Goal: Information Seeking & Learning: Find specific fact

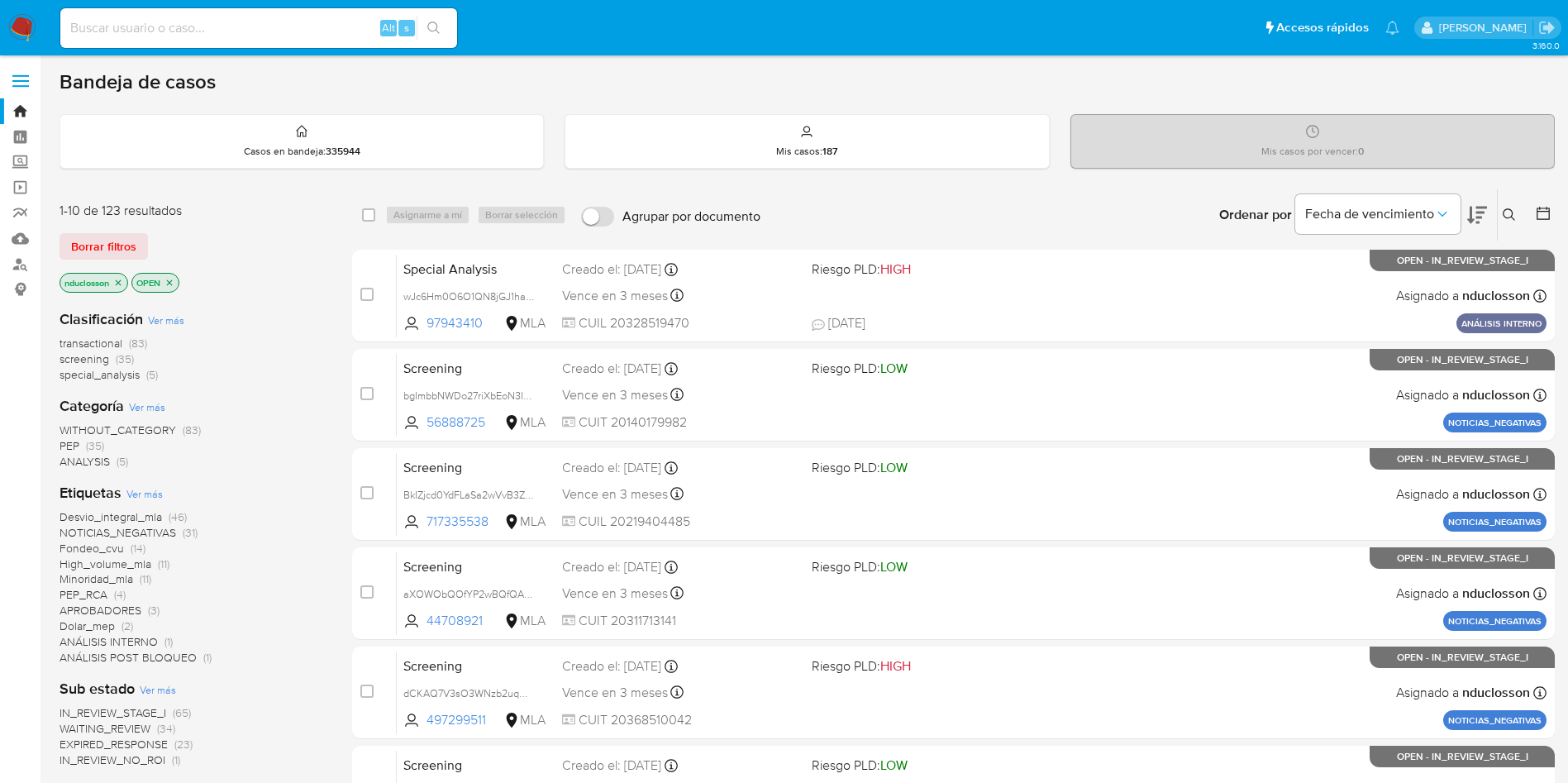
click at [230, 36] on input at bounding box center [258, 28] width 397 height 22
paste input "cpsxNS0iYZtO8OhSHfGYEXQ3"
type input "cpsxNS0iYZtO8OhSHfGYEXQ3"
click at [421, 29] on button "search-icon" at bounding box center [434, 28] width 34 height 23
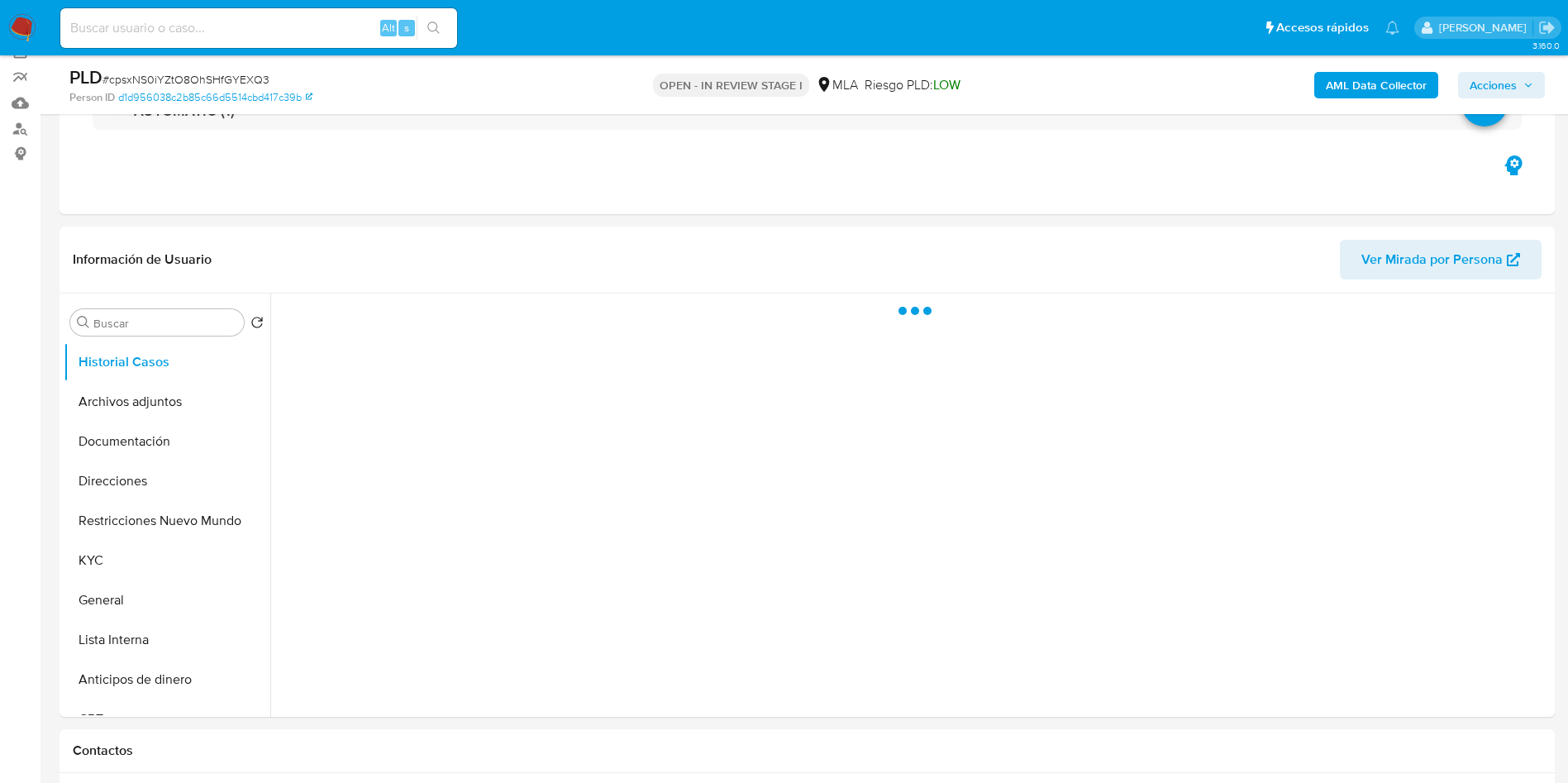
scroll to position [248, 0]
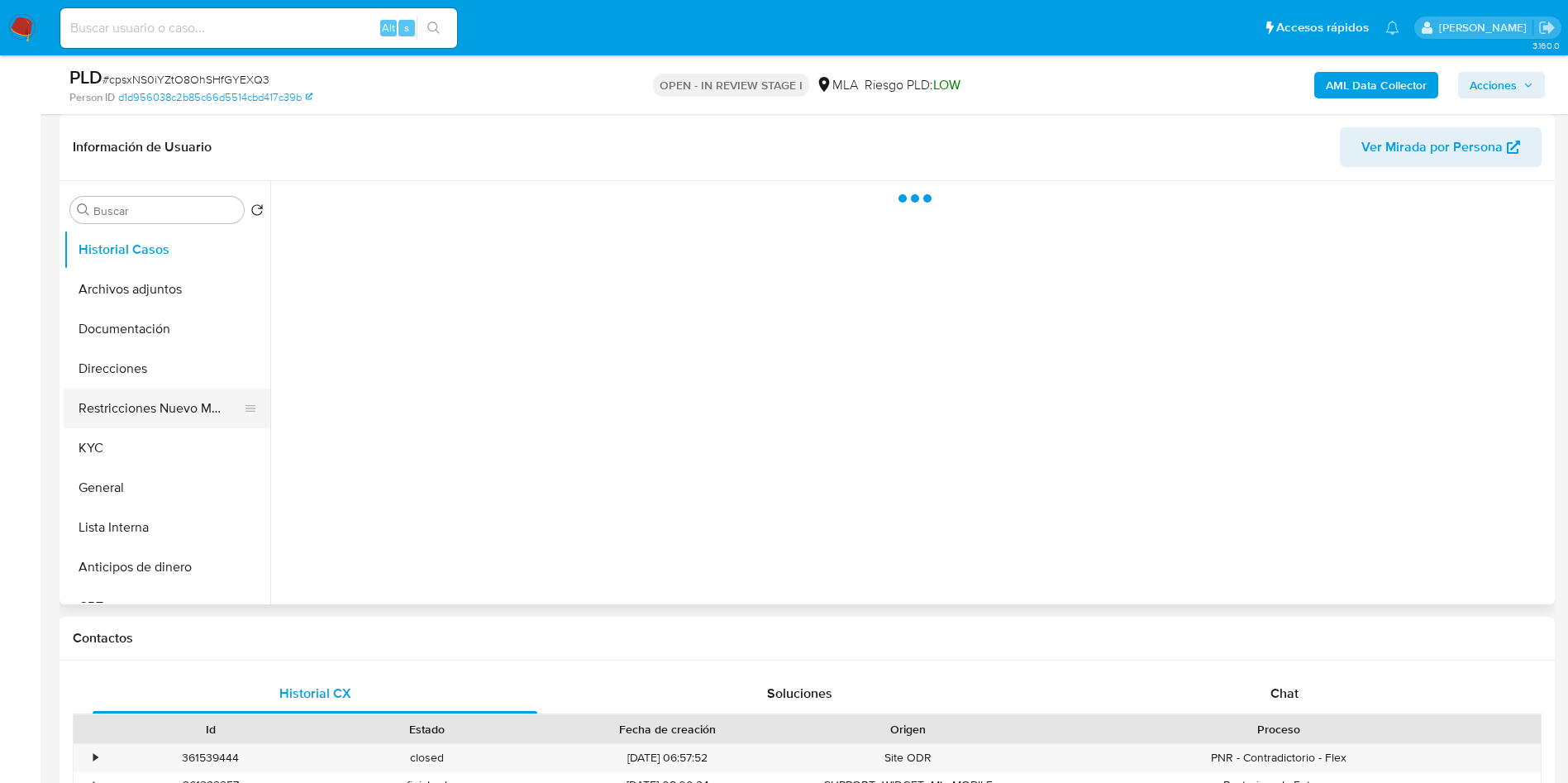
select select "10"
click at [124, 401] on button "Restricciones Nuevo Mundo" at bounding box center [161, 409] width 194 height 40
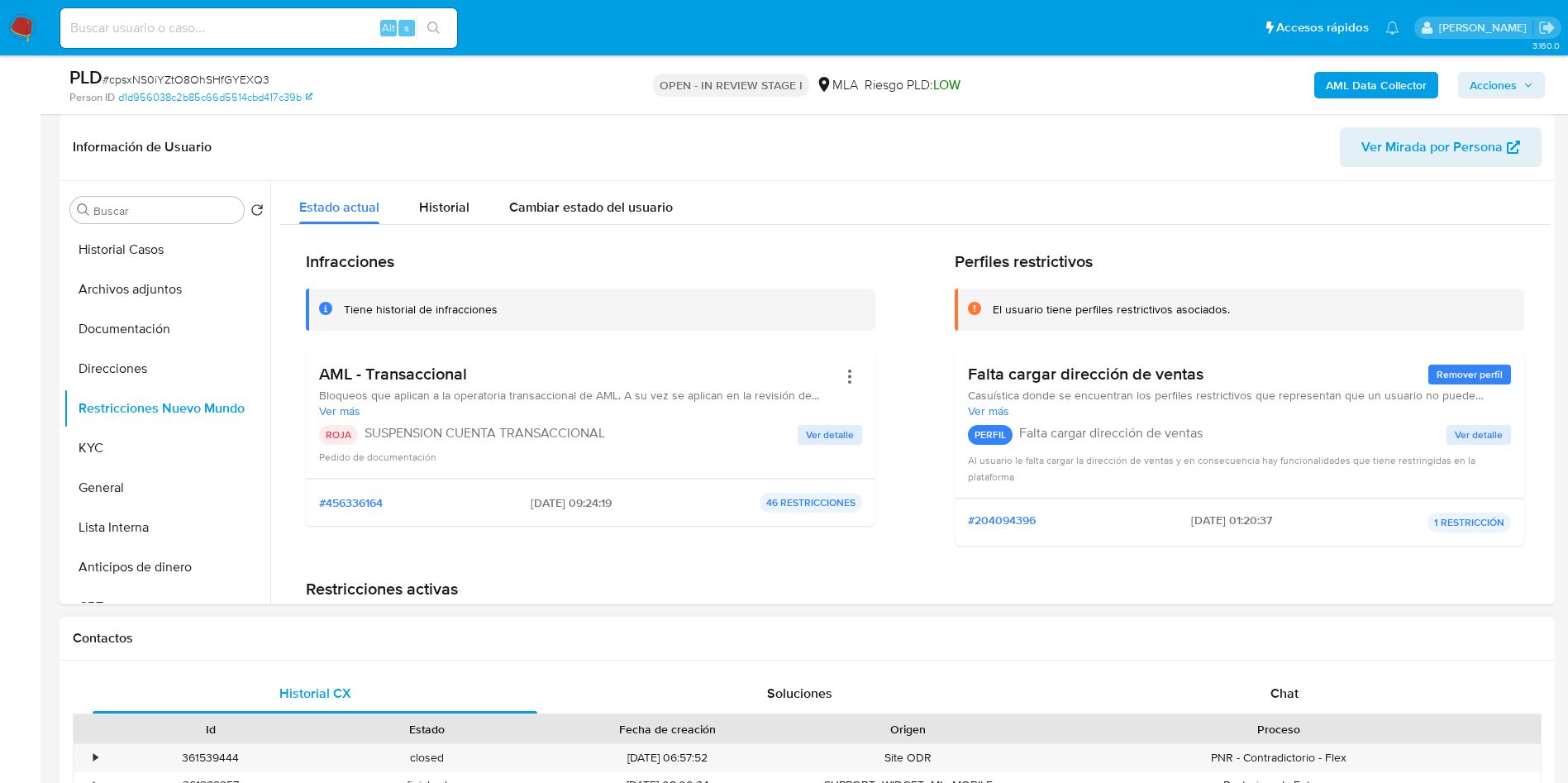
scroll to position [744, 0]
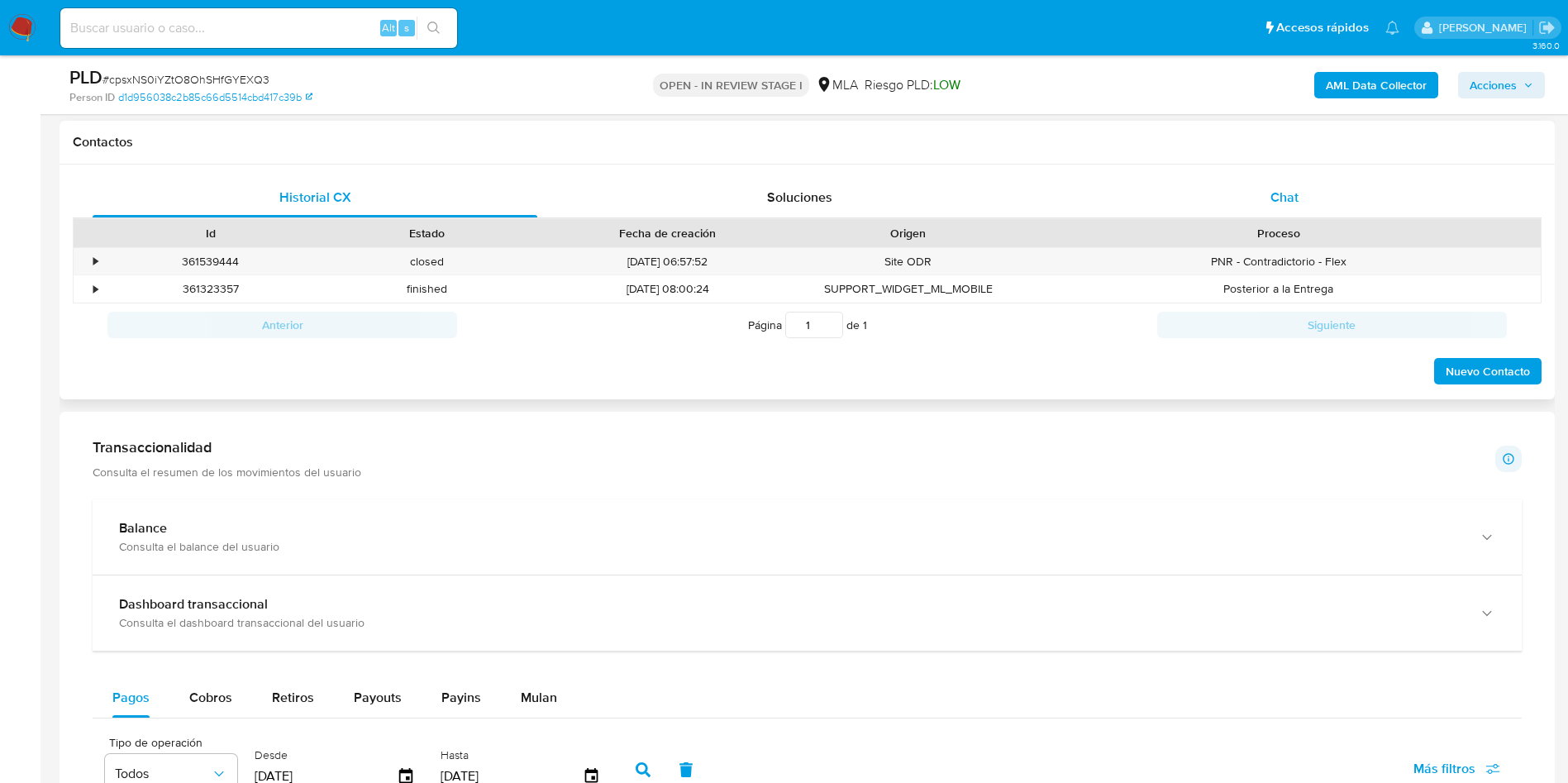
click at [1218, 205] on div "Chat" at bounding box center [1285, 198] width 445 height 40
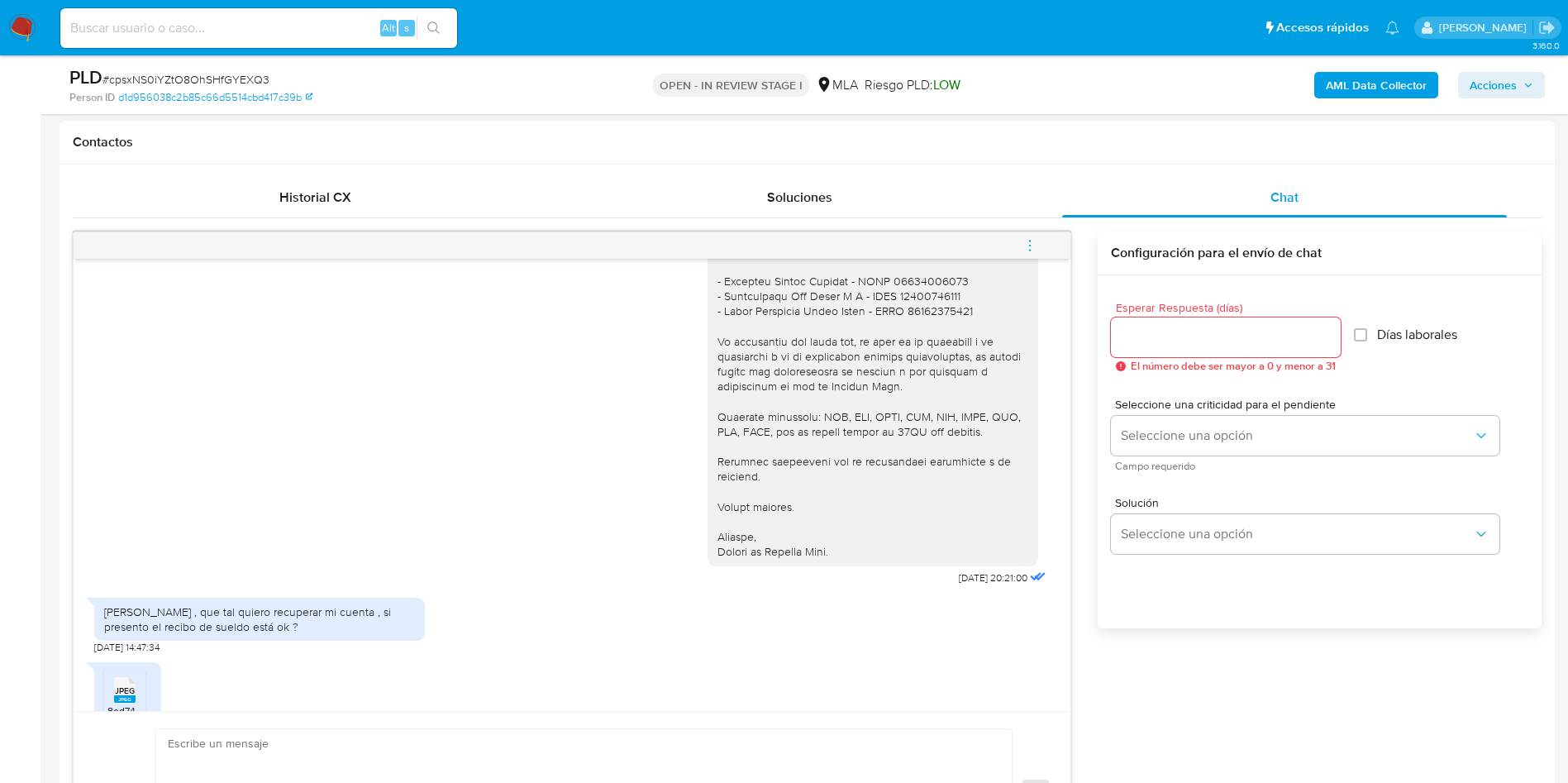
scroll to position [1432, 0]
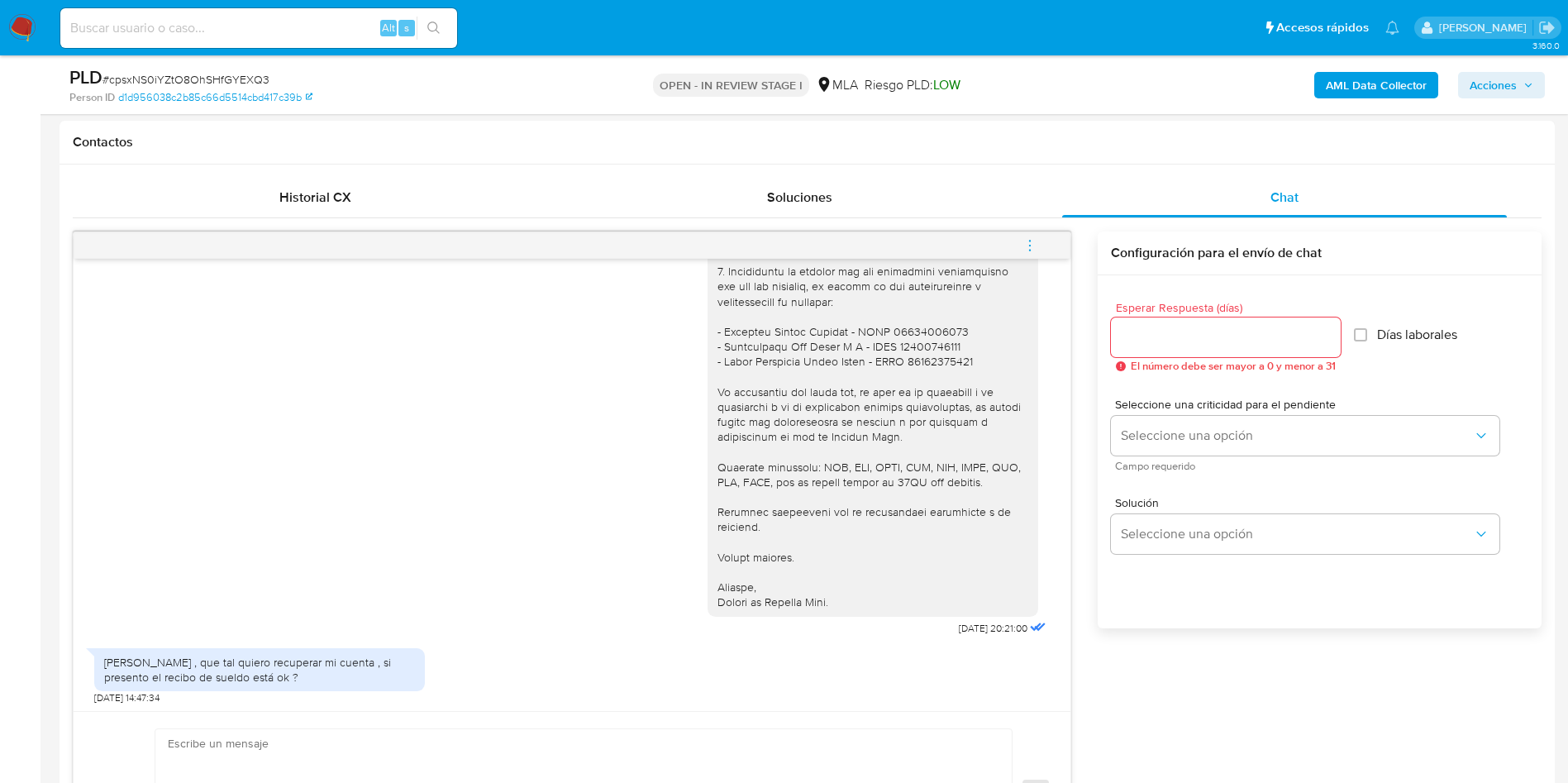
click at [246, 31] on input at bounding box center [258, 28] width 397 height 22
paste input "vmfUKAheORxhOu1gwI68ETVy"
type input "vmfUKAheORxhOu1gwI68ETVy"
click at [425, 23] on button "search-icon" at bounding box center [434, 28] width 34 height 23
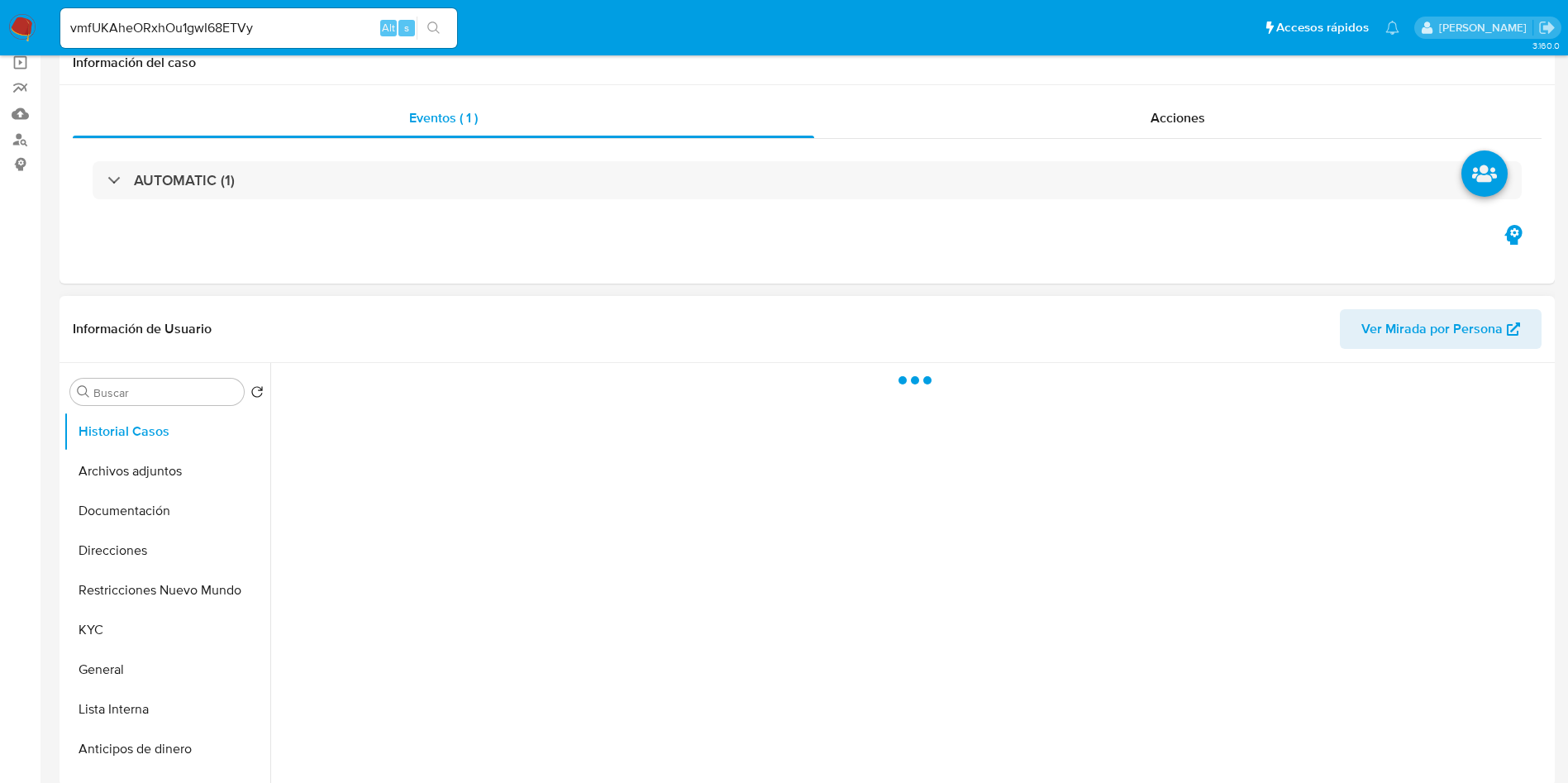
scroll to position [248, 0]
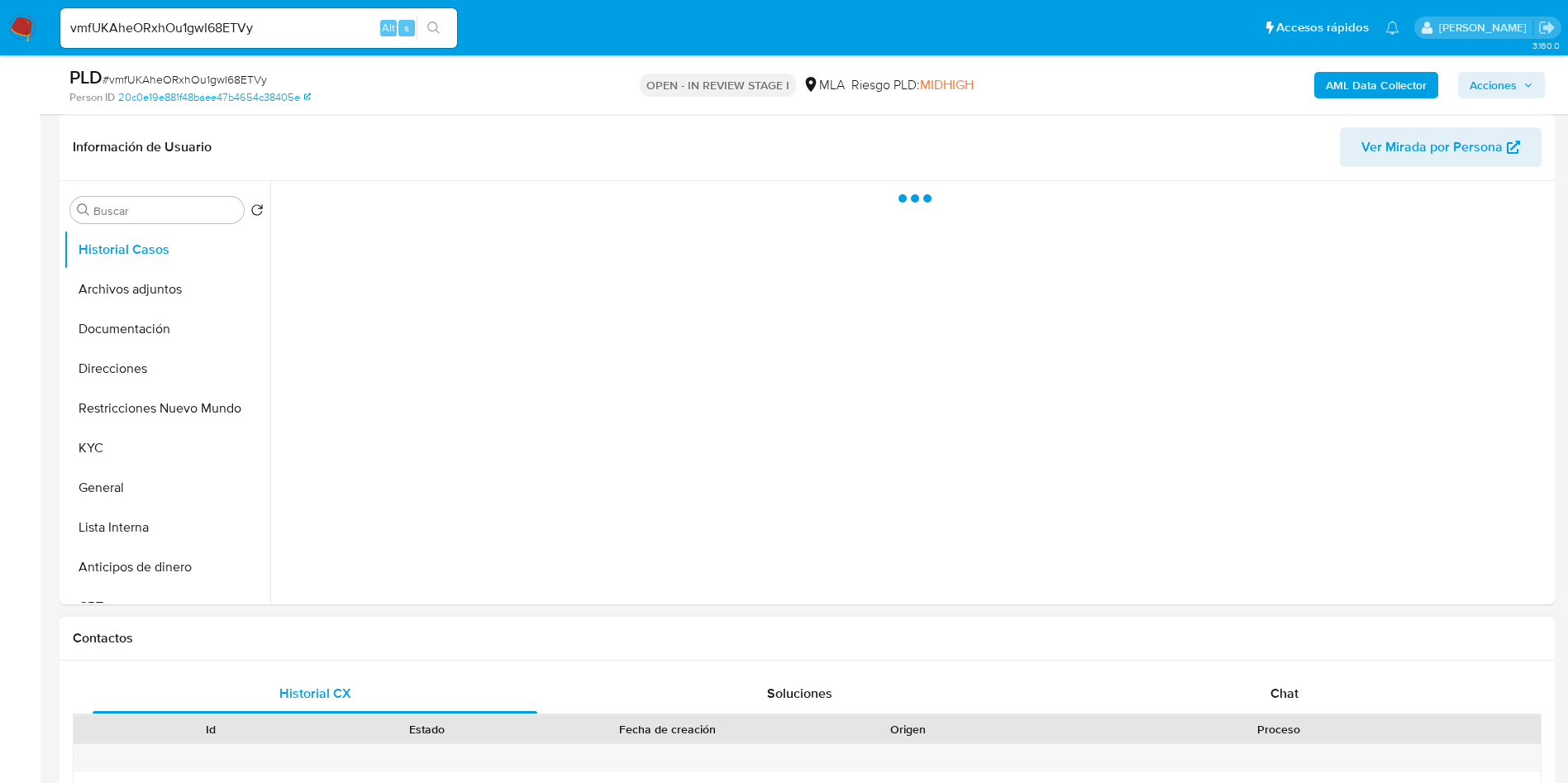
select select "10"
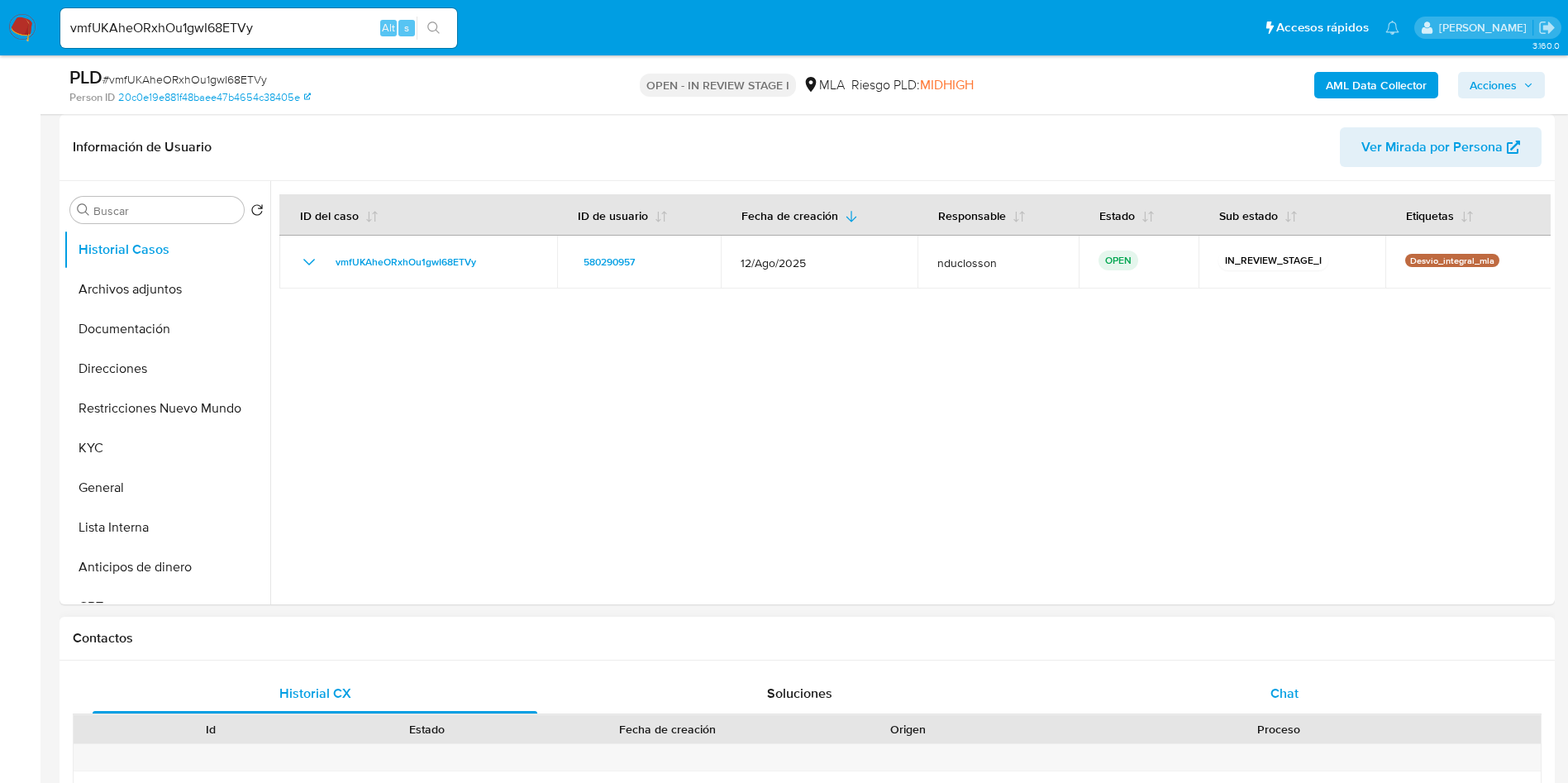
click at [1234, 687] on div "Chat" at bounding box center [1285, 694] width 445 height 40
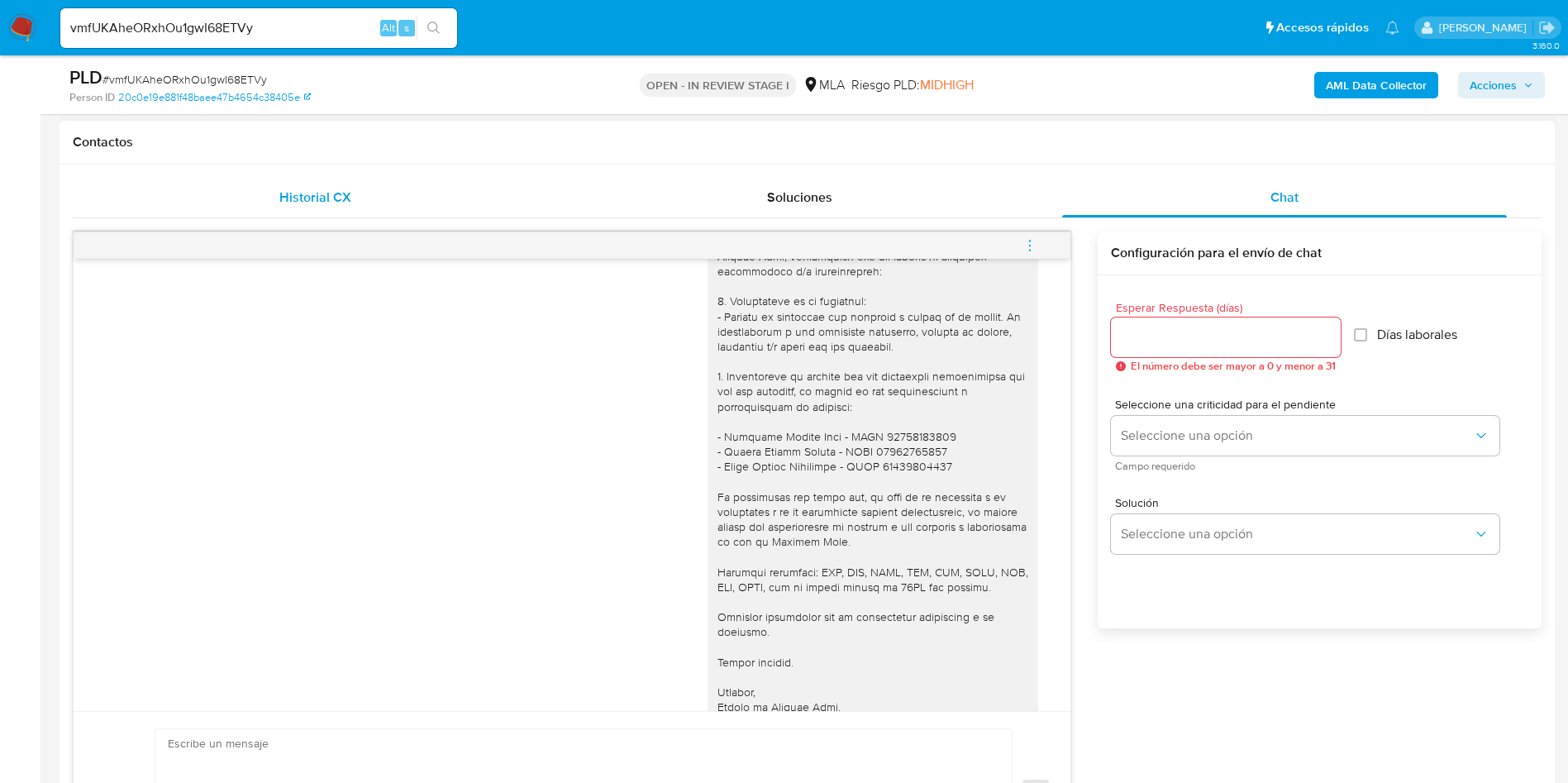
scroll to position [1284, 0]
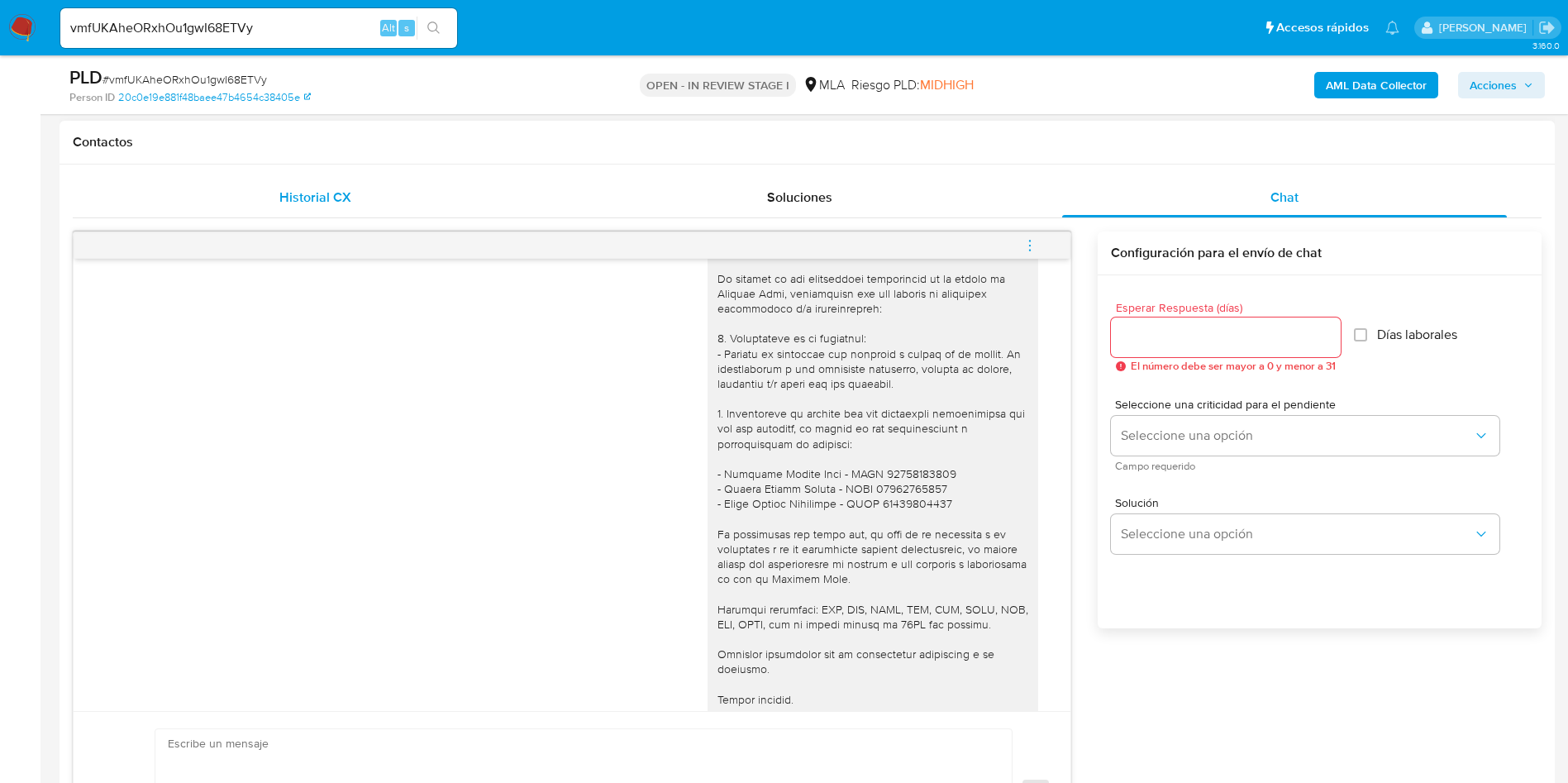
click at [270, 189] on div "Historial CX" at bounding box center [315, 198] width 445 height 40
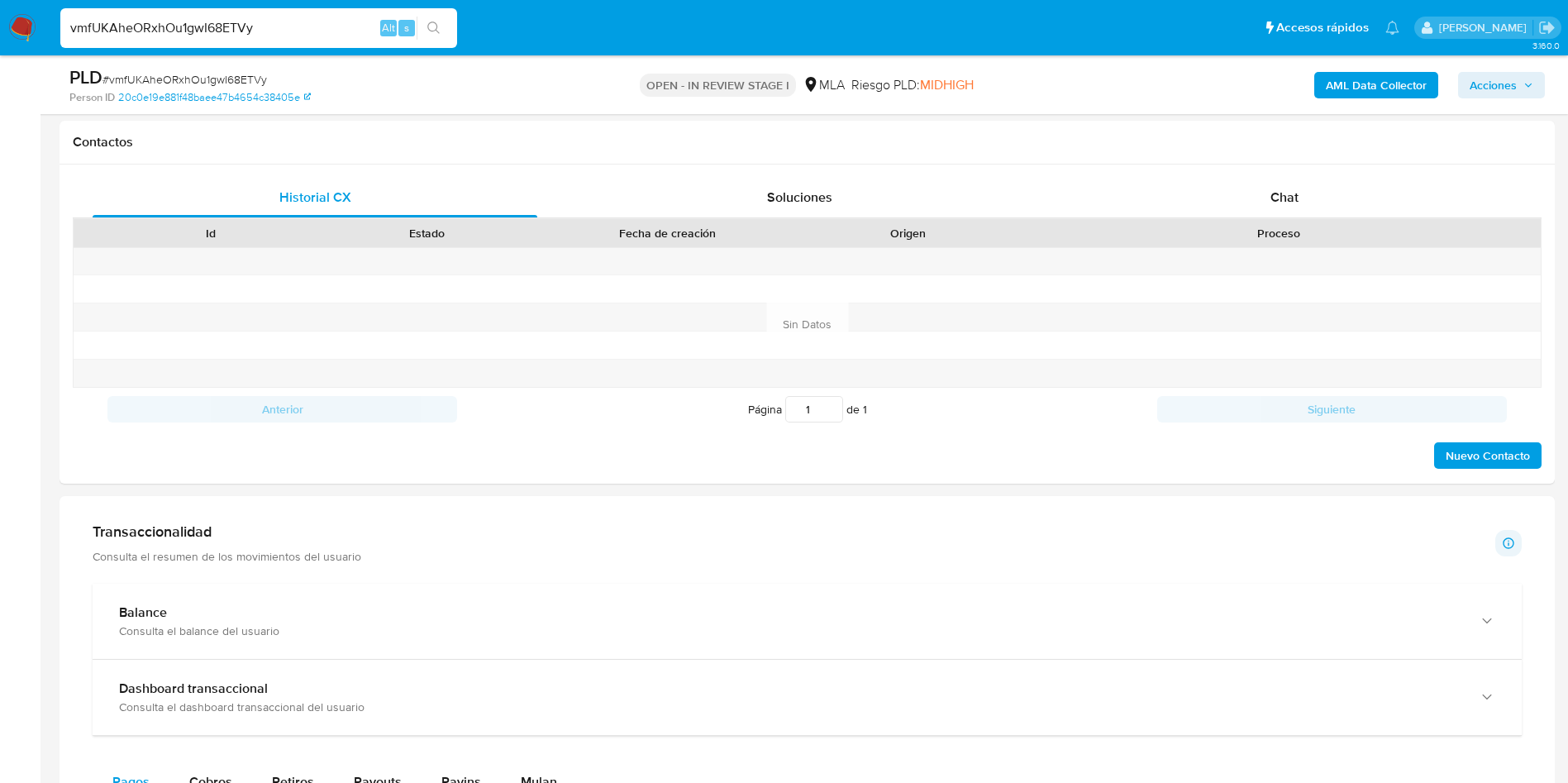
click at [179, 31] on input "vmfUKAheORxhOu1gwI68ETVy" at bounding box center [258, 28] width 397 height 22
paste input "Q8YzGzkl0mnUK9ujIBiWdA4i"
type input "Q8YzGzkl0mnUK9ujIBiWdA4i"
click at [442, 22] on button "search-icon" at bounding box center [434, 28] width 34 height 23
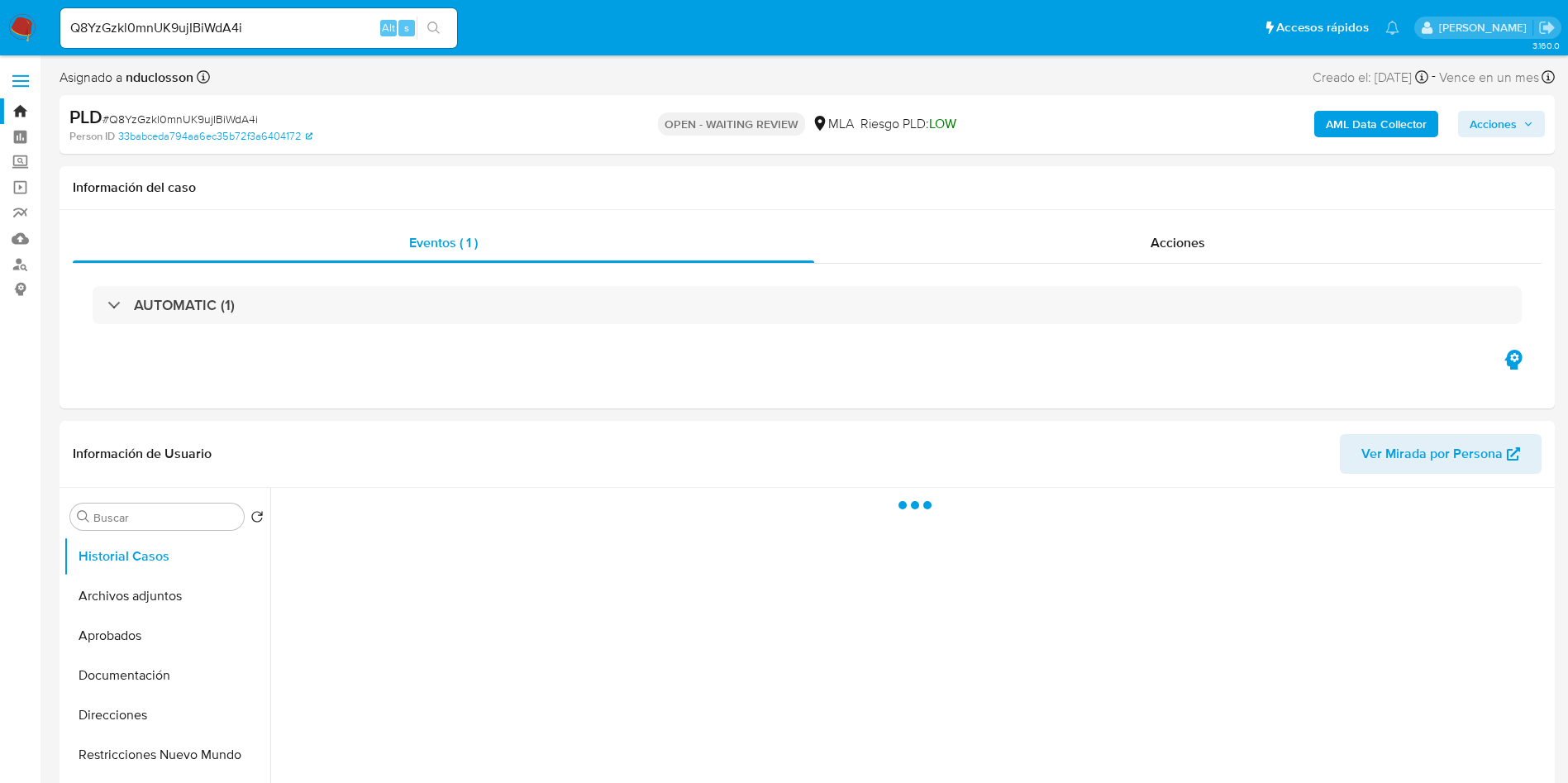
select select "10"
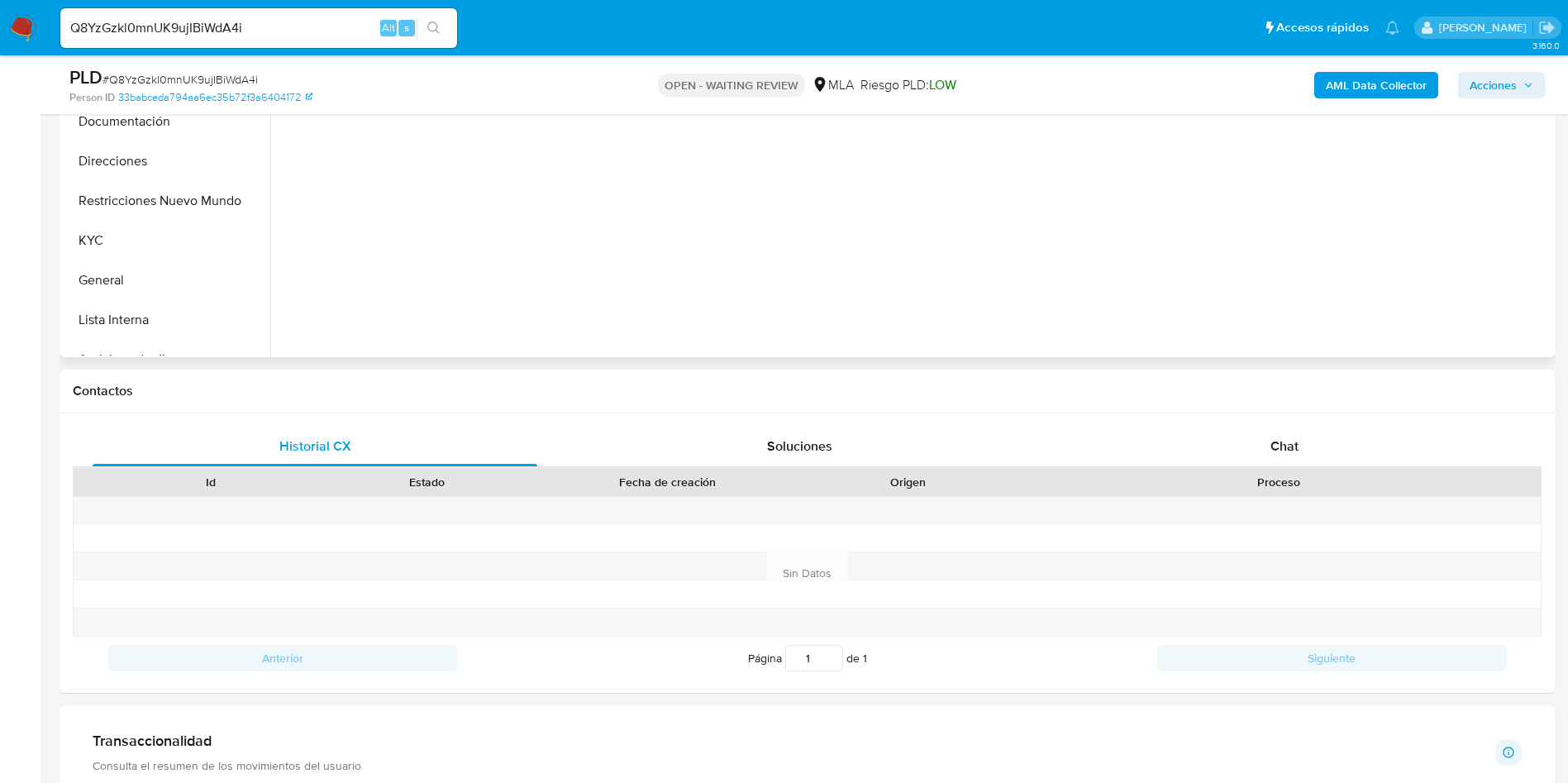
scroll to position [497, 0]
click at [1259, 409] on div "Contactos" at bounding box center [807, 391] width 1495 height 44
click at [1261, 435] on div "Chat" at bounding box center [1285, 445] width 445 height 40
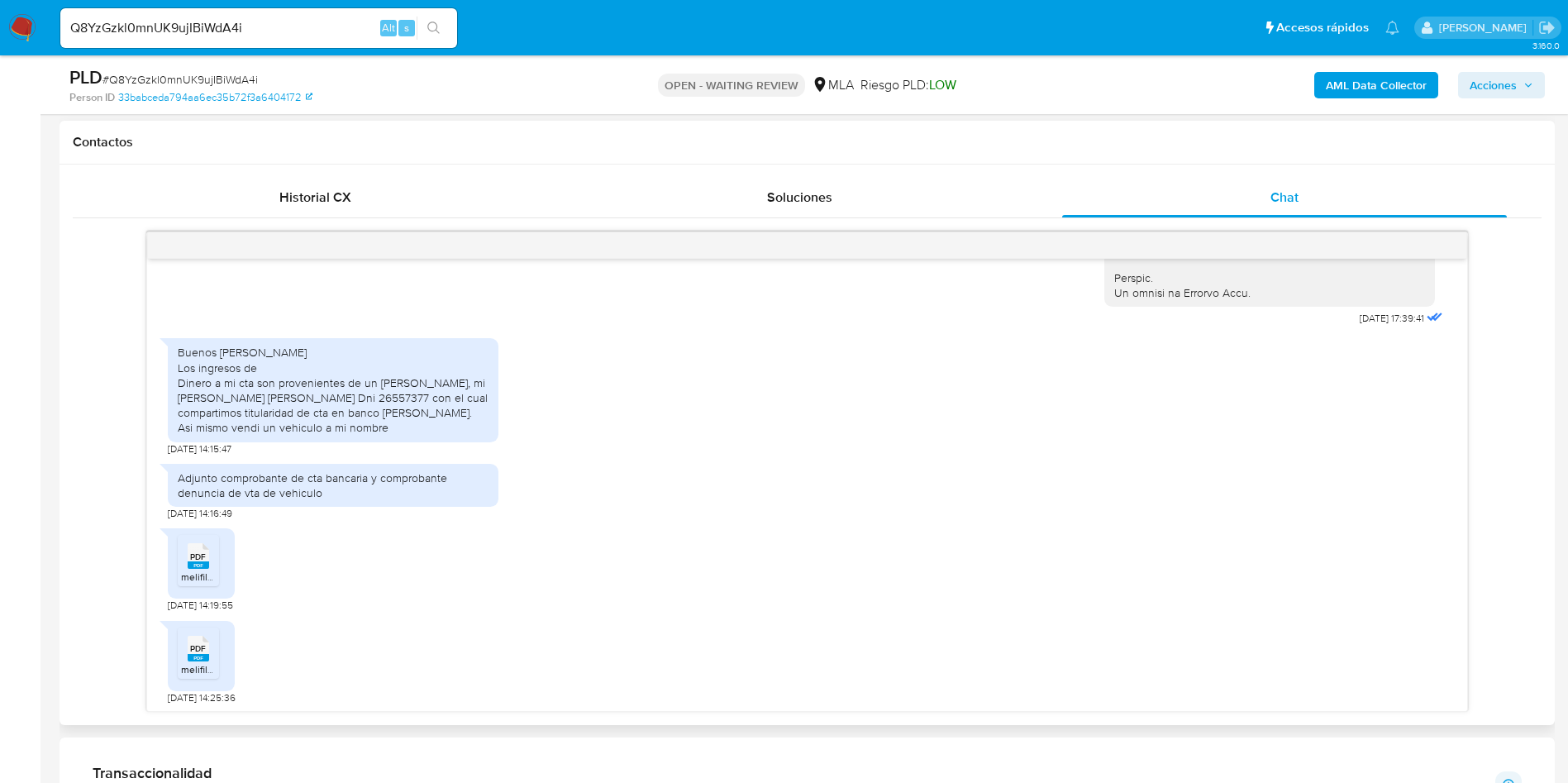
scroll to position [965, 0]
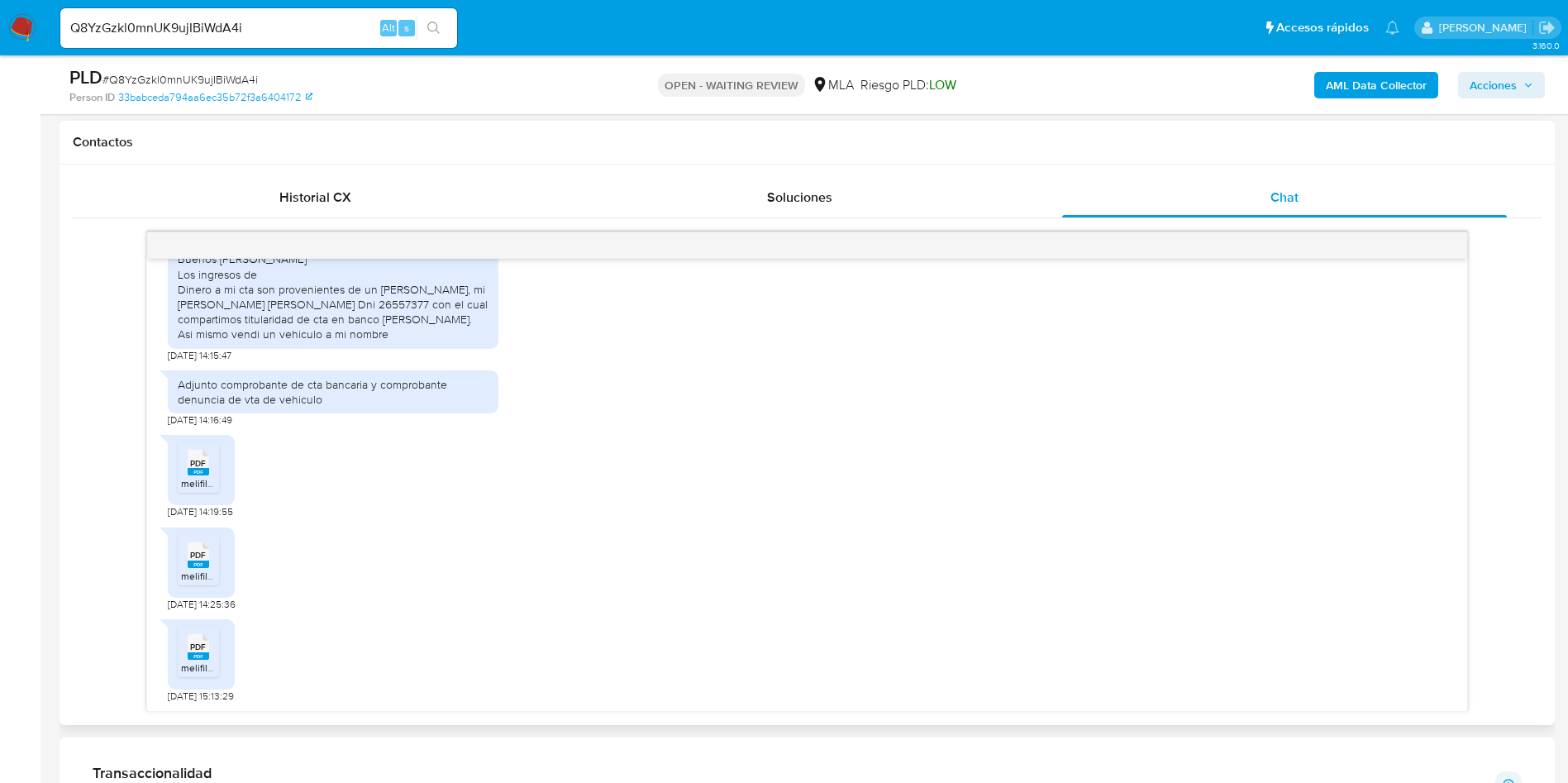
click at [198, 458] on span "PDF" at bounding box center [198, 463] width 16 height 11
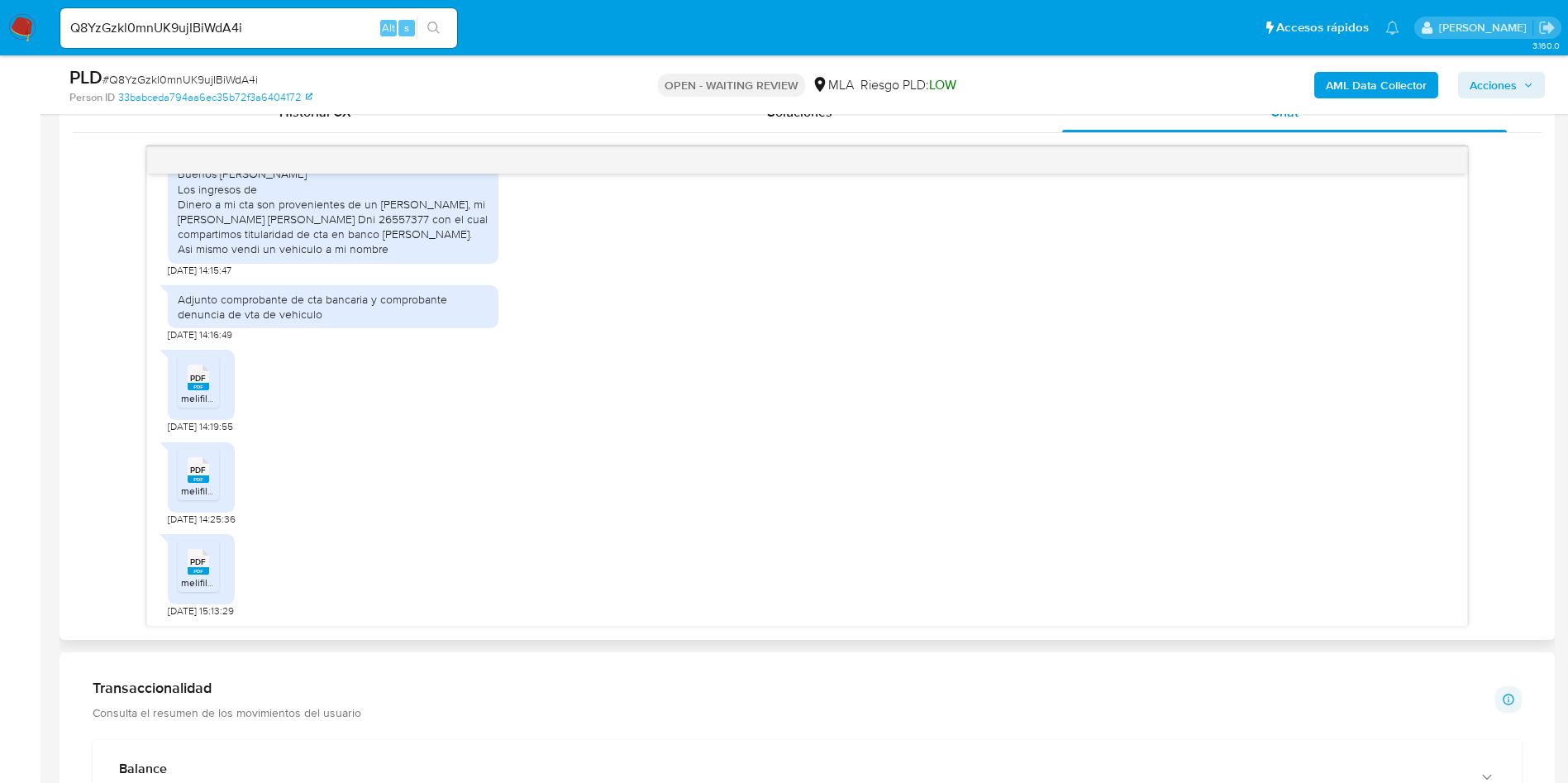
scroll to position [868, 0]
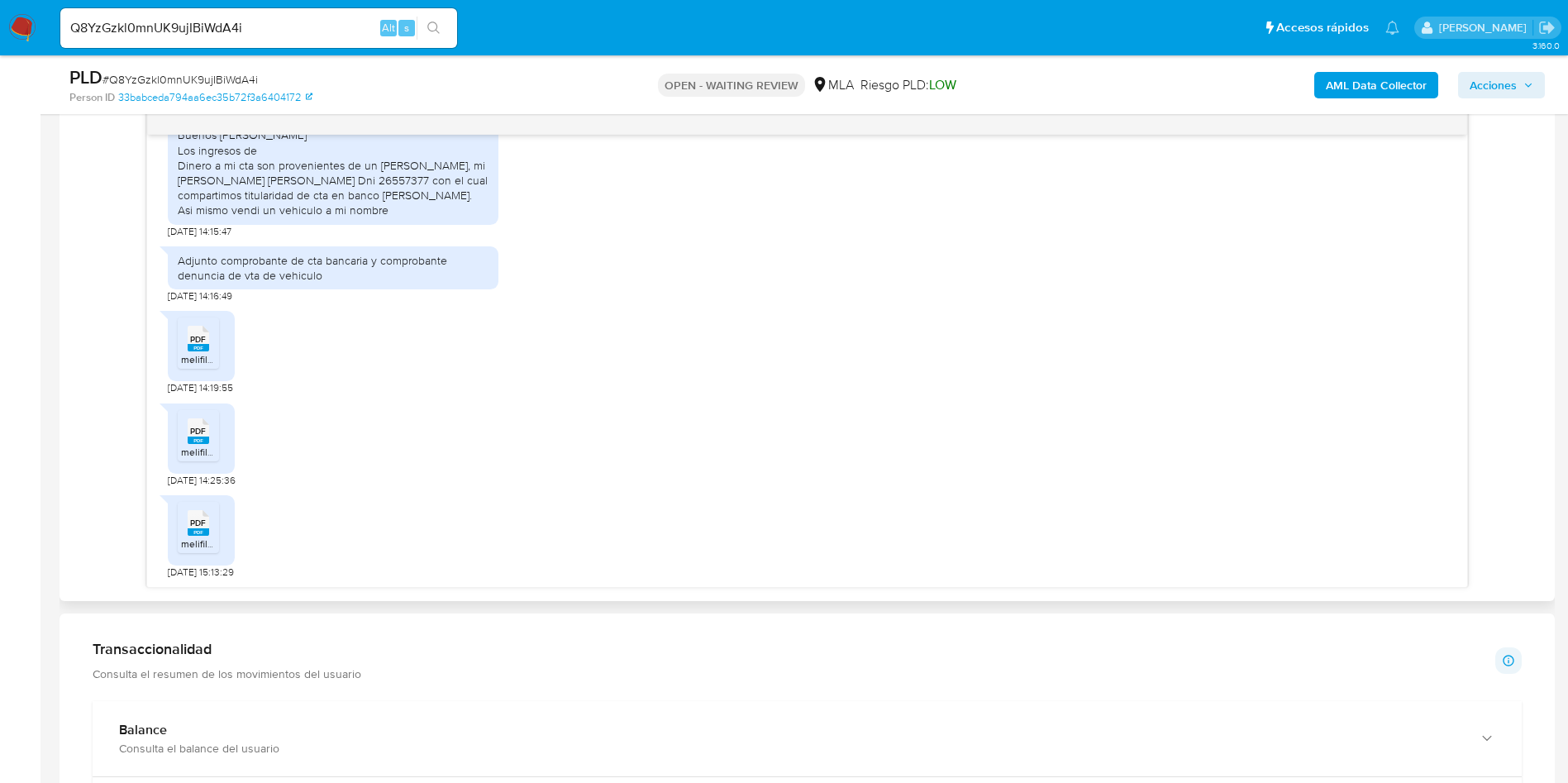
drag, startPoint x: 193, startPoint y: 436, endPoint x: 194, endPoint y: 475, distance: 39.0
click at [193, 436] on span "PDF" at bounding box center [198, 431] width 16 height 11
click at [201, 506] on div "PDF PDF" at bounding box center [198, 522] width 35 height 32
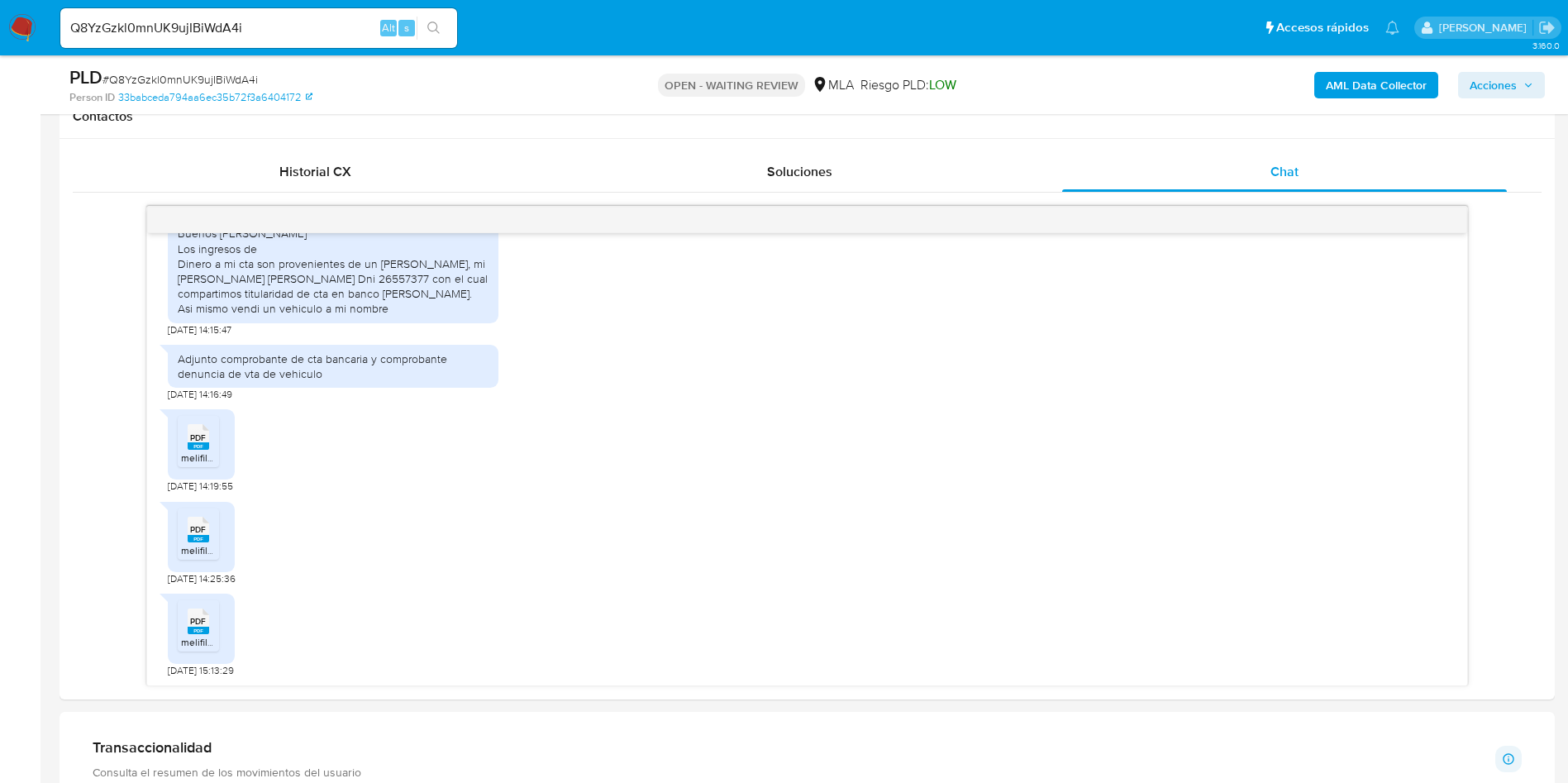
scroll to position [620, 0]
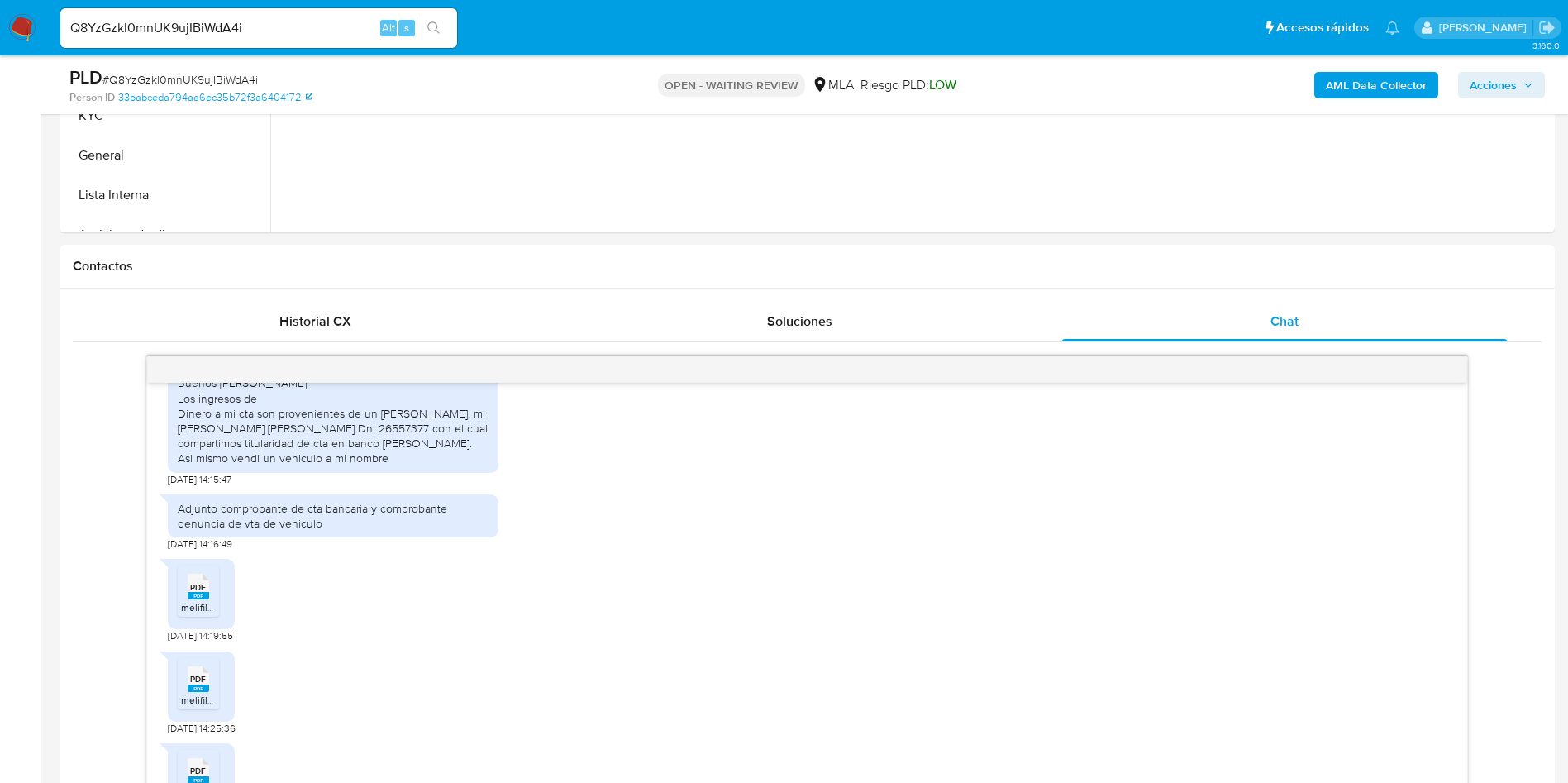
click at [204, 79] on span "# Q8YzGzkl0mnUK9ujIBiWdA4i" at bounding box center [180, 79] width 155 height 16
copy span "Q8YzGzkl0mnUK9ujIBiWdA4i"
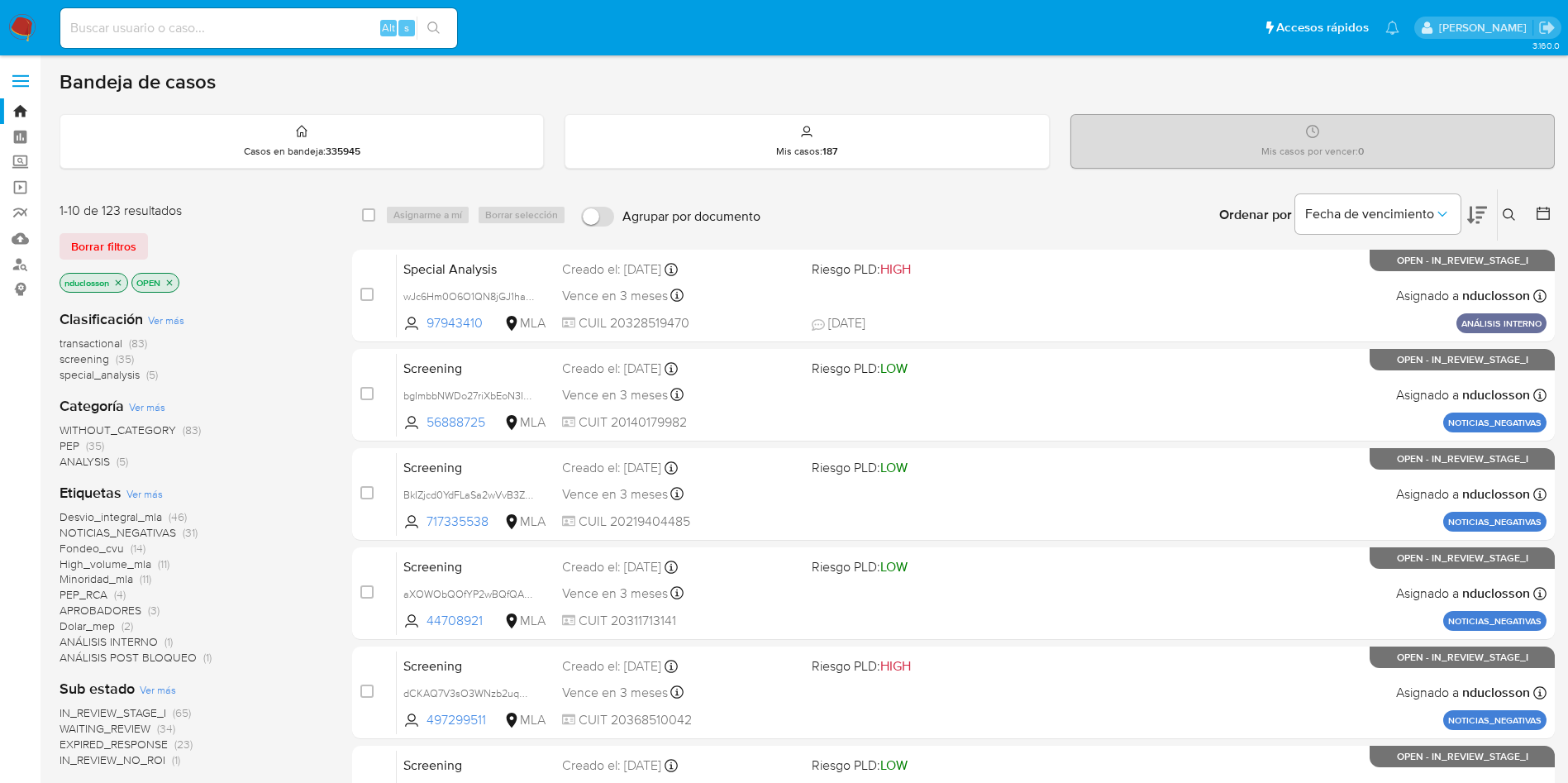
click at [1504, 208] on icon at bounding box center [1510, 215] width 13 height 13
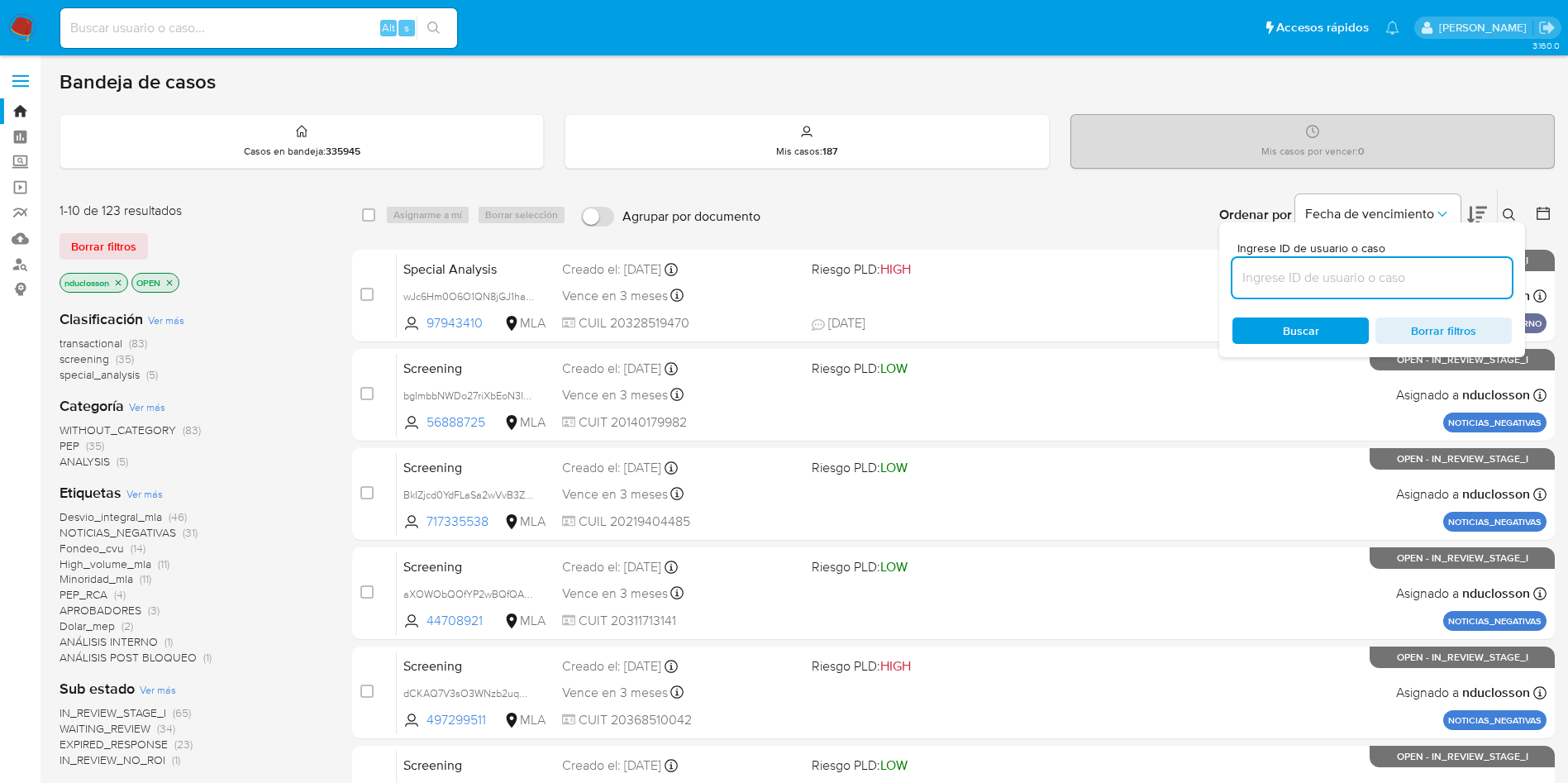
click at [1286, 279] on input at bounding box center [1371, 278] width 279 height 22
type input "Q8YzGzkl0mnUK9ujIBiWdA4i"
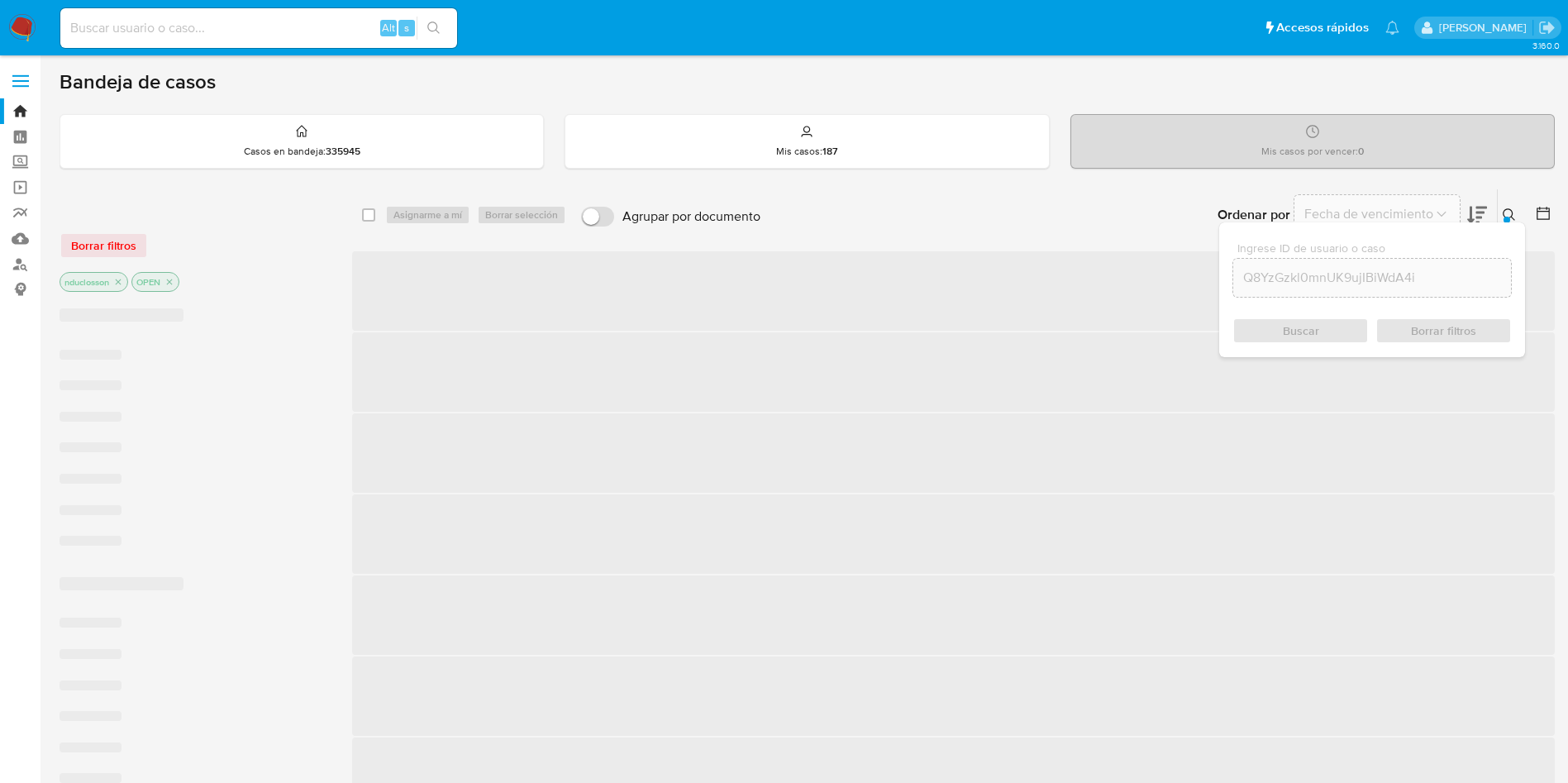
click at [1291, 326] on div "Buscar Borrar filtros" at bounding box center [1371, 330] width 279 height 26
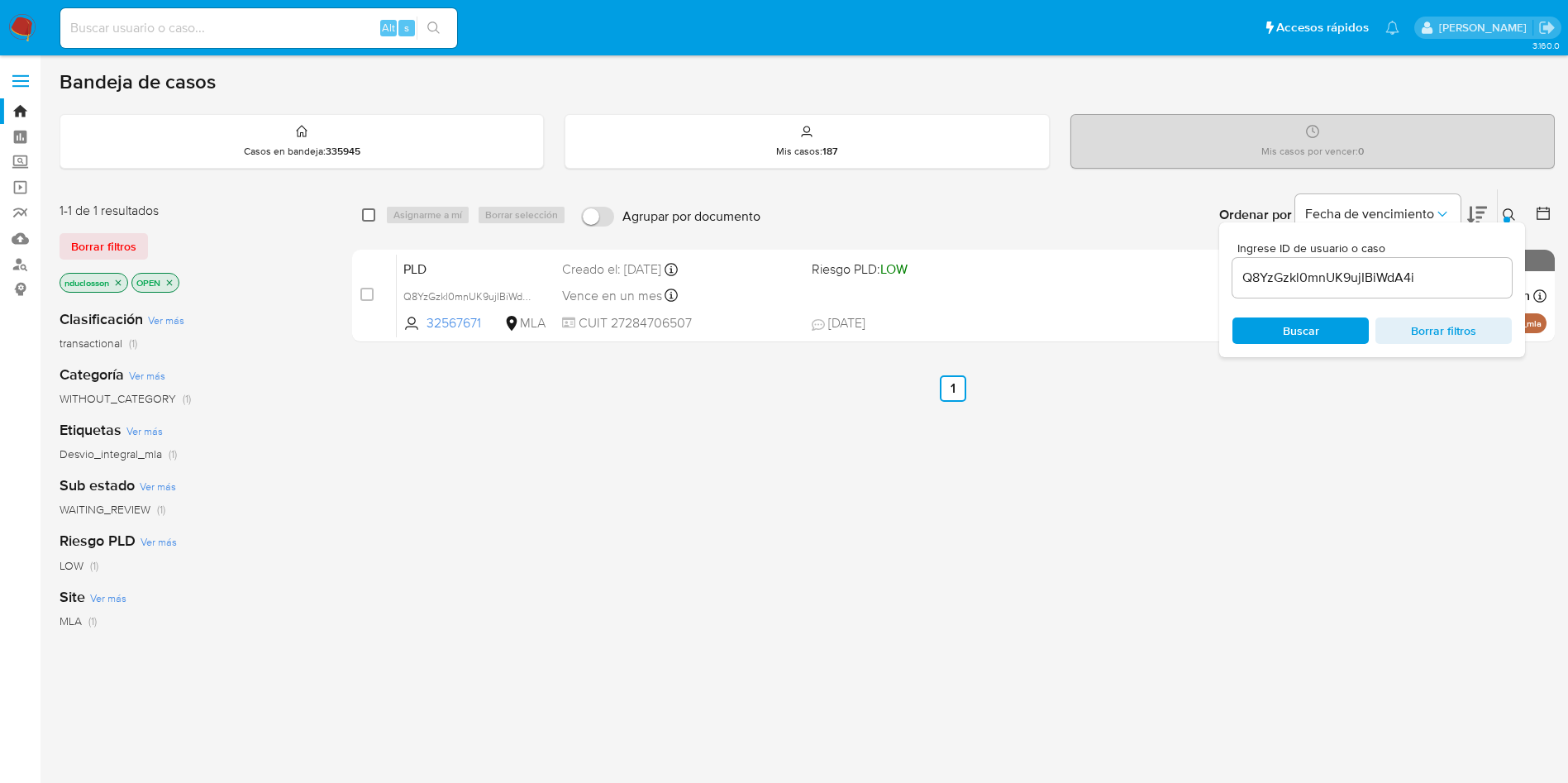
click at [364, 209] on input "checkbox" at bounding box center [368, 215] width 13 height 13
checkbox input "true"
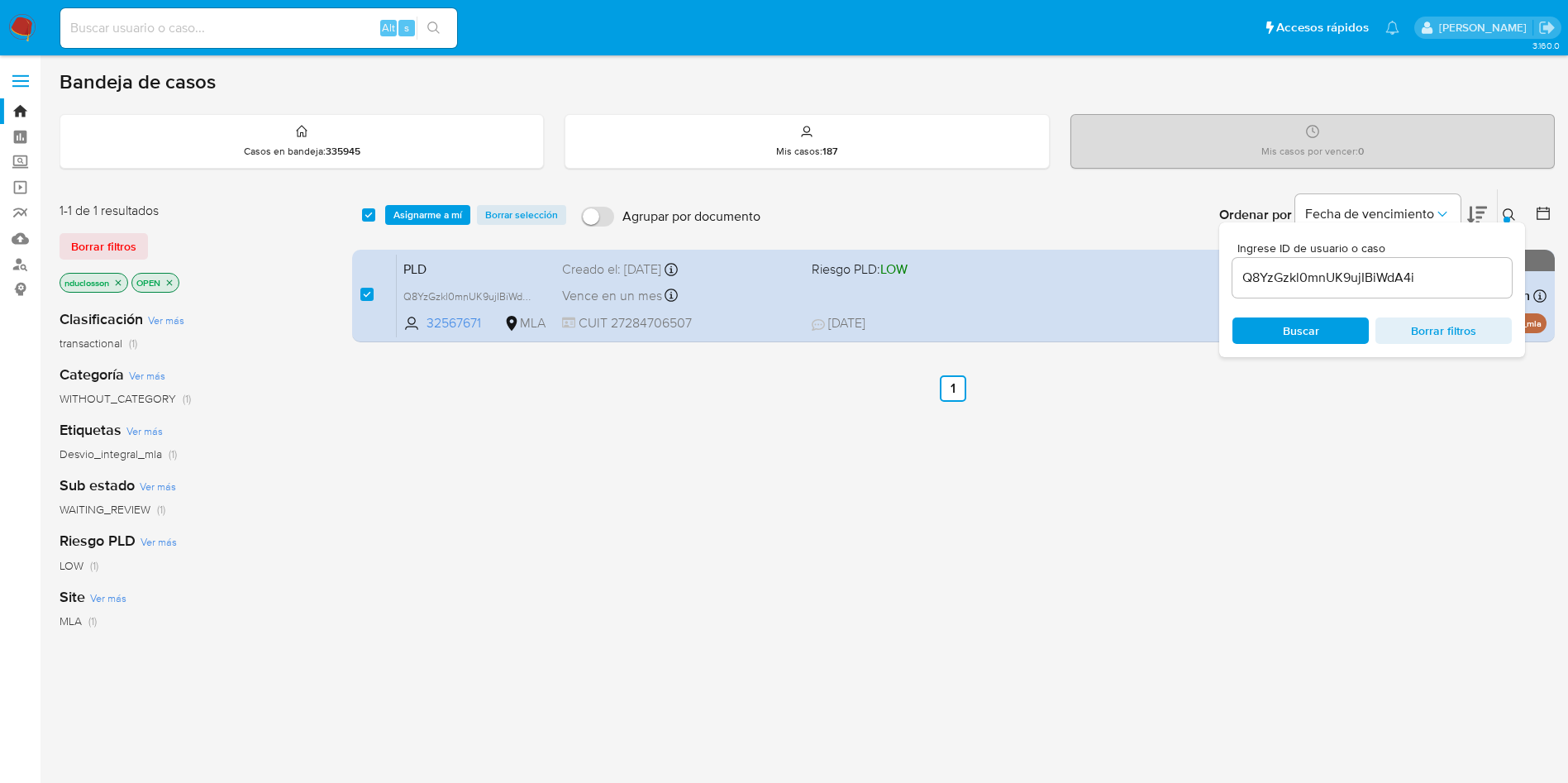
drag, startPoint x: 416, startPoint y: 213, endPoint x: 581, endPoint y: -151, distance: 399.7
click at [581, 0] on html "Pausado Ver notificaciones Alt s Accesos rápidos Presiona las siguientes teclas…" at bounding box center [784, 504] width 1568 height 1007
click at [451, 215] on span "Asignarme a mí" at bounding box center [427, 215] width 68 height 16
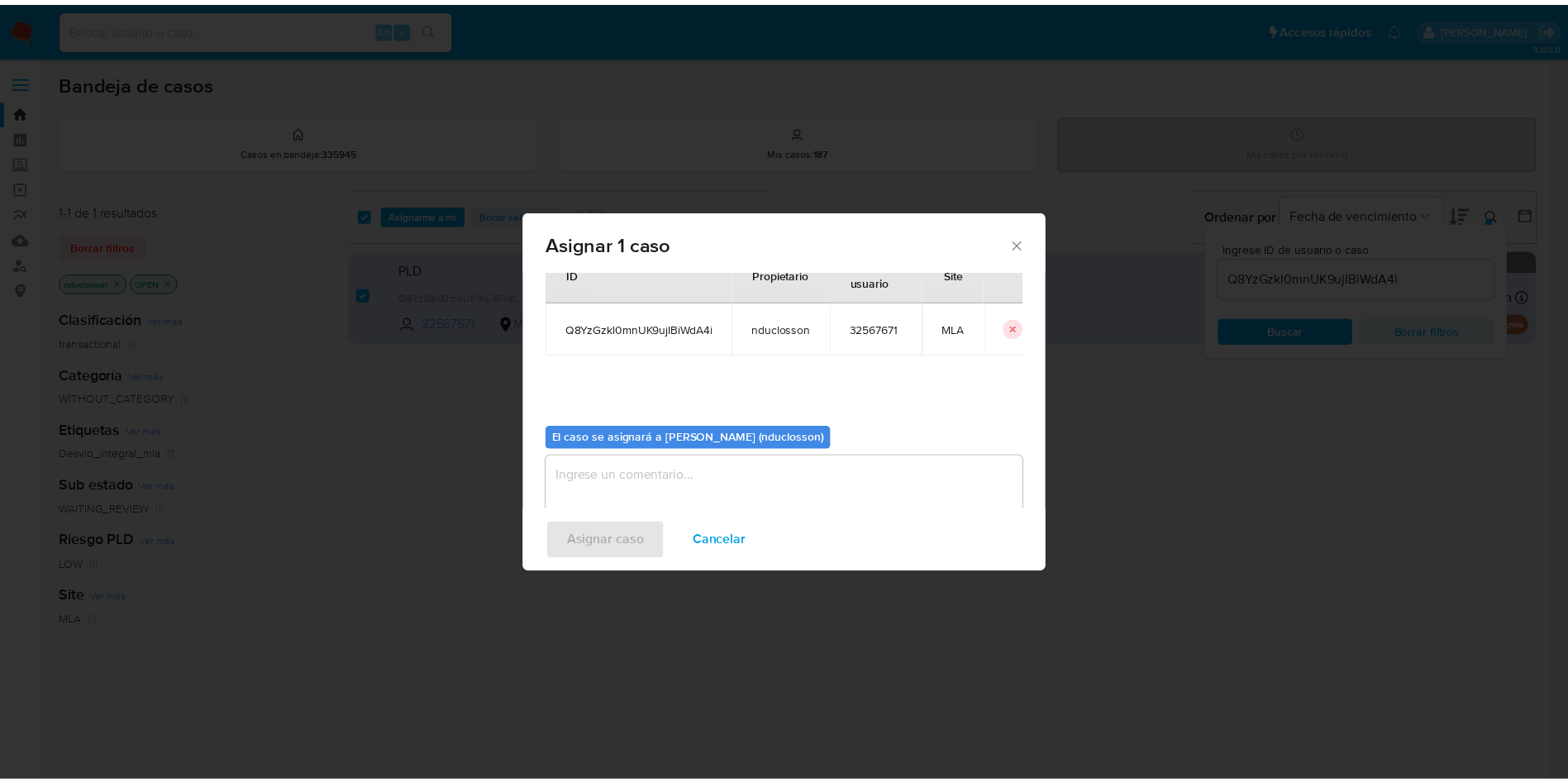
scroll to position [86, 0]
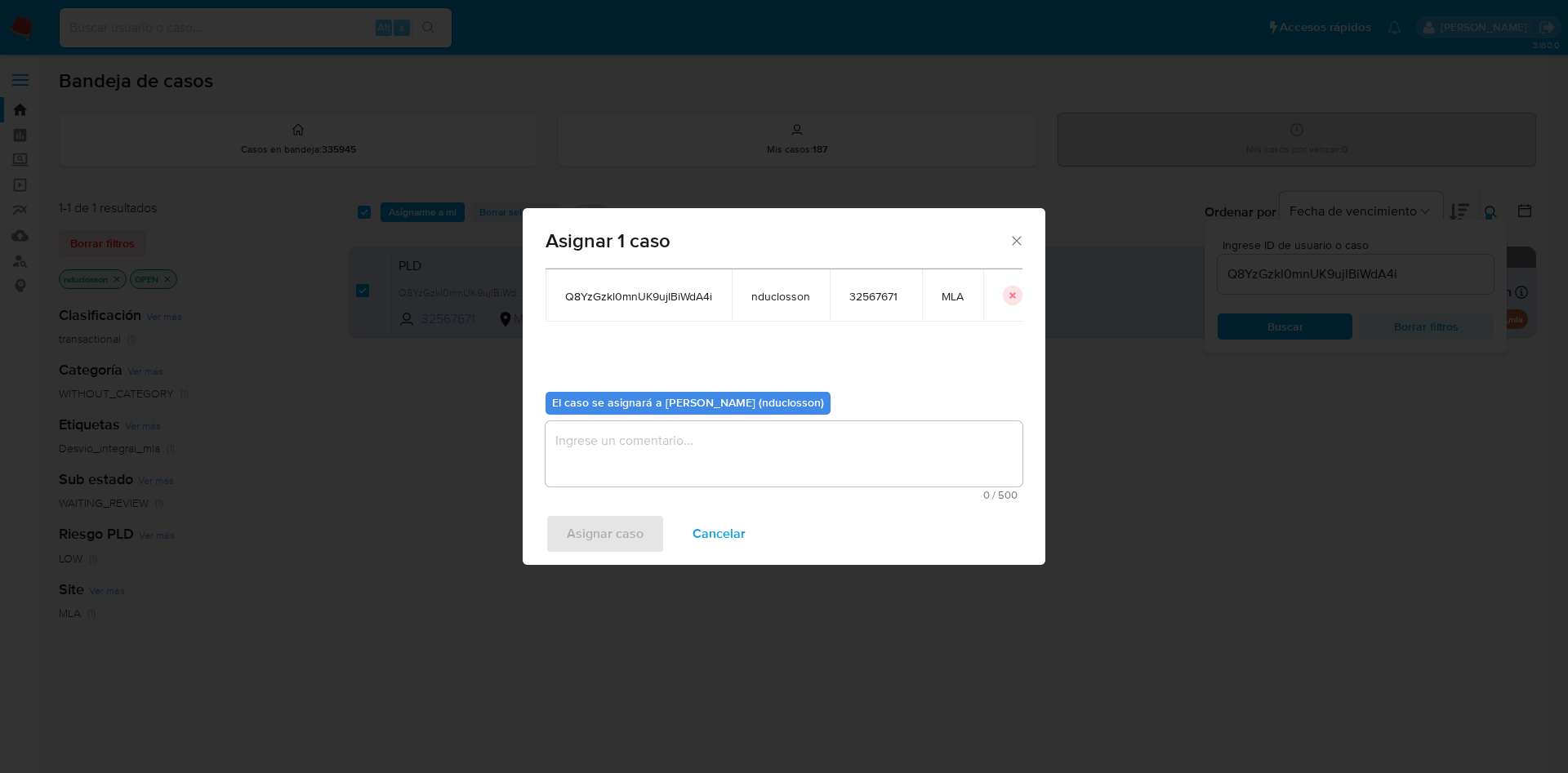
click at [692, 447] on textarea "assign-modal" at bounding box center [784, 454] width 477 height 66
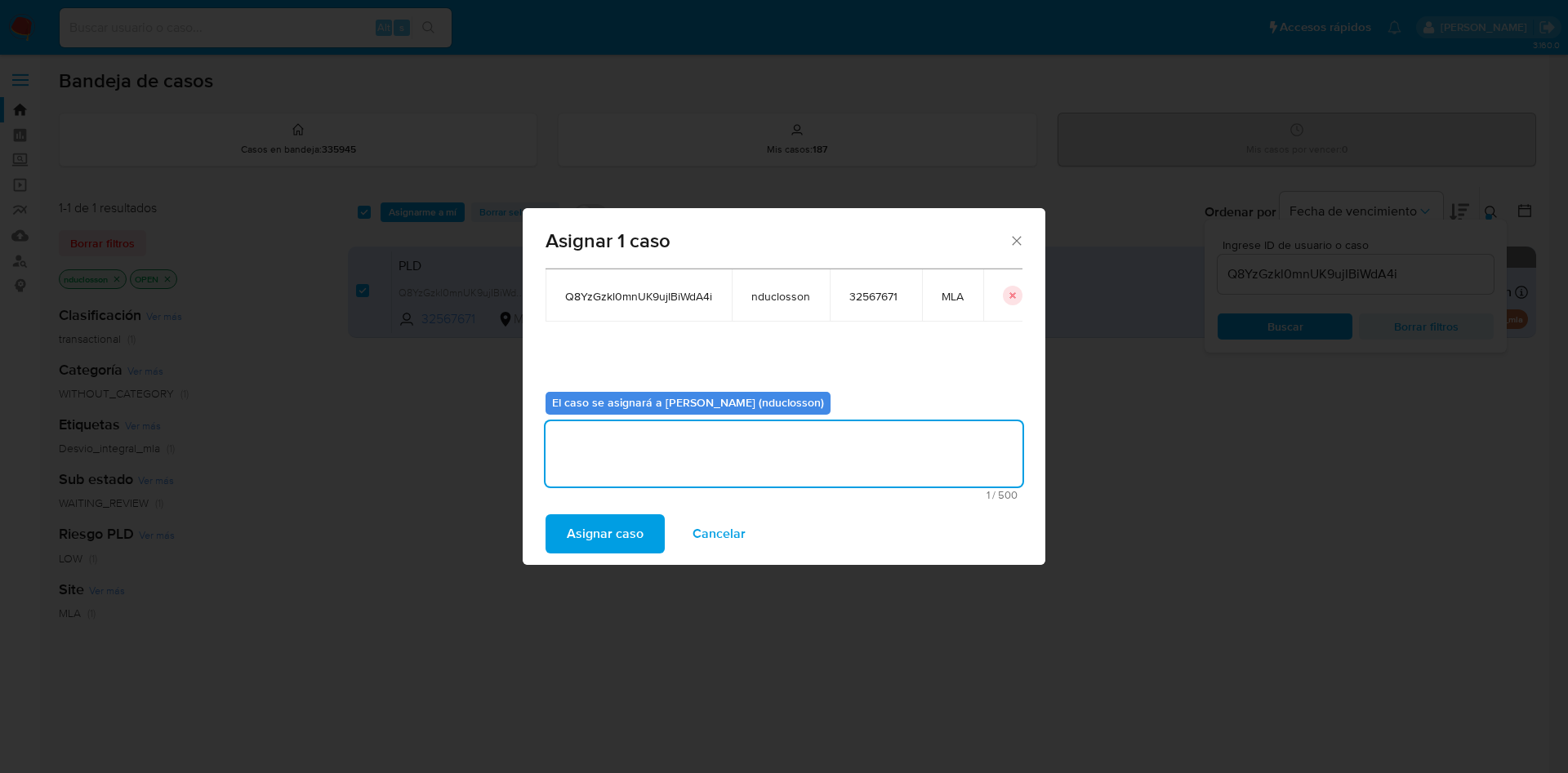
click at [620, 533] on span "Asignar caso" at bounding box center [605, 534] width 77 height 36
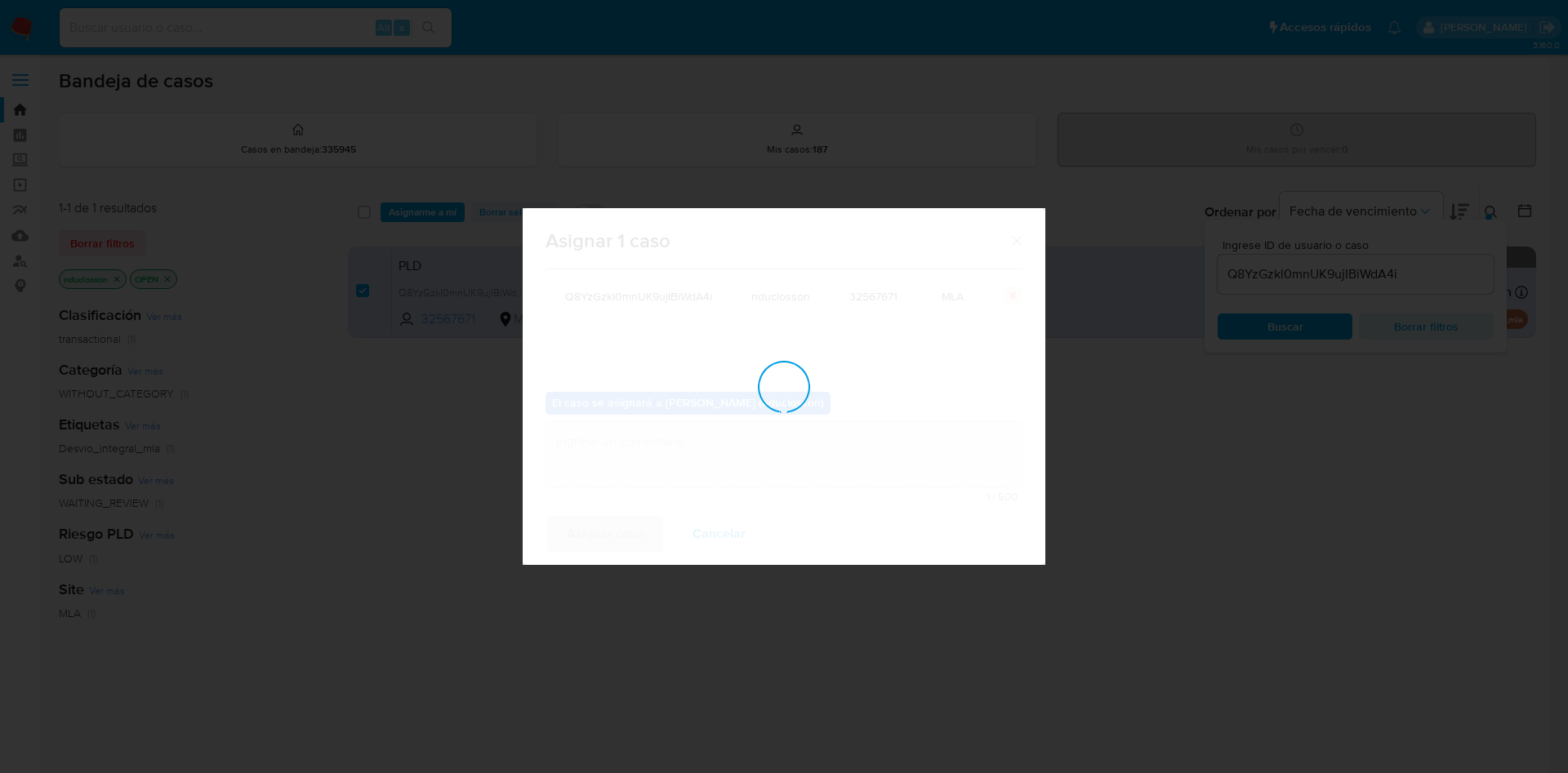
checkbox input "false"
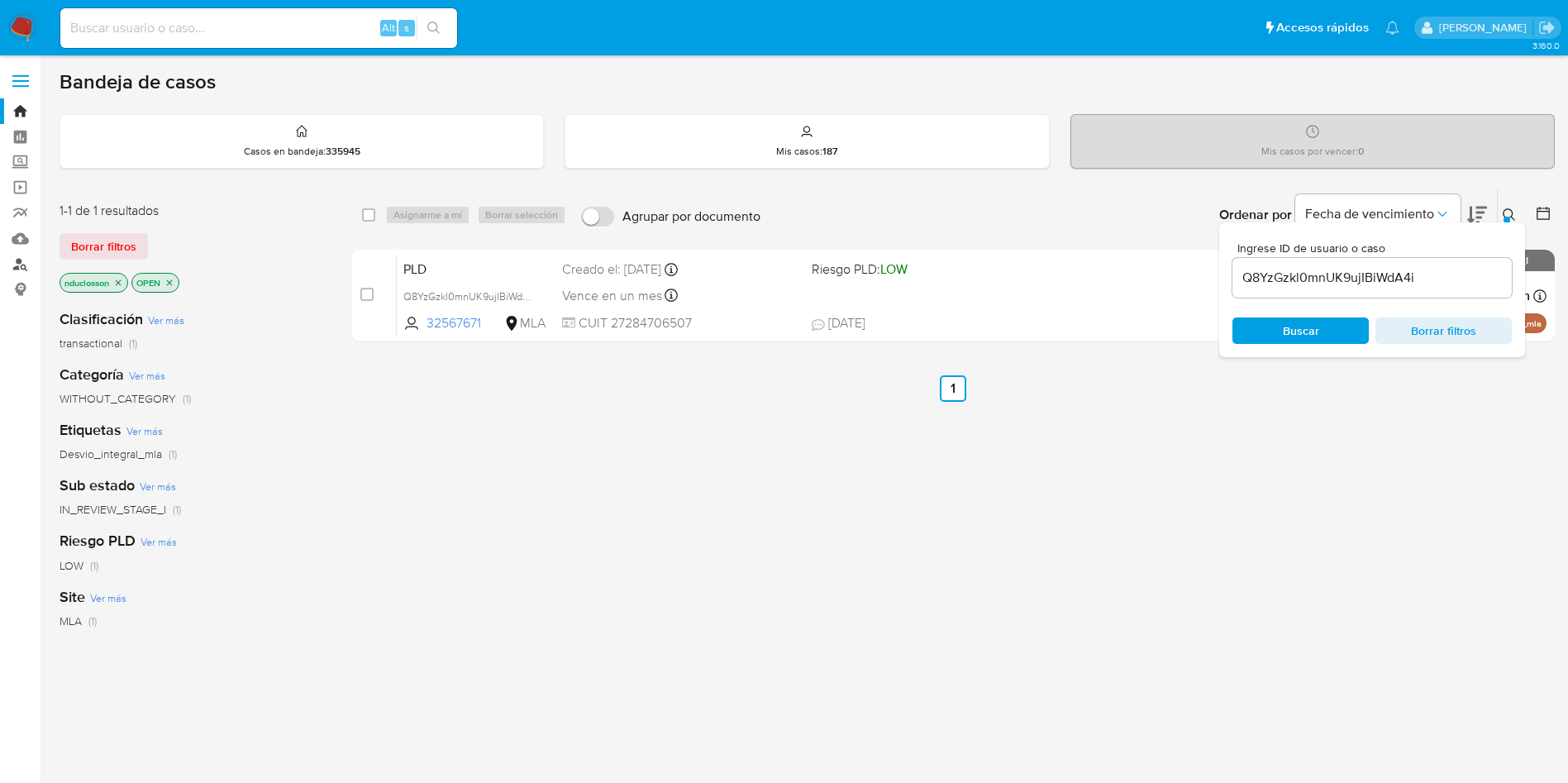
click at [22, 271] on link "Buscador de personas" at bounding box center [98, 264] width 197 height 26
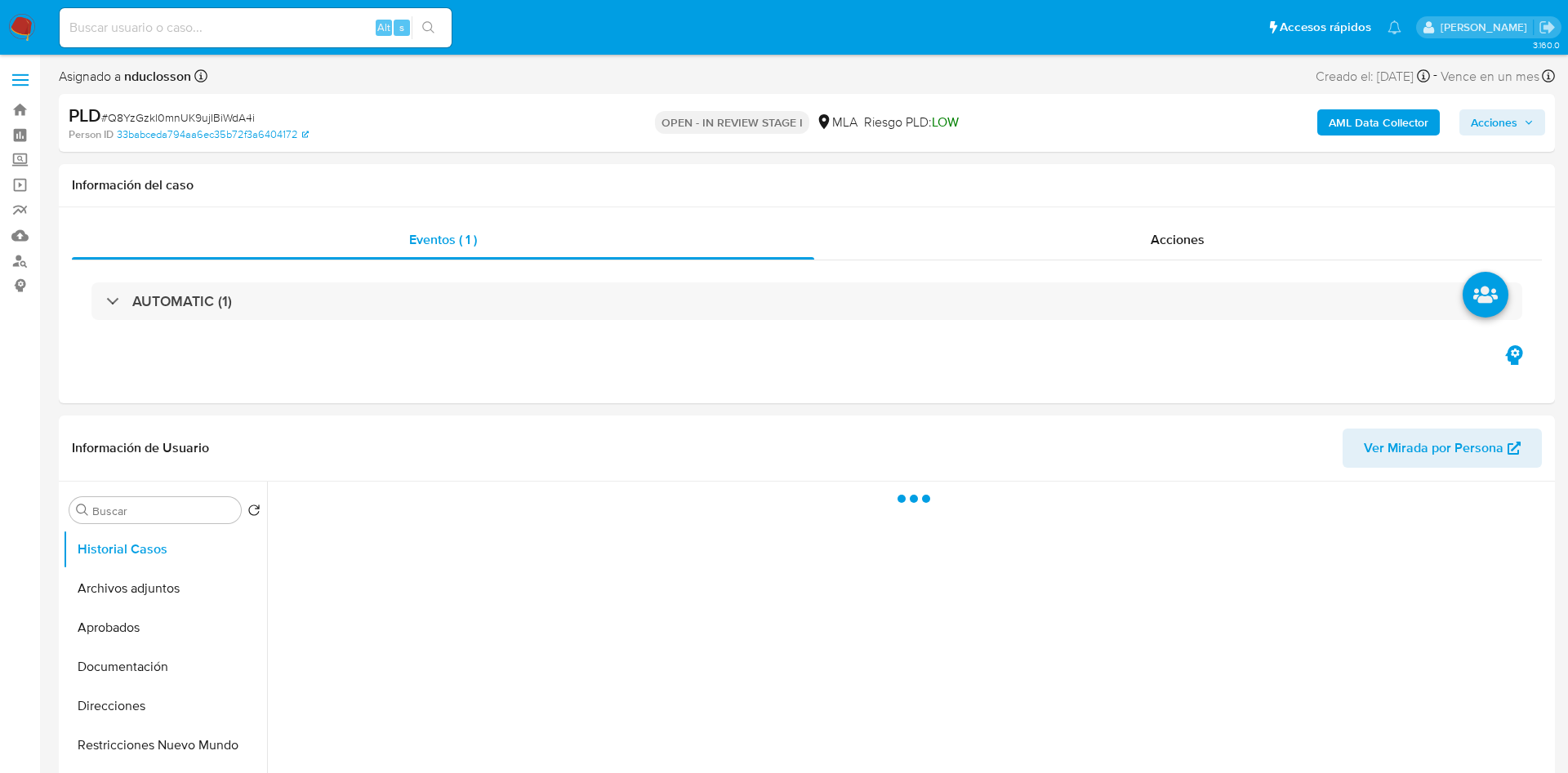
select select "10"
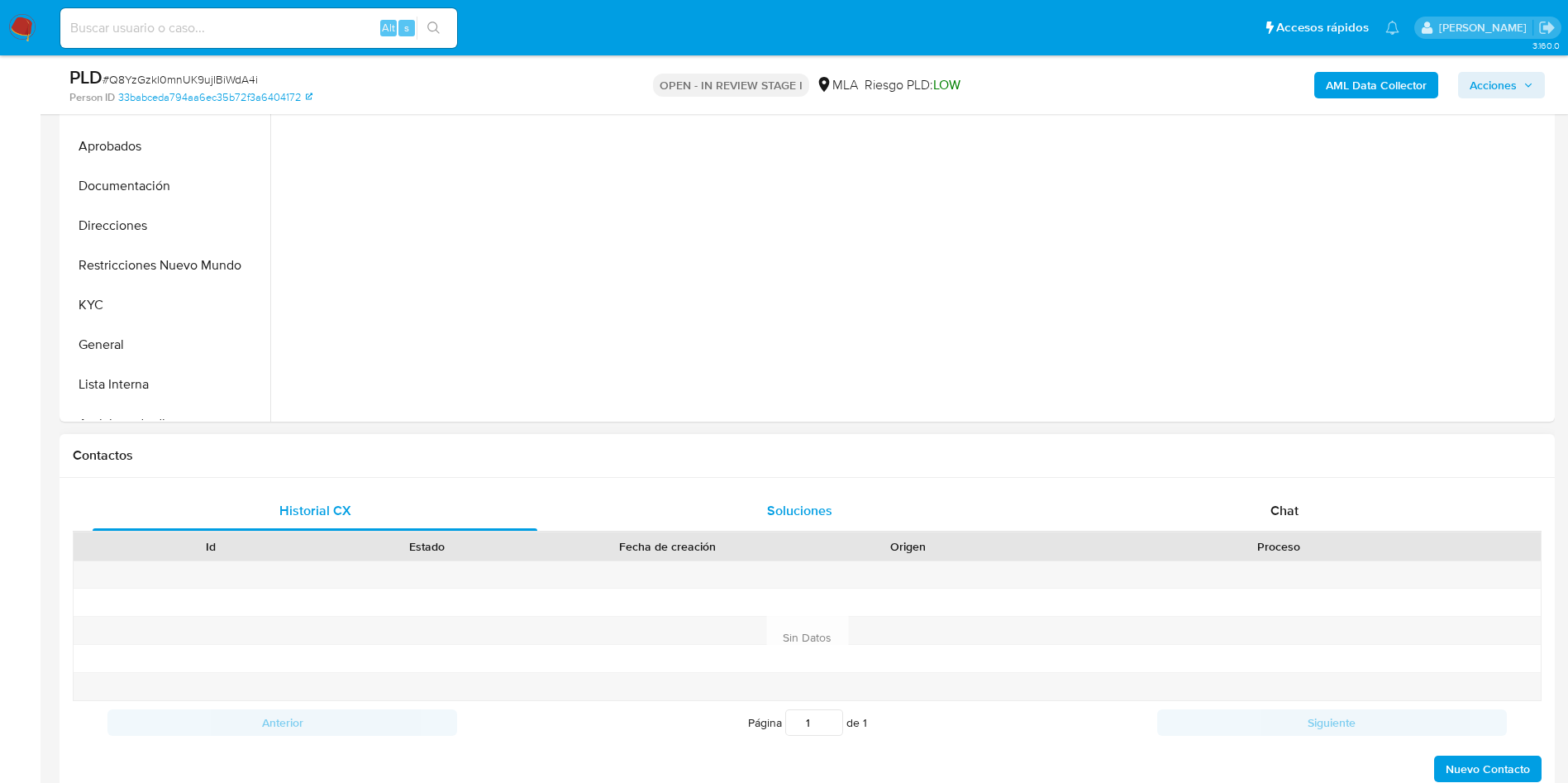
scroll to position [744, 0]
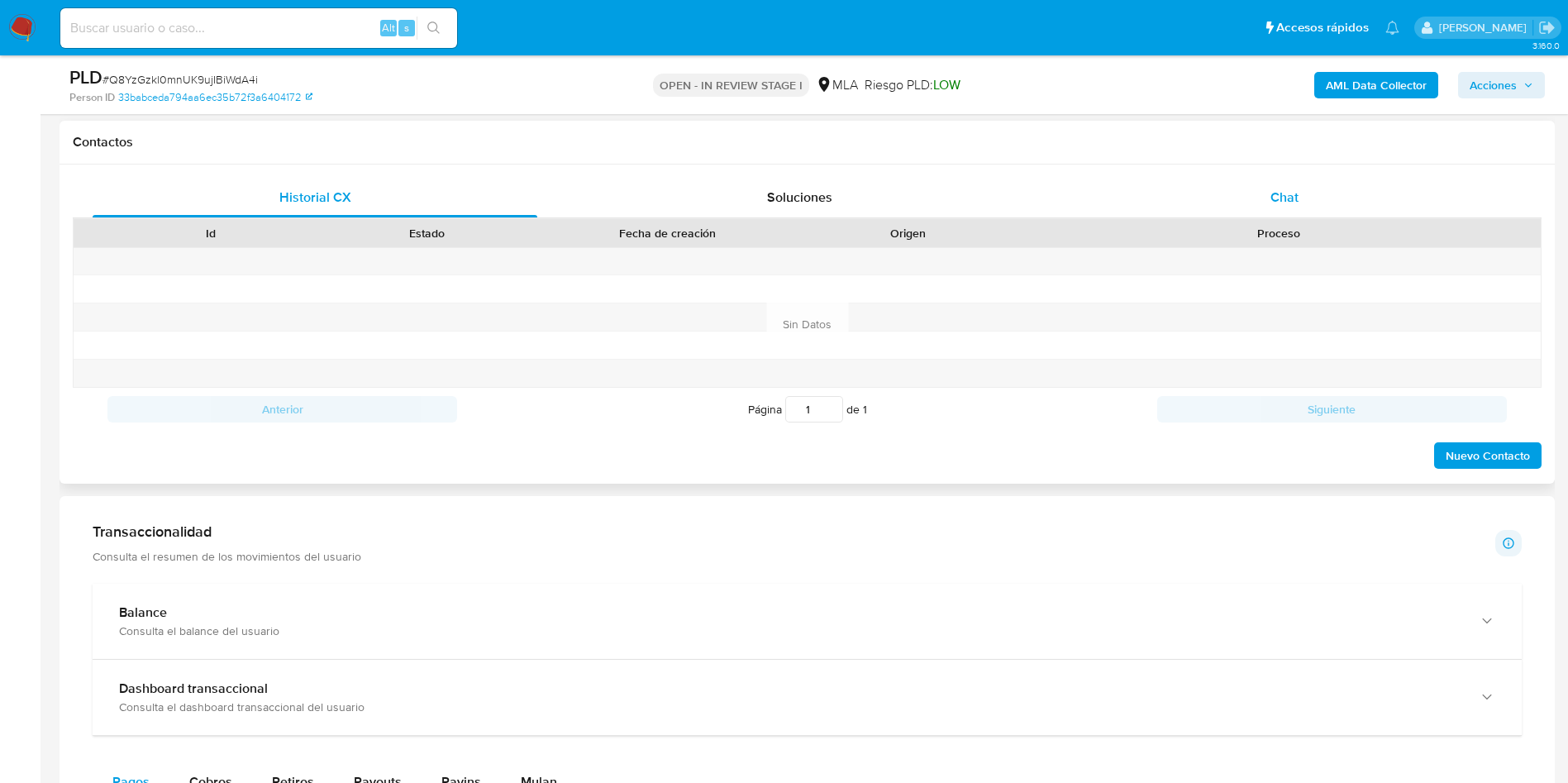
click at [1231, 201] on div "Chat" at bounding box center [1285, 198] width 445 height 40
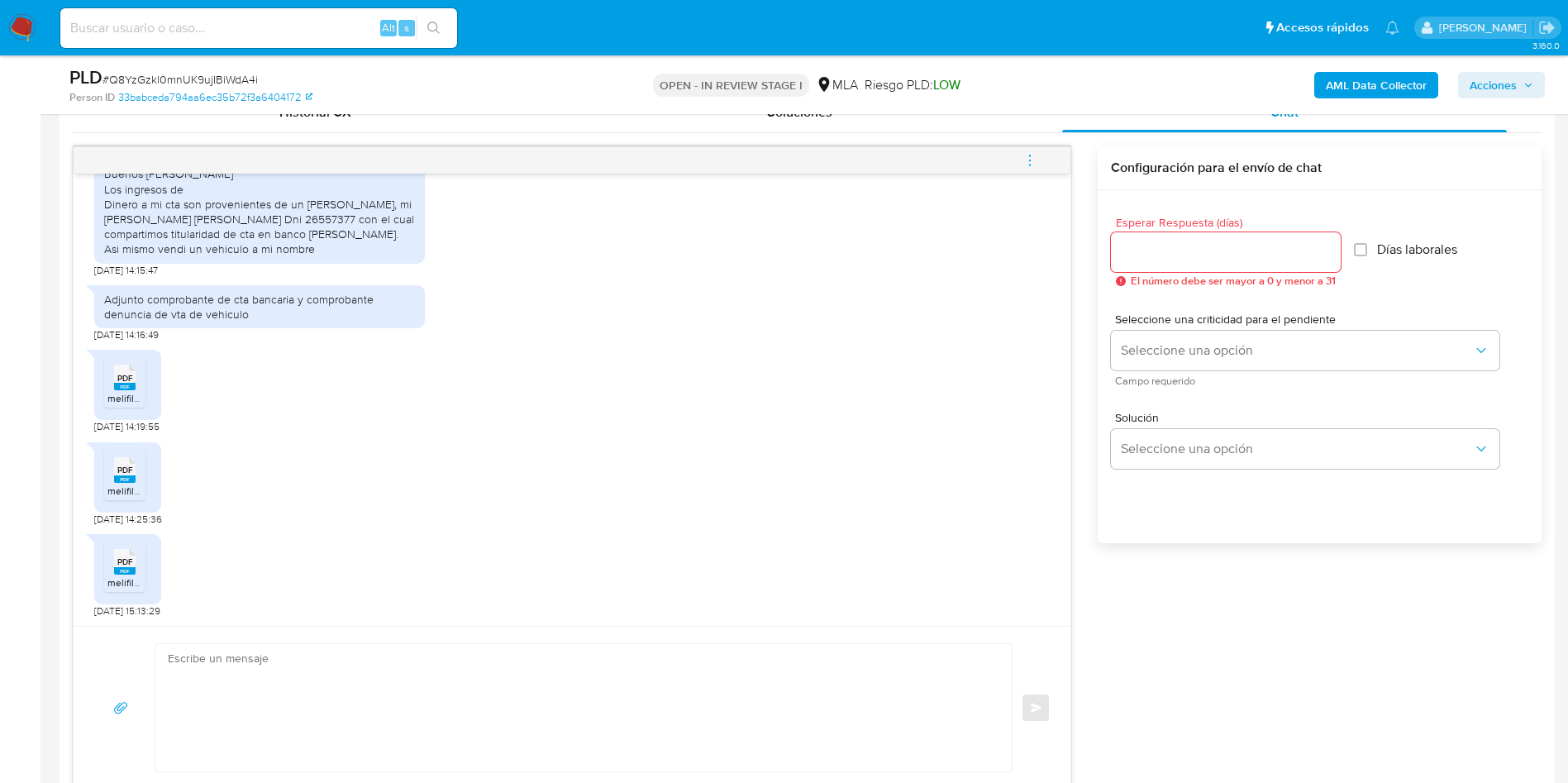
scroll to position [868, 0]
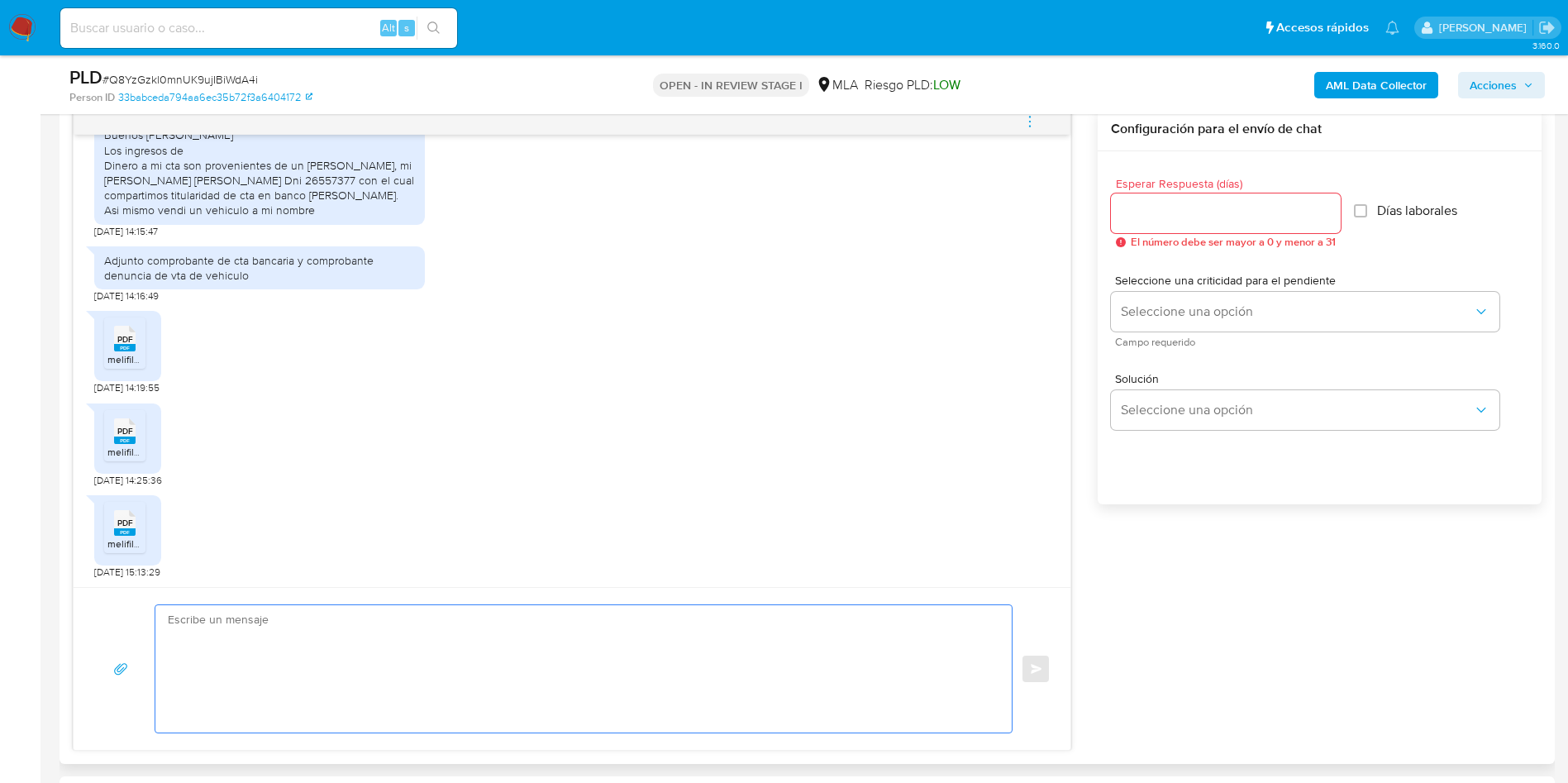
click at [497, 614] on textarea at bounding box center [579, 669] width 823 height 128
paste textarea "Hola Marianela, Muchas gracias por tu respuesta. No obstante, necesitamos que n…"
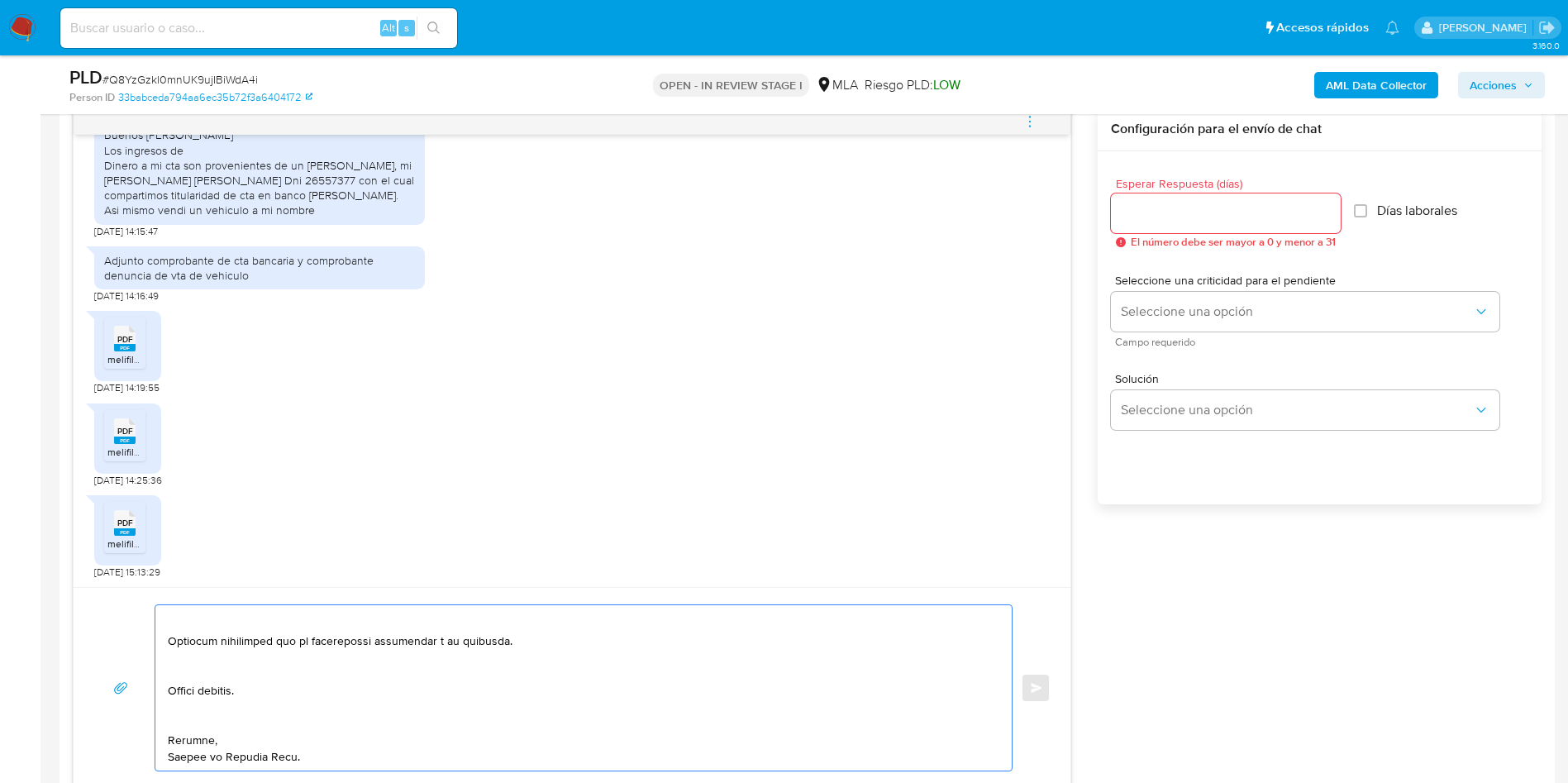
drag, startPoint x: 181, startPoint y: 728, endPoint x: 186, endPoint y: 711, distance: 17.7
click at [180, 728] on textarea at bounding box center [579, 688] width 823 height 165
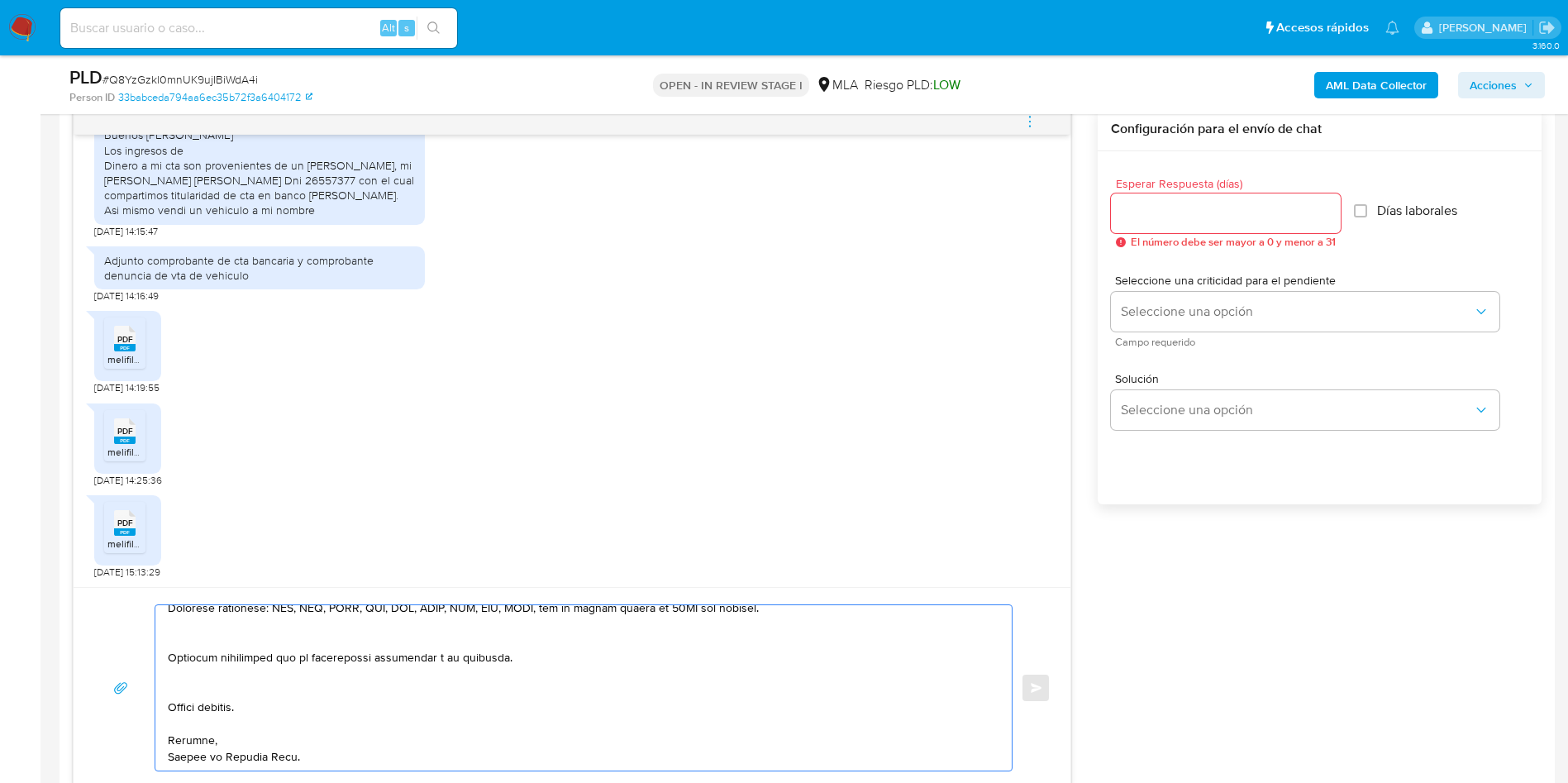
click at [192, 690] on textarea at bounding box center [579, 688] width 823 height 165
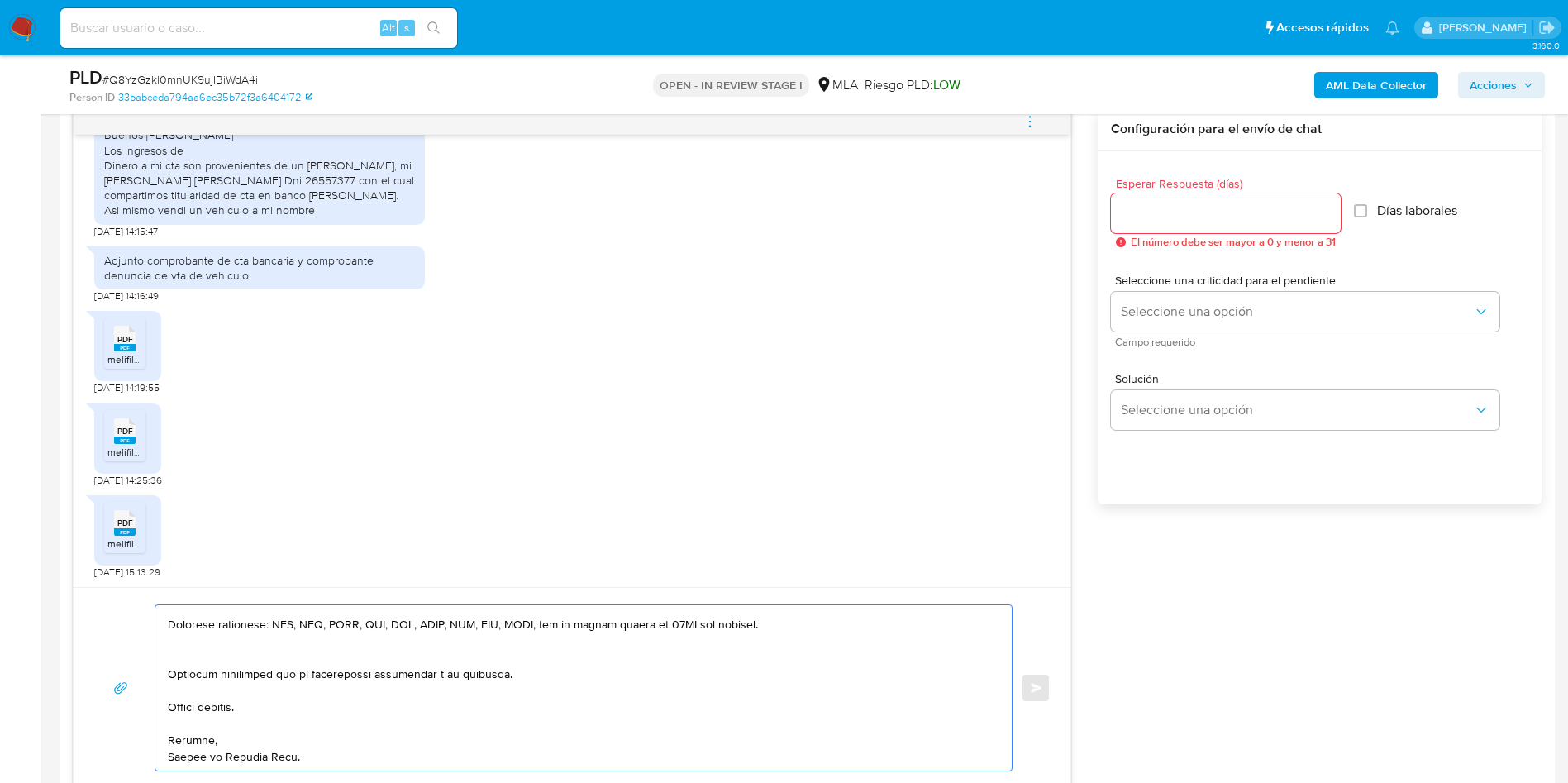
click at [194, 651] on textarea at bounding box center [579, 688] width 823 height 165
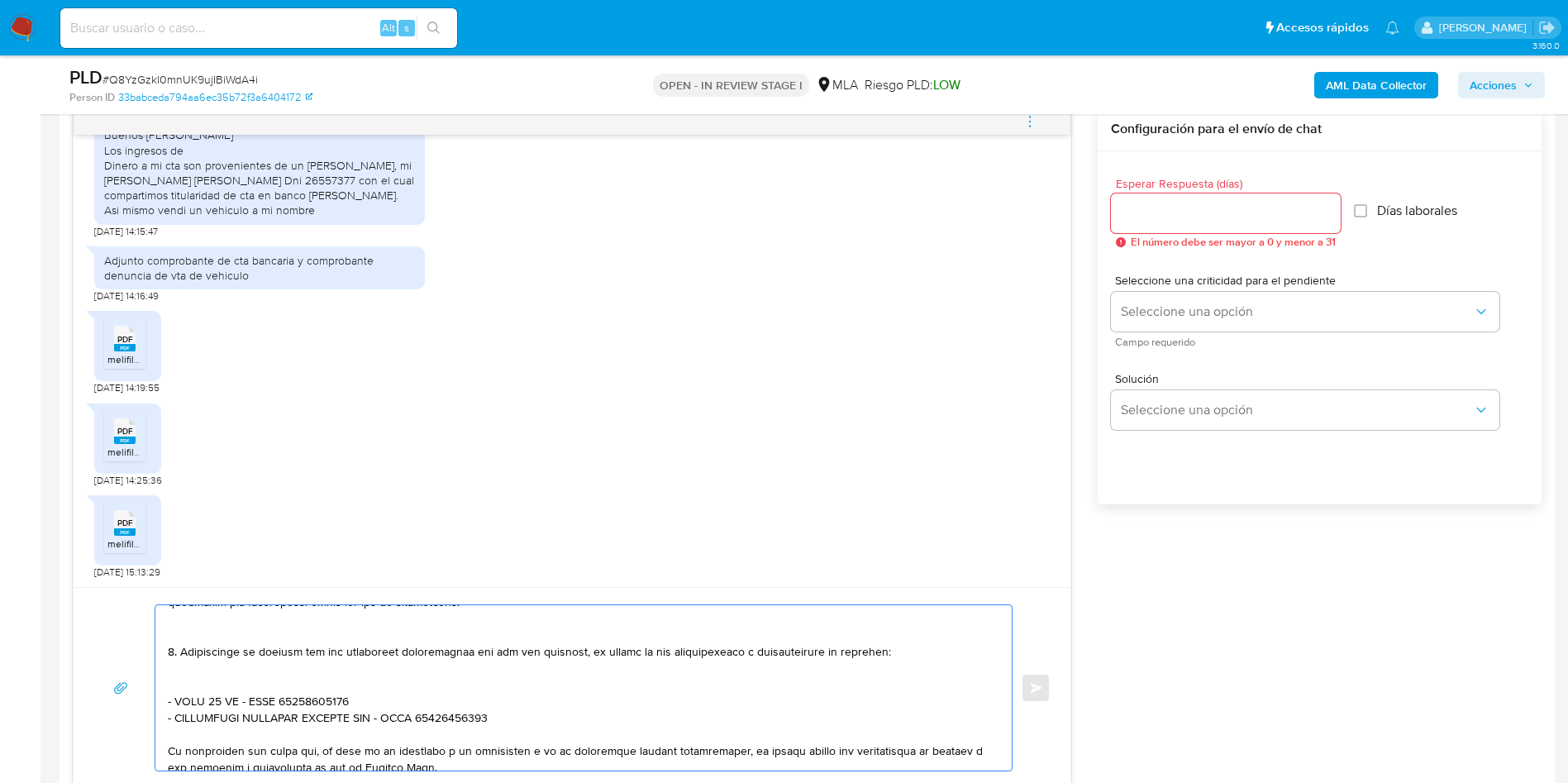
scroll to position [293, 0]
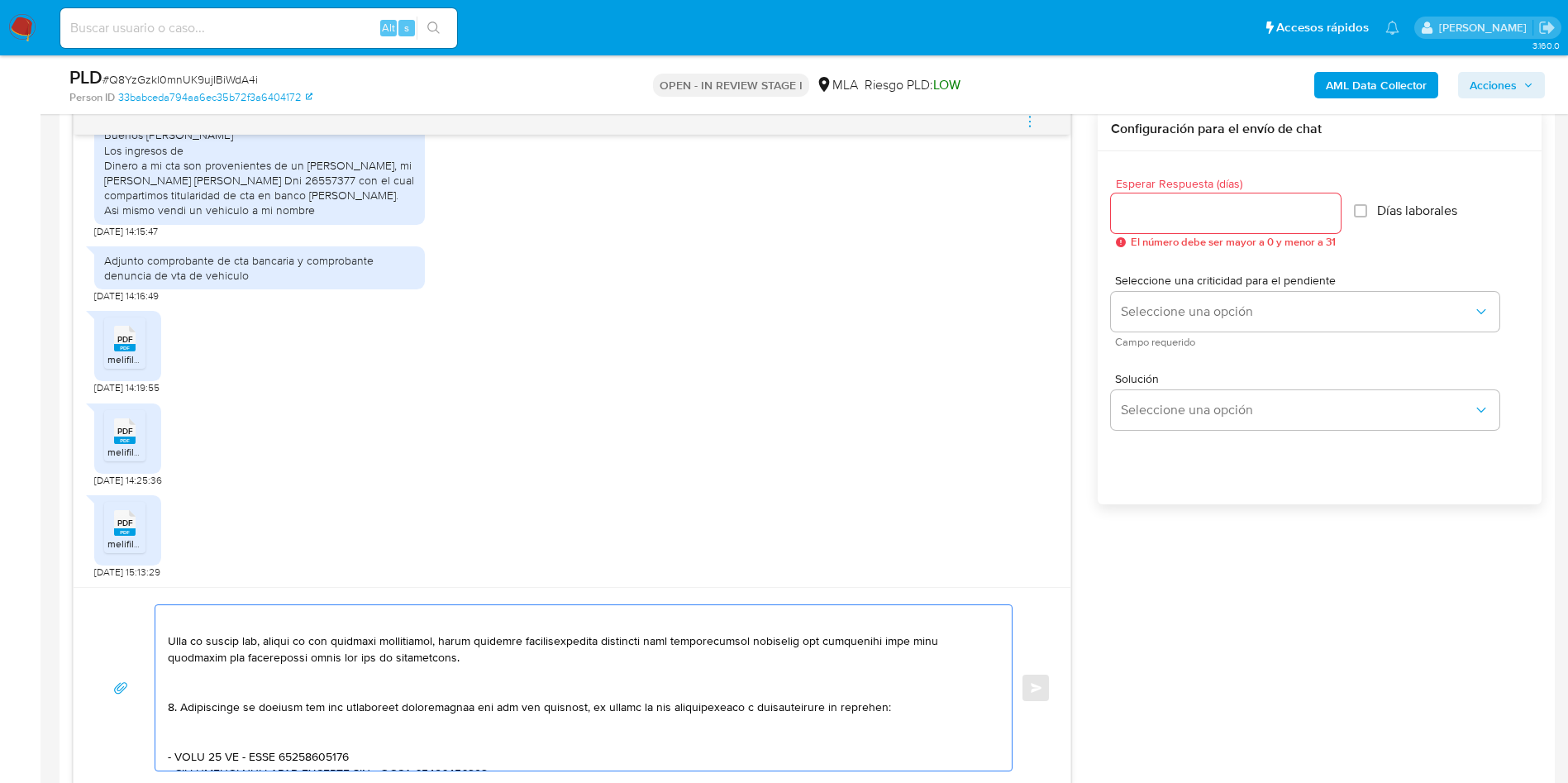
click at [183, 748] on textarea at bounding box center [579, 688] width 823 height 165
click at [181, 730] on textarea at bounding box center [579, 688] width 823 height 165
click at [194, 676] on textarea at bounding box center [579, 688] width 823 height 165
click at [189, 707] on textarea at bounding box center [579, 688] width 823 height 165
click at [189, 679] on textarea at bounding box center [579, 688] width 823 height 165
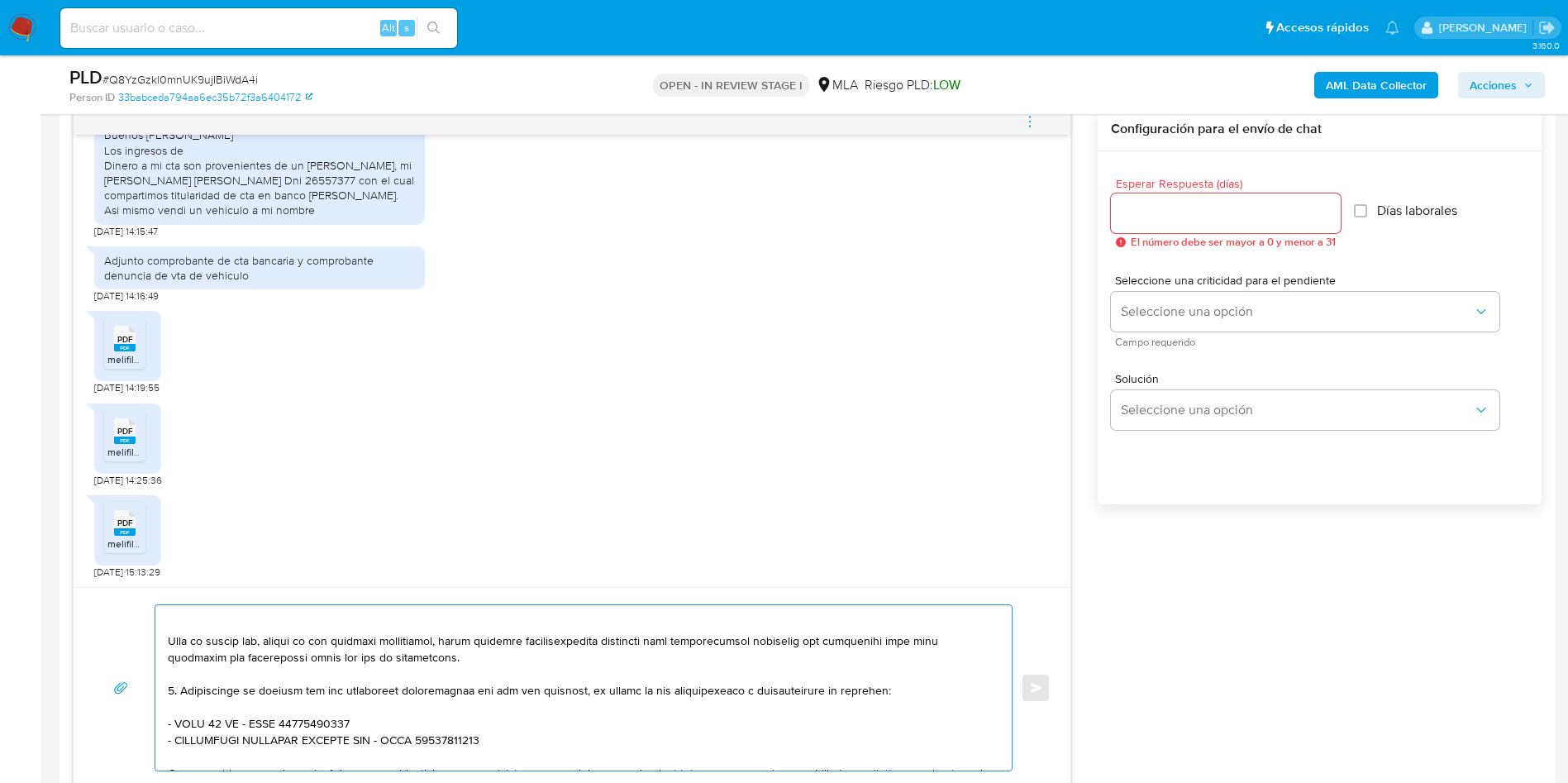
scroll to position [277, 0]
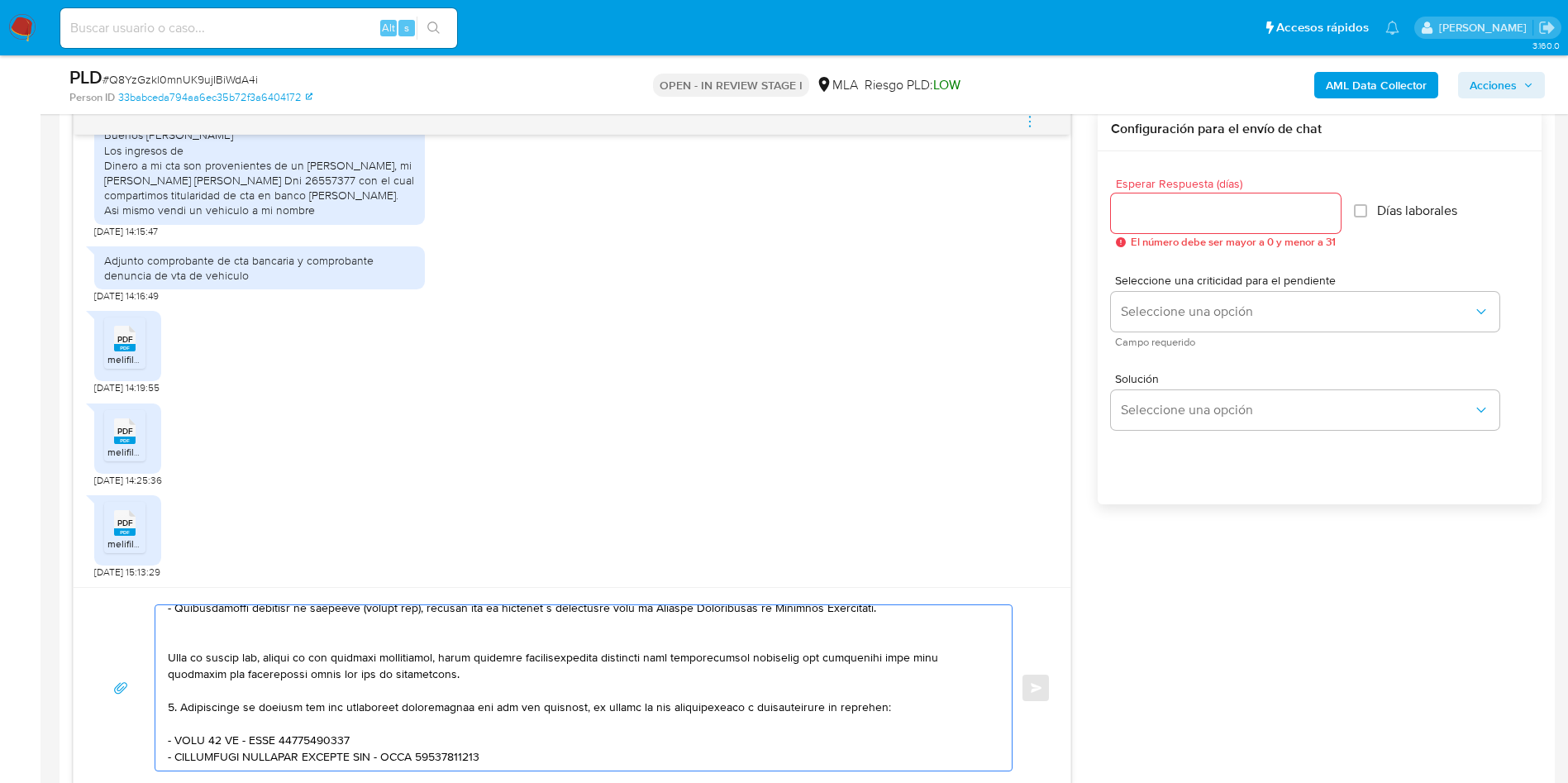
click at [188, 682] on textarea at bounding box center [579, 688] width 823 height 165
click at [178, 684] on textarea at bounding box center [579, 688] width 823 height 165
click at [190, 638] on textarea at bounding box center [579, 688] width 823 height 165
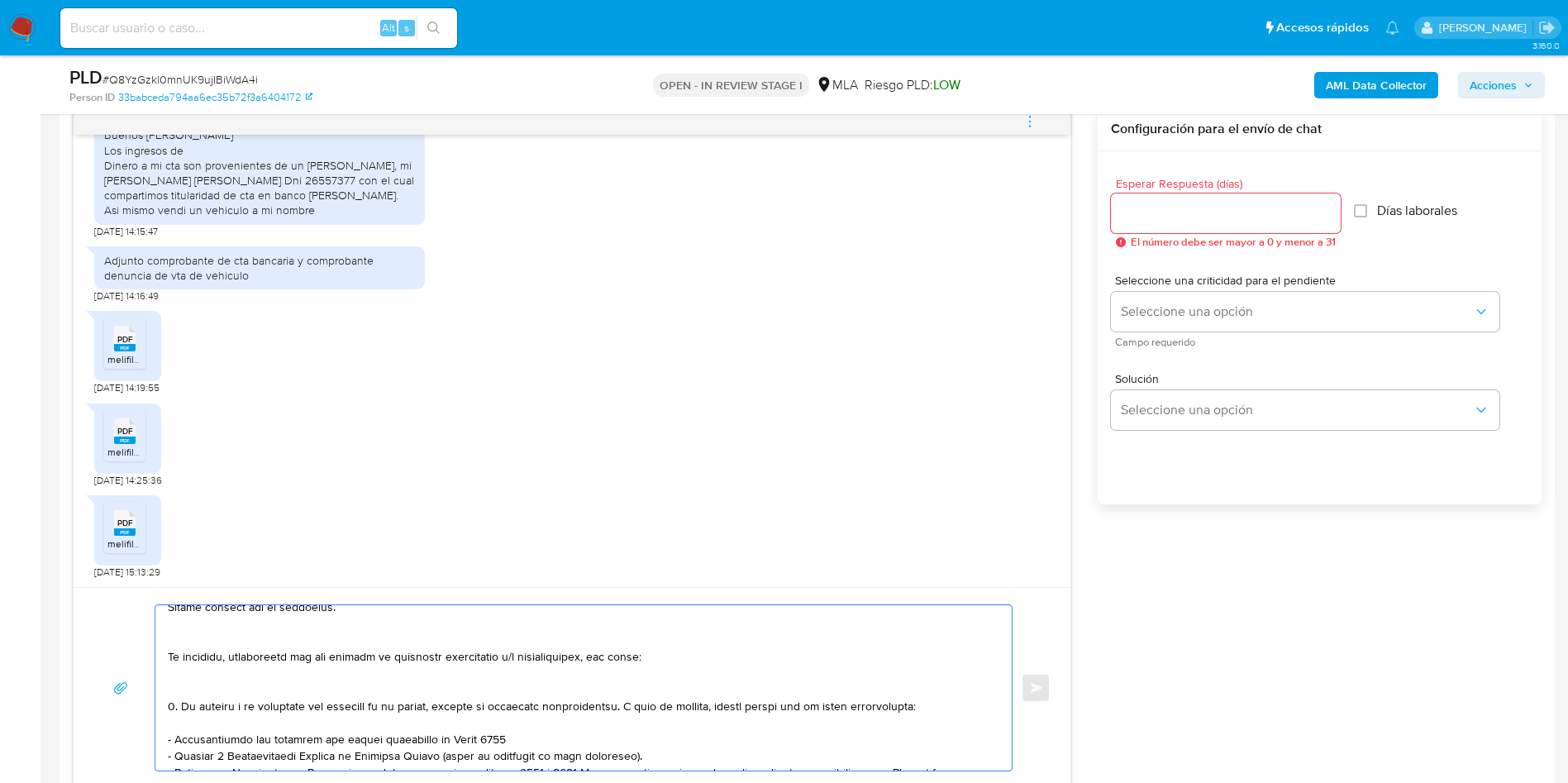
scroll to position [28, 0]
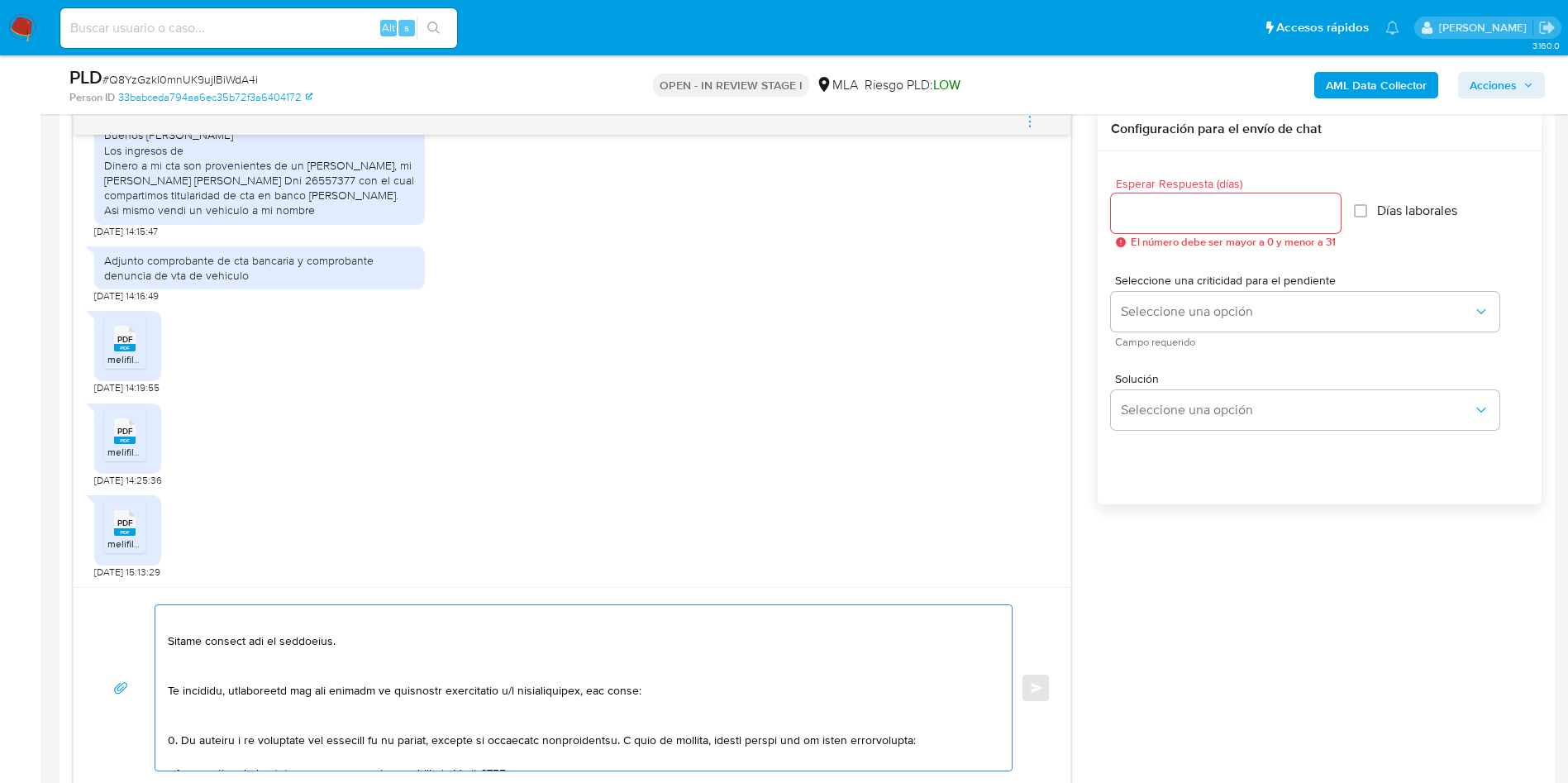
click at [182, 714] on textarea at bounding box center [579, 688] width 823 height 165
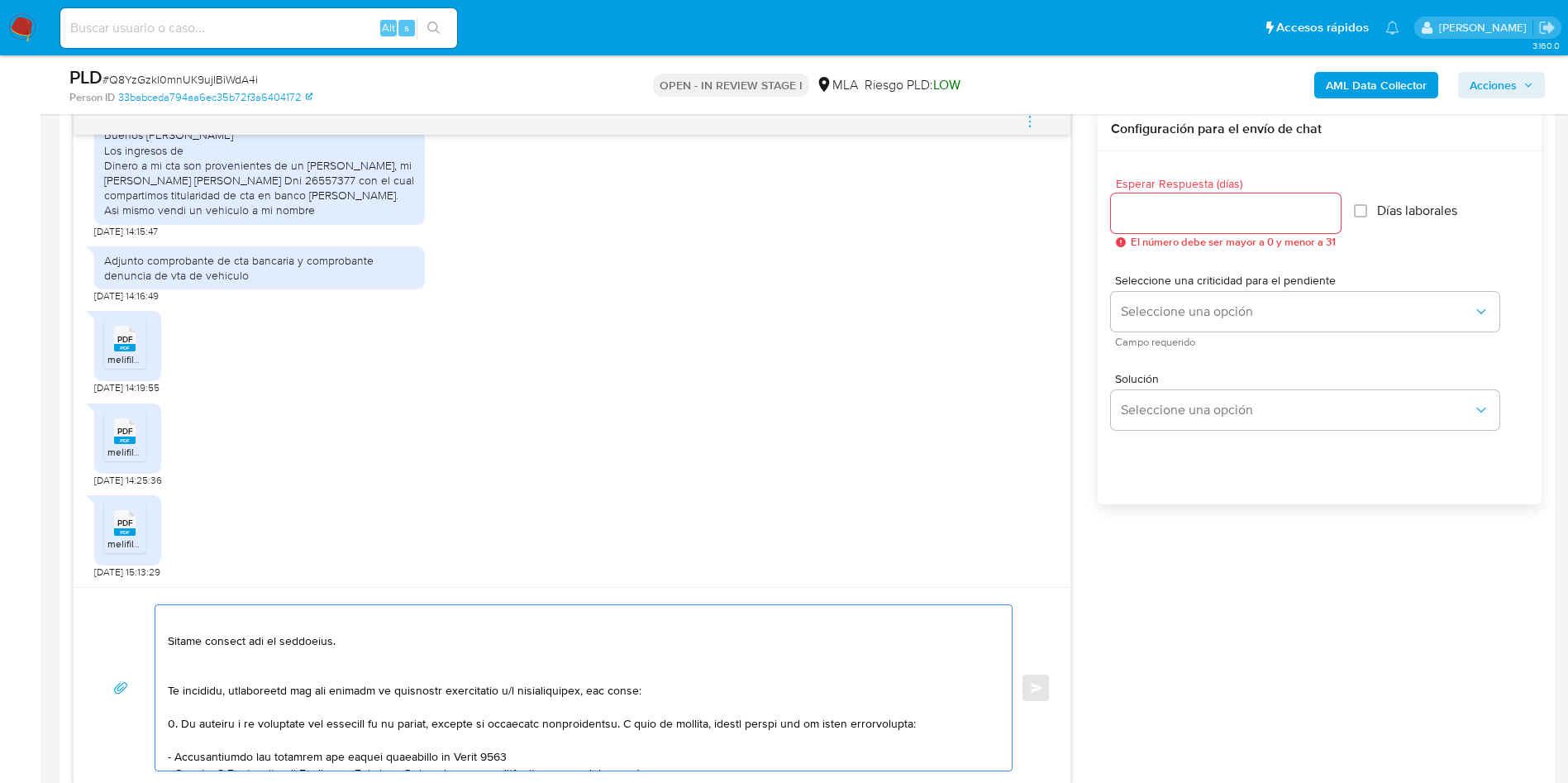
click at [185, 673] on textarea at bounding box center [579, 688] width 823 height 165
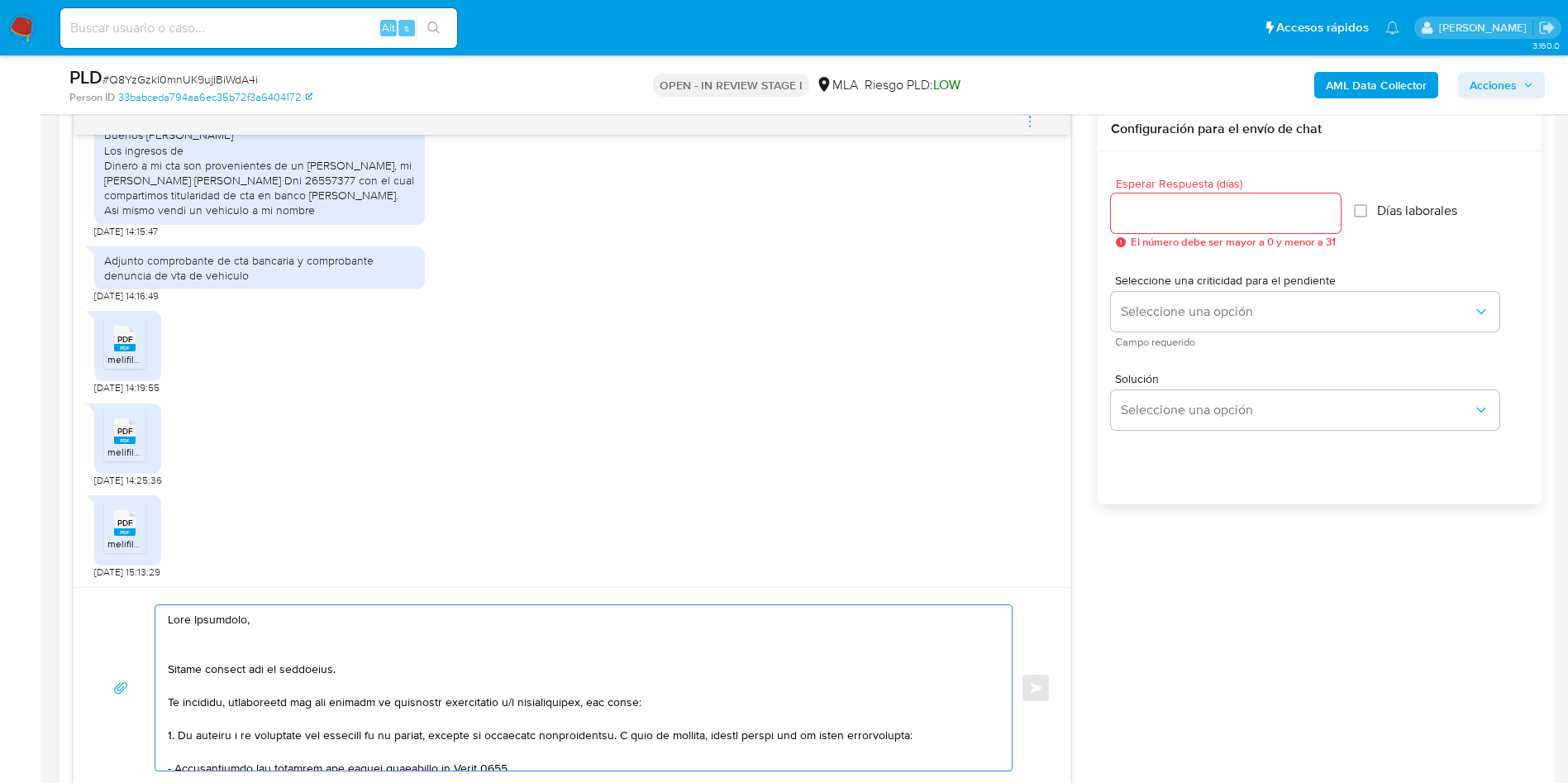
click at [190, 656] on textarea at bounding box center [579, 688] width 823 height 165
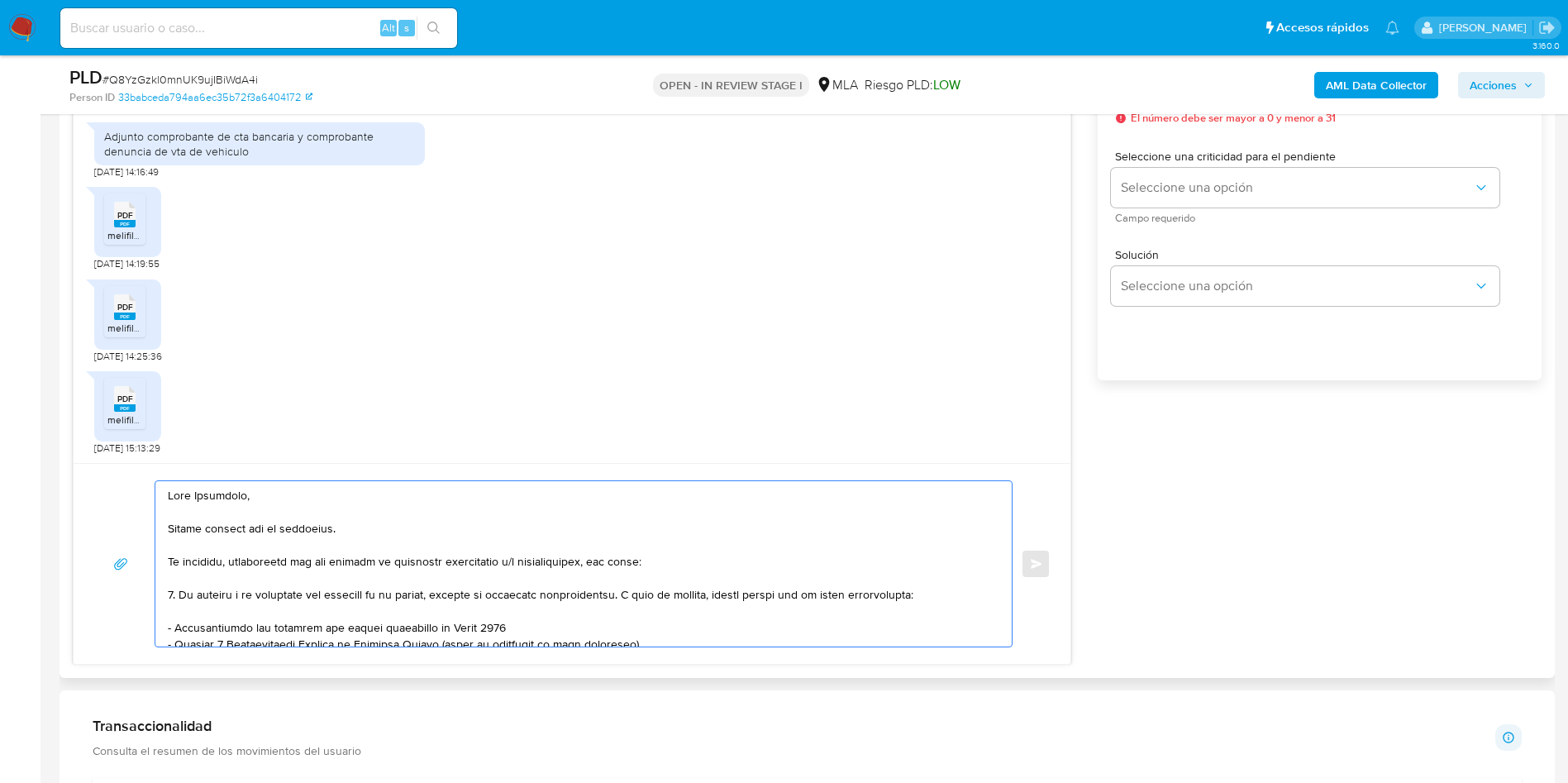
scroll to position [124, 0]
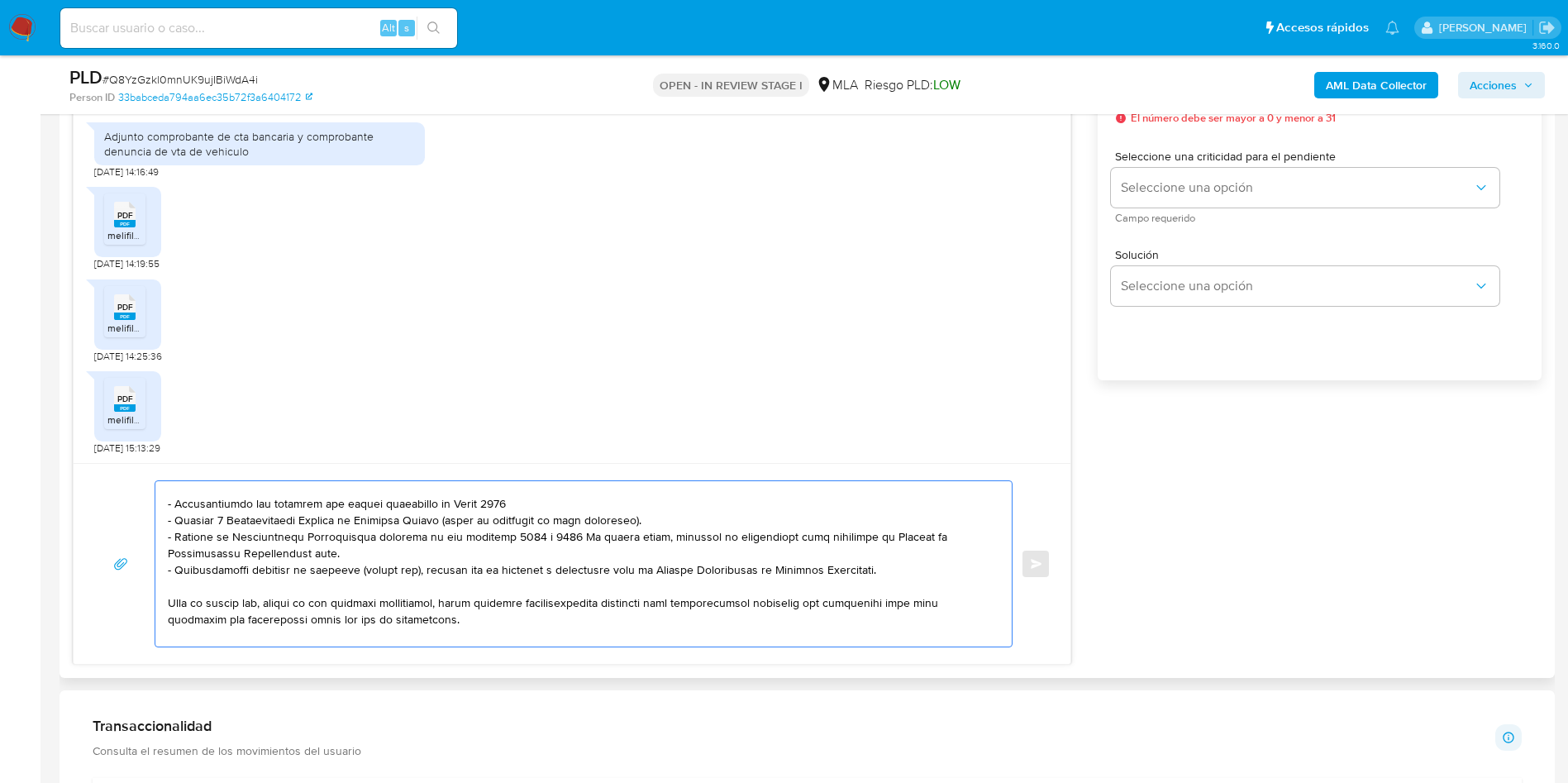
click at [521, 497] on textarea at bounding box center [579, 564] width 823 height 165
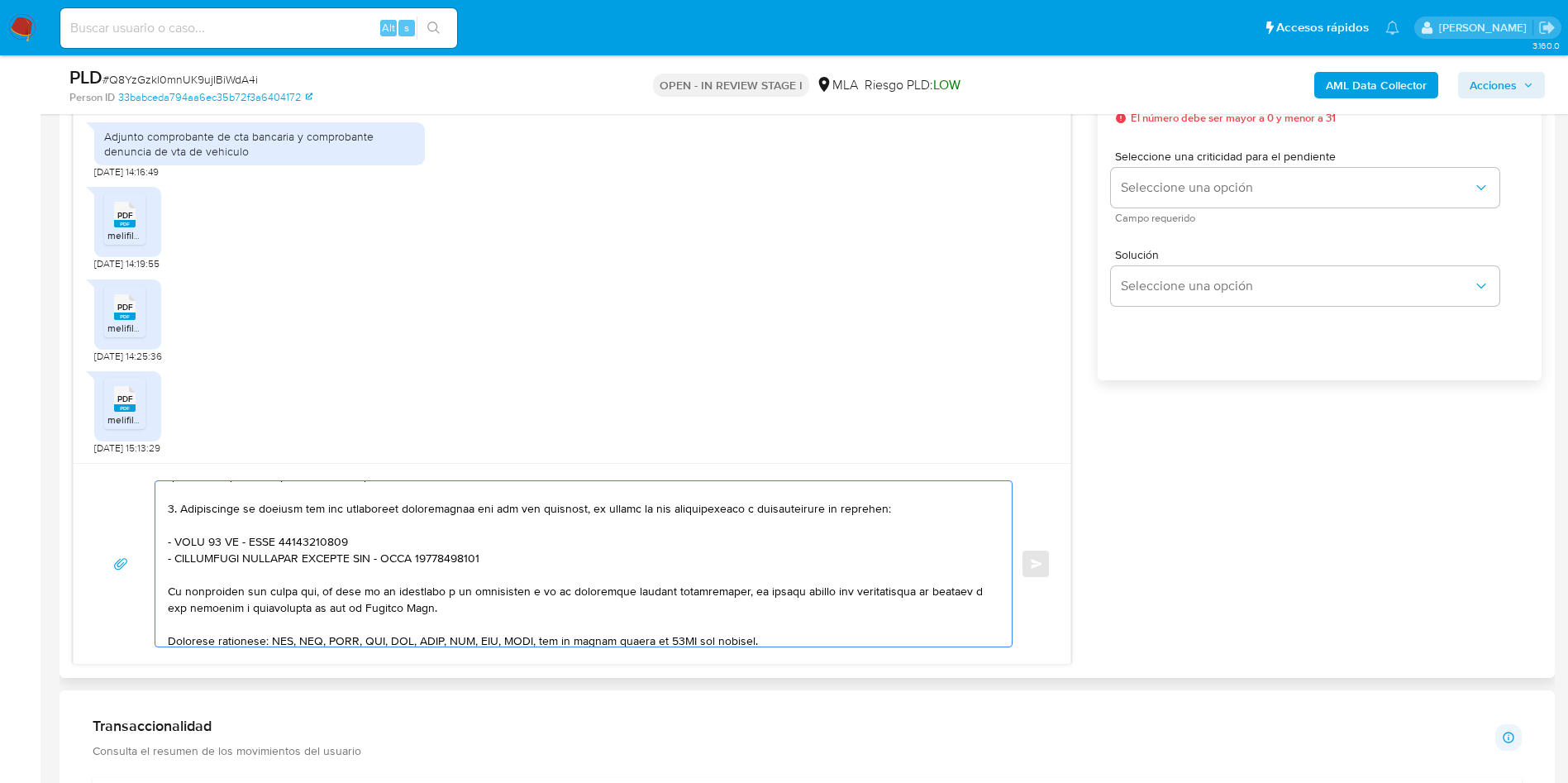
scroll to position [392, 0]
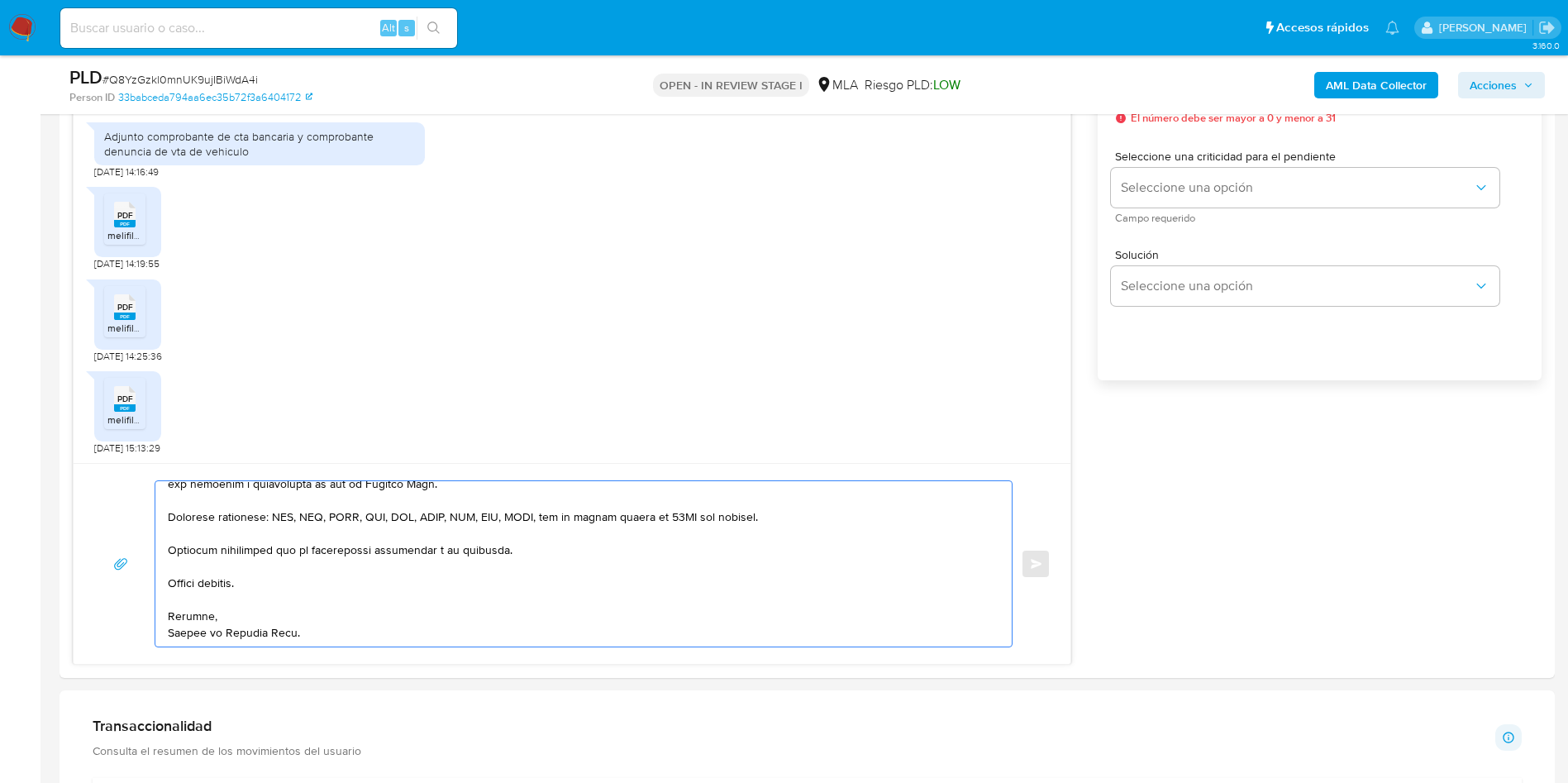
type textarea "Hola Marianela, Muchas gracias por tu respuesta. No obstante, necesitamos que n…"
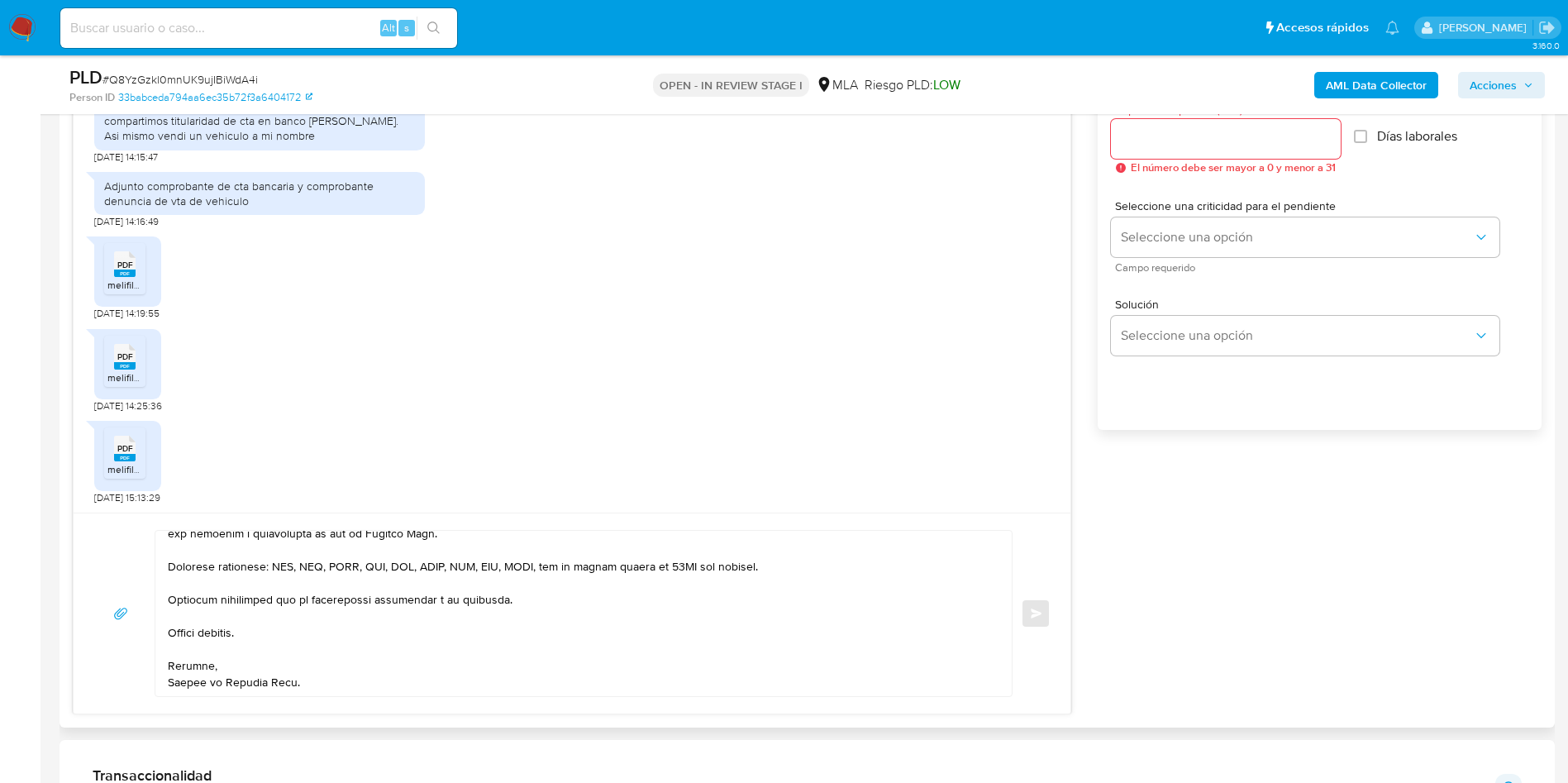
scroll to position [744, 0]
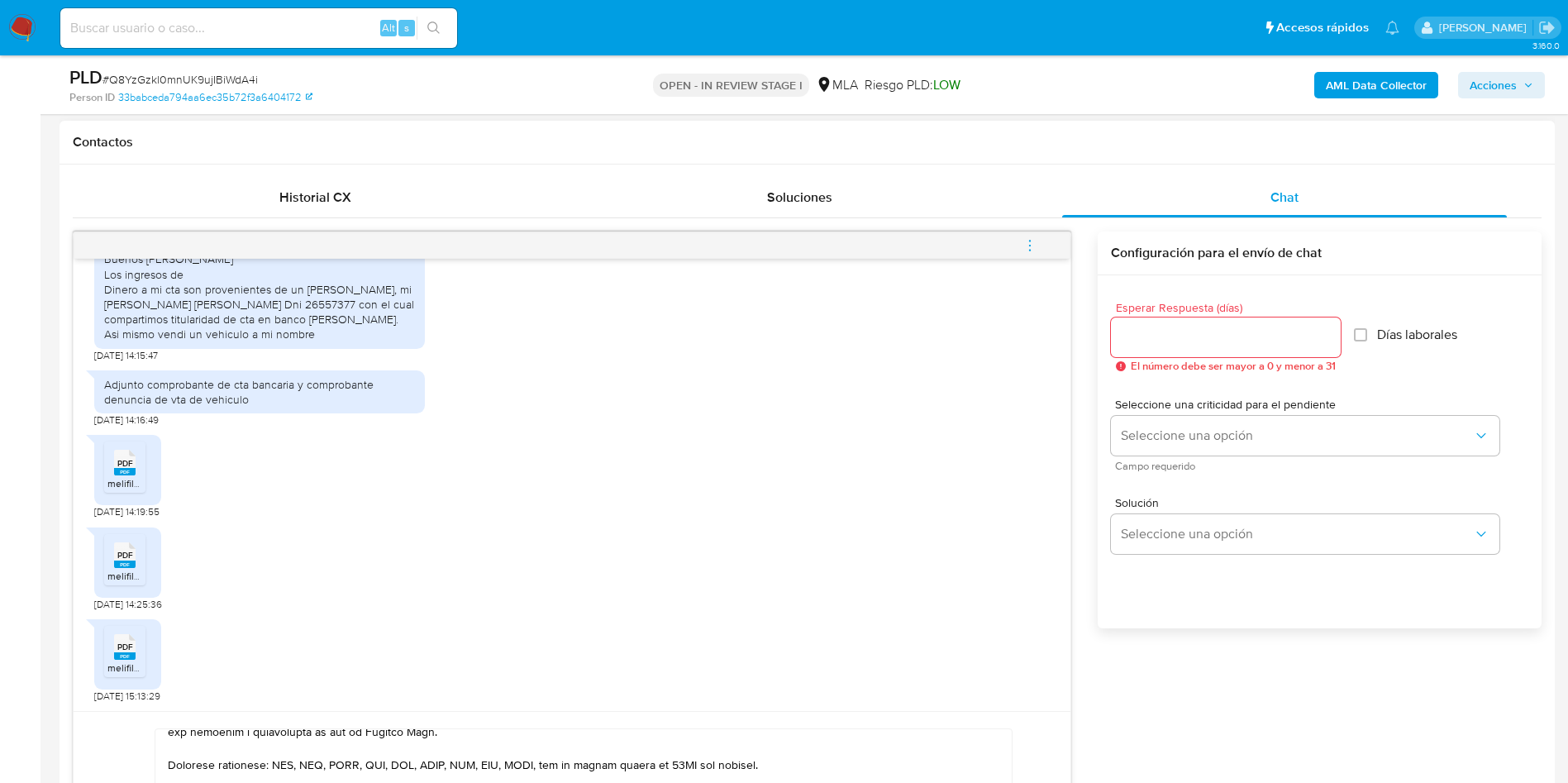
click at [1201, 335] on input "Esperar Respuesta (días)" at bounding box center [1226, 338] width 230 height 22
type input "1"
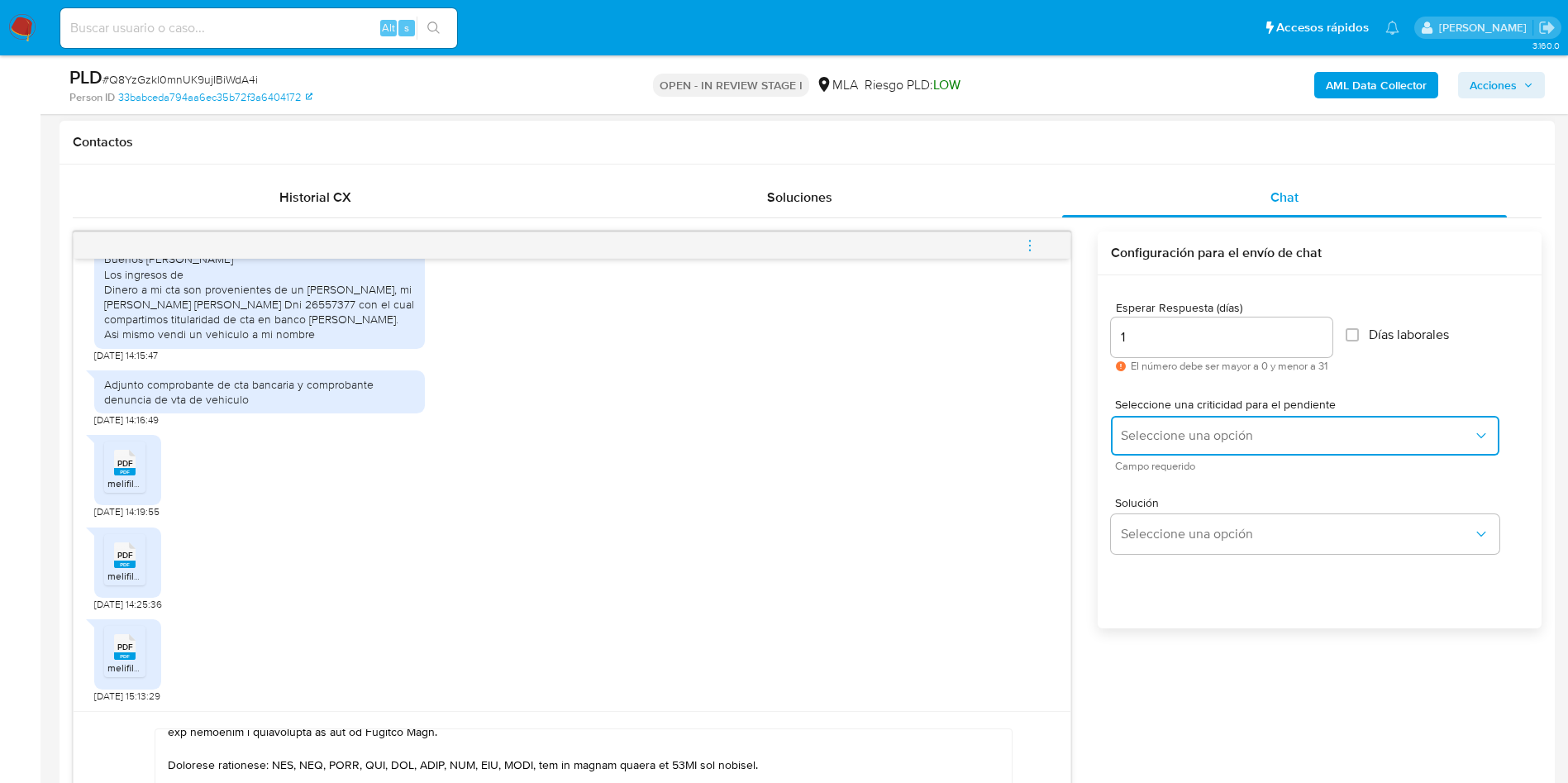
click at [1172, 444] on button "Seleccione una opción" at bounding box center [1305, 435] width 389 height 40
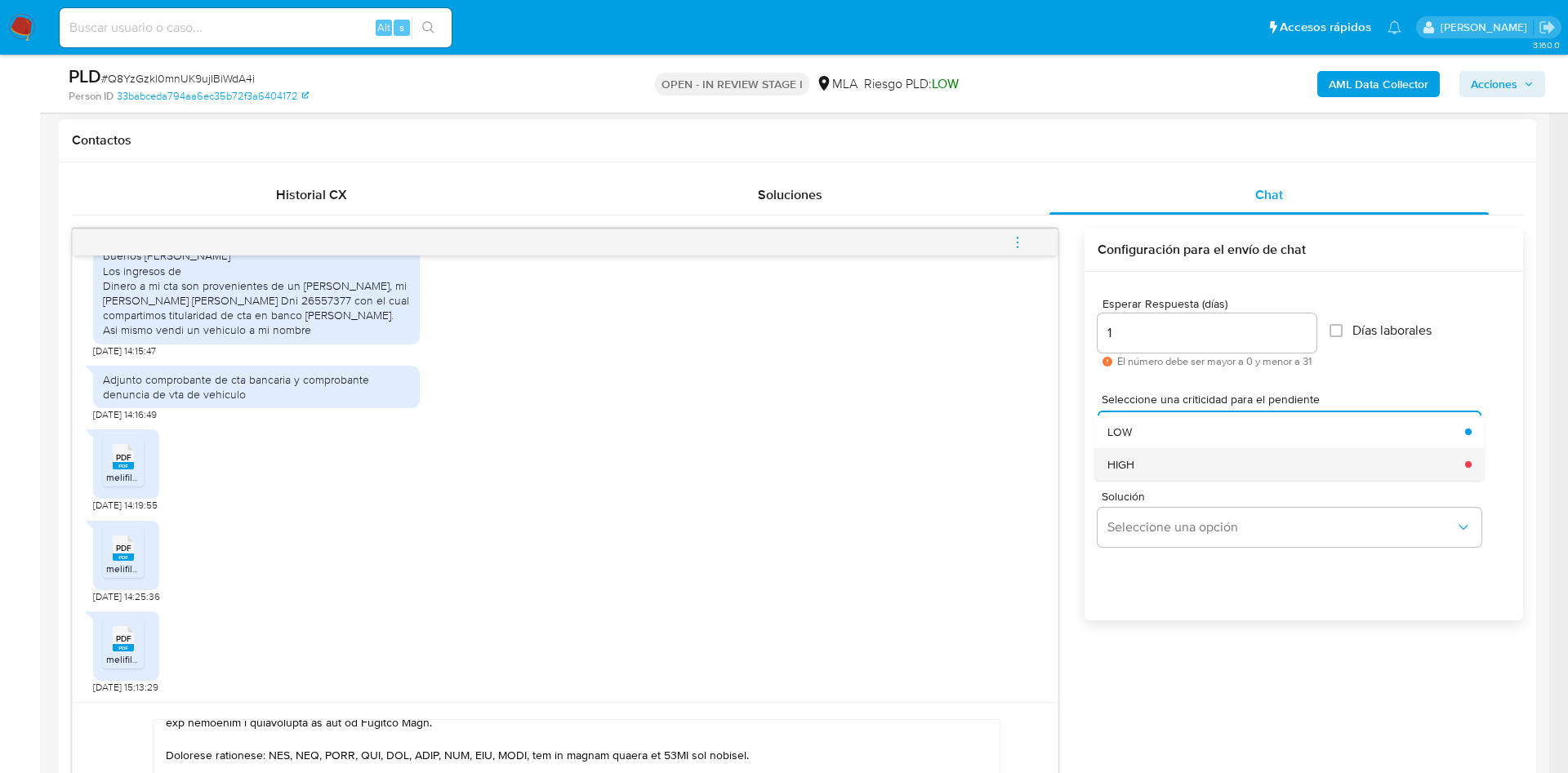
click at [1144, 463] on div "HIGH" at bounding box center [1282, 465] width 348 height 33
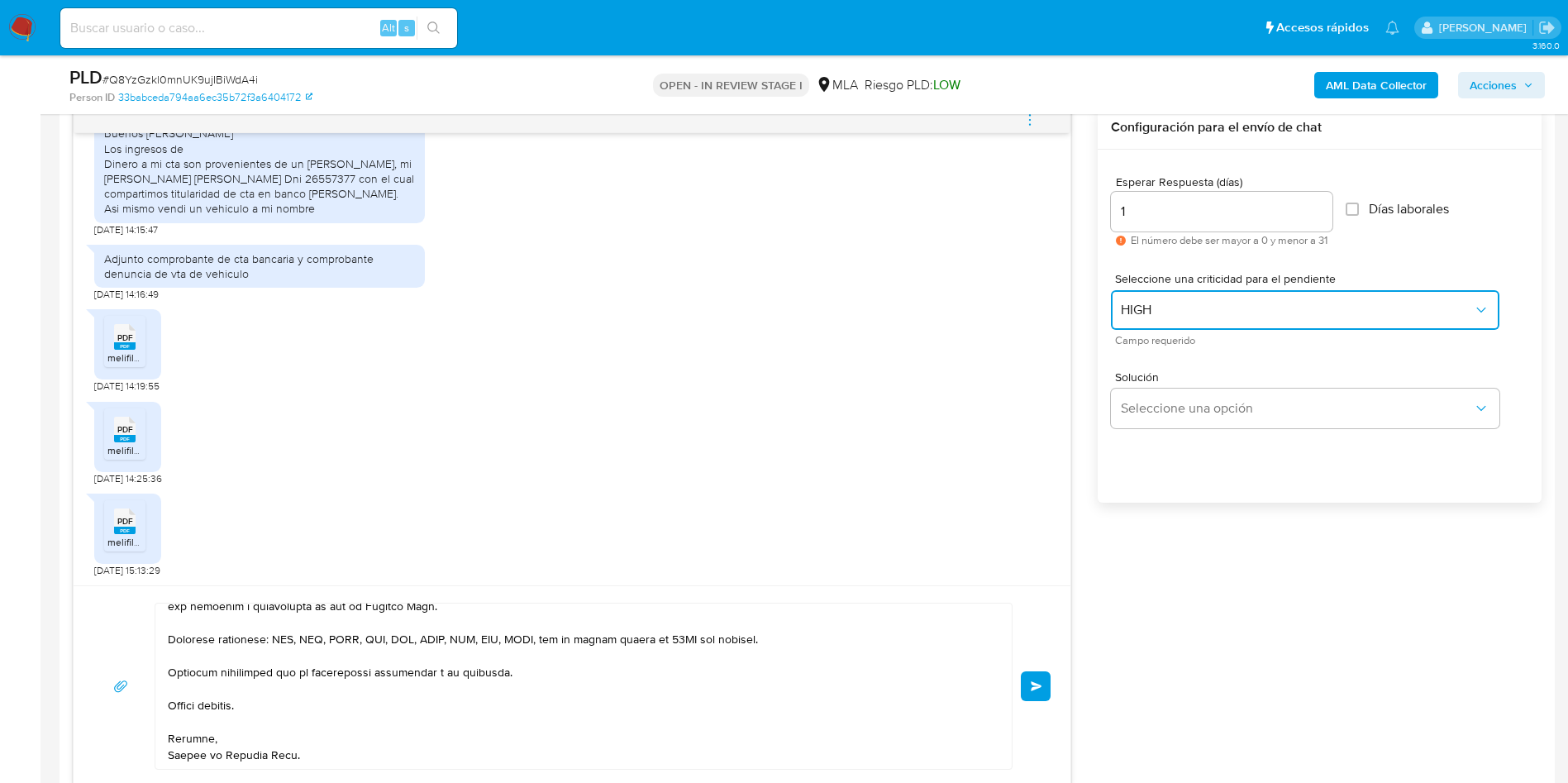
scroll to position [992, 0]
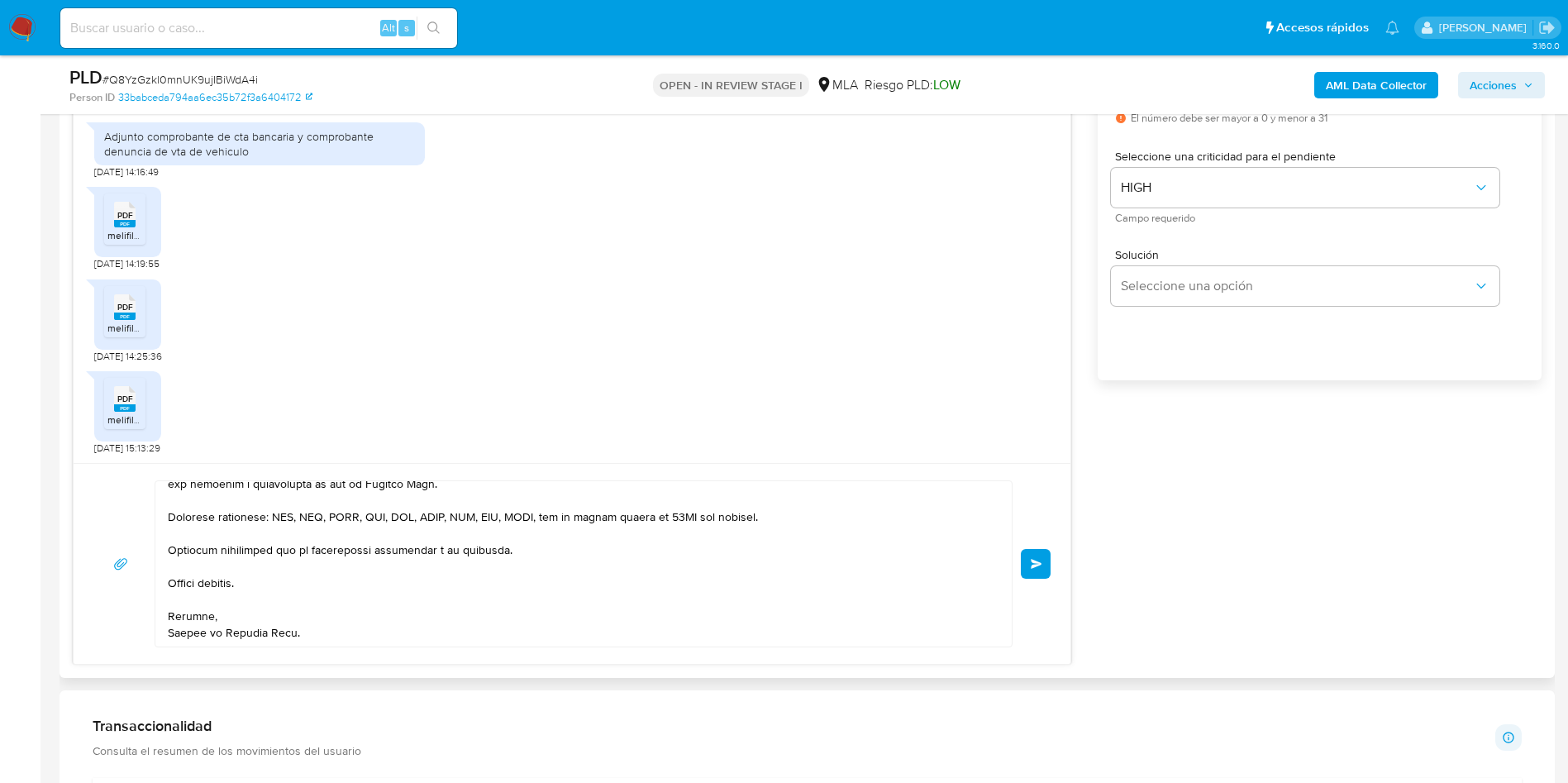
click at [1033, 553] on button "Enviar" at bounding box center [1036, 564] width 30 height 30
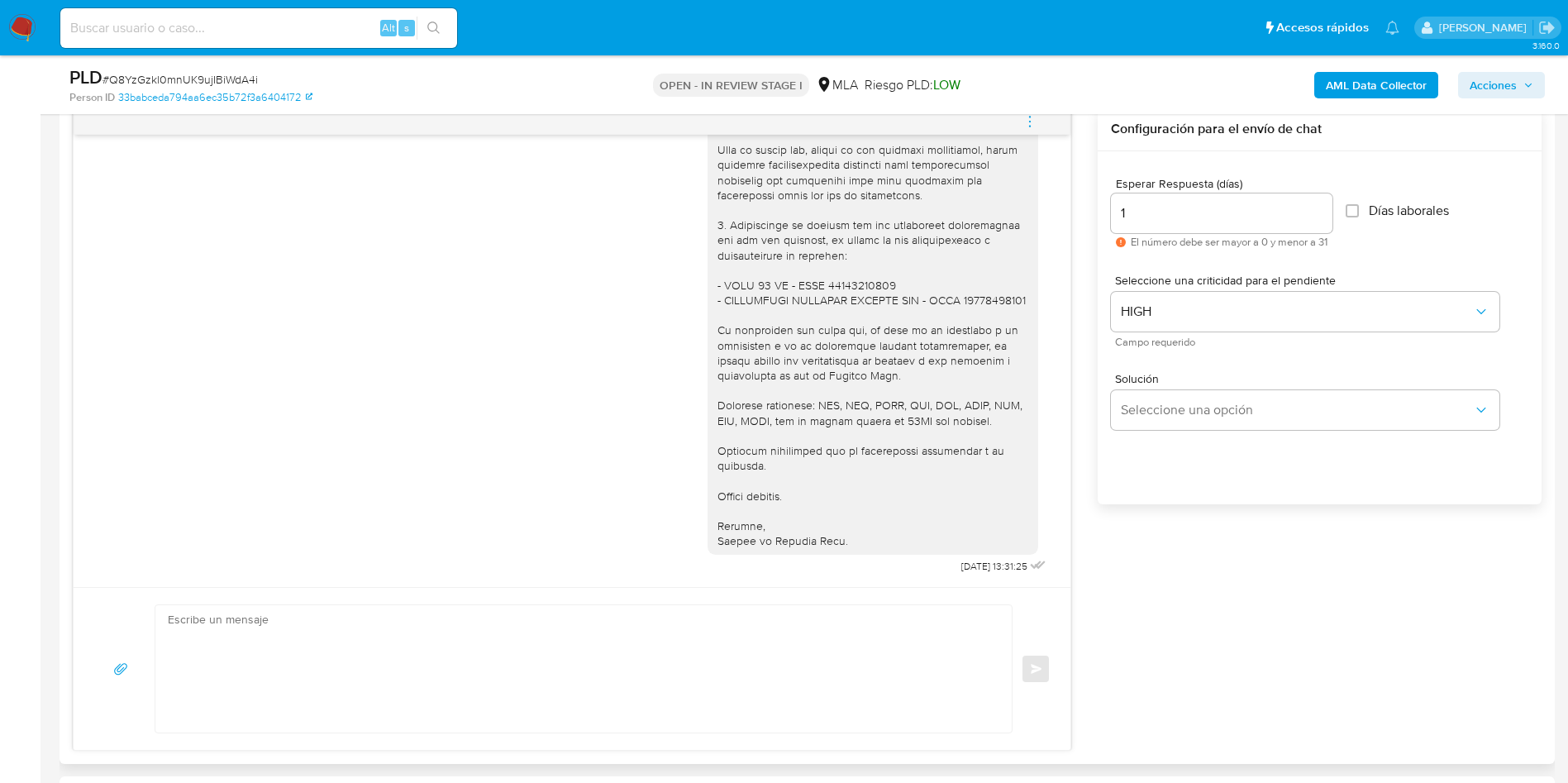
scroll to position [814, 0]
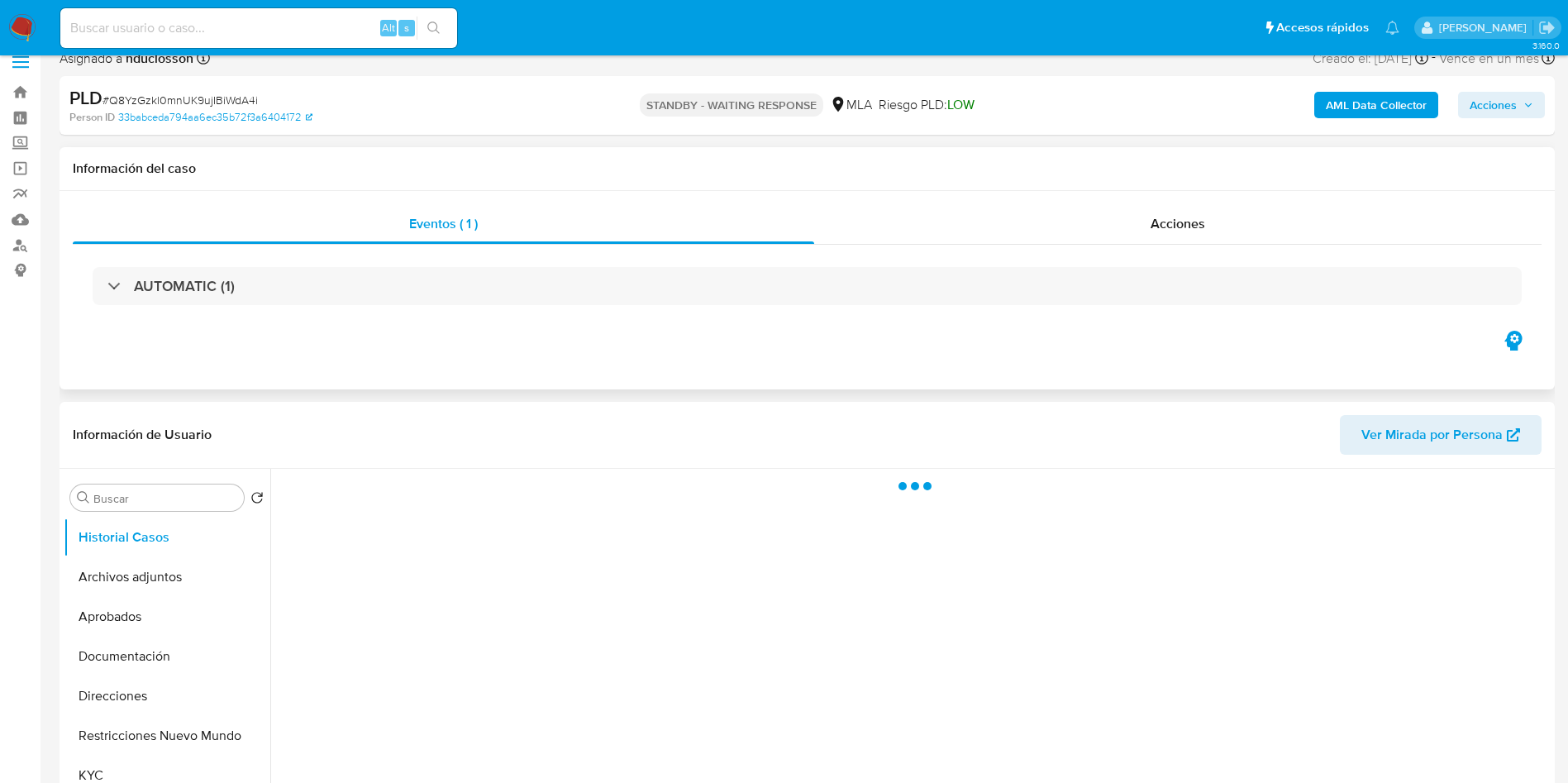
scroll to position [497, 0]
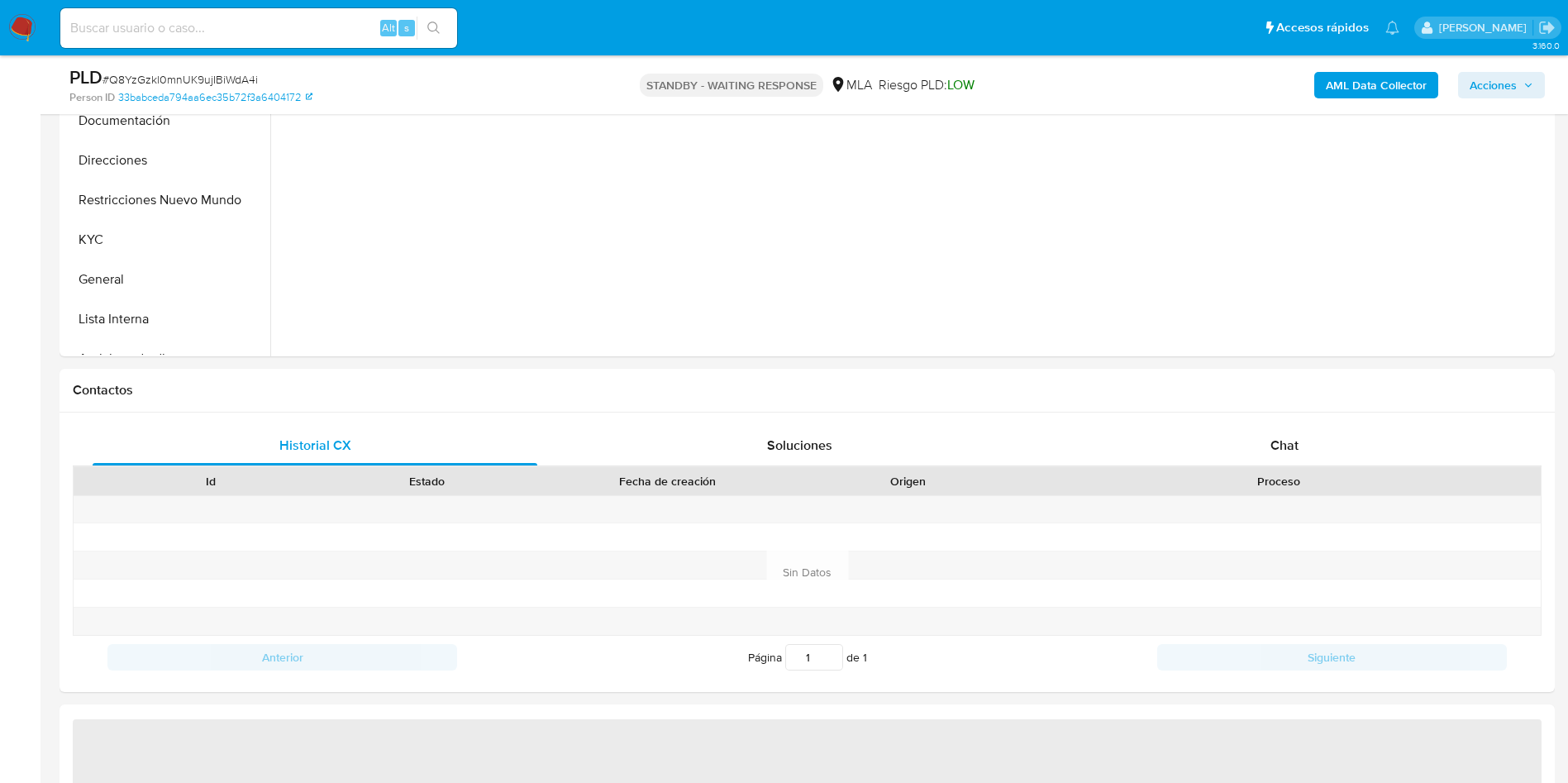
select select "10"
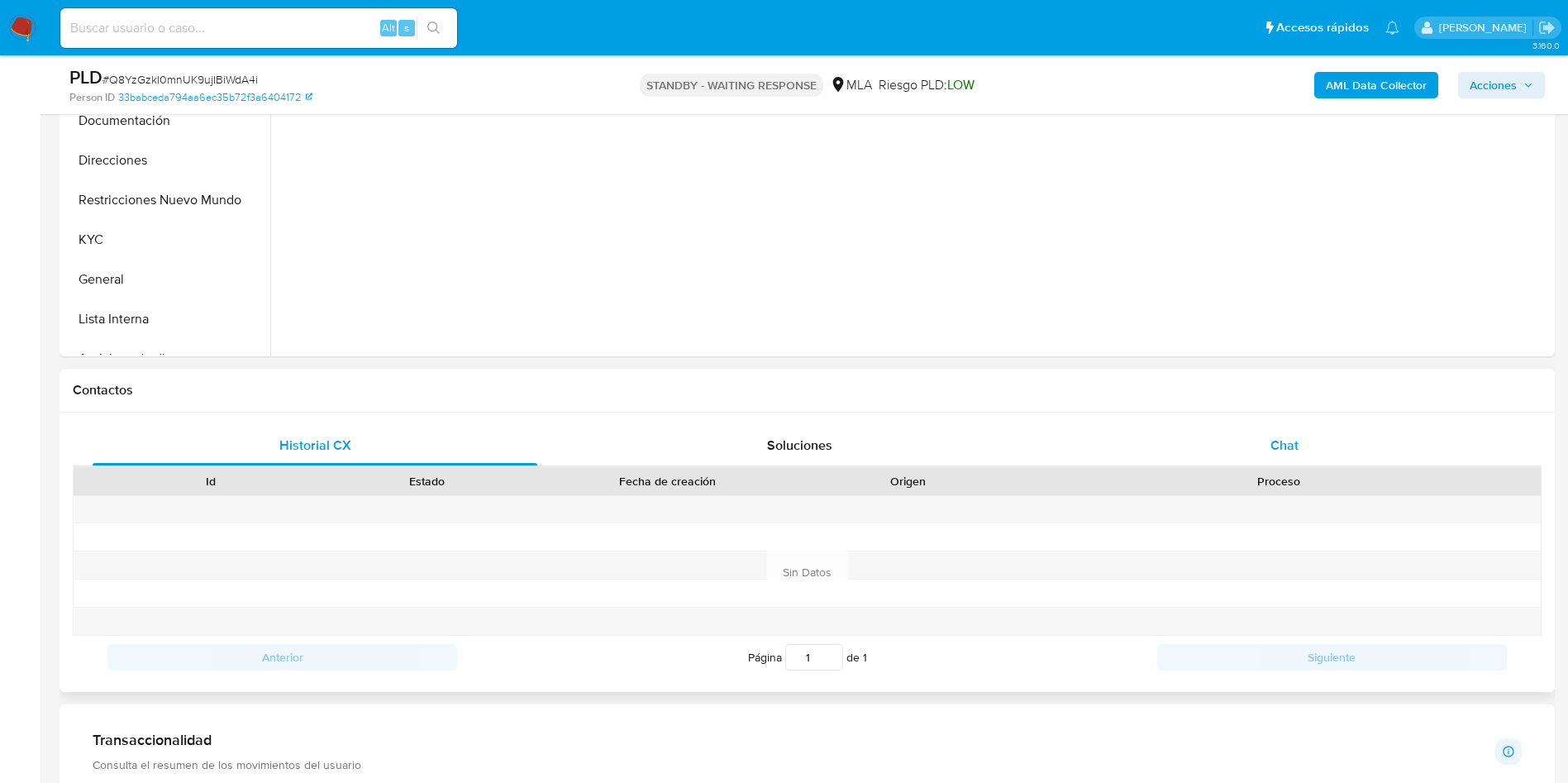
click at [1253, 445] on div "Chat" at bounding box center [1285, 445] width 445 height 40
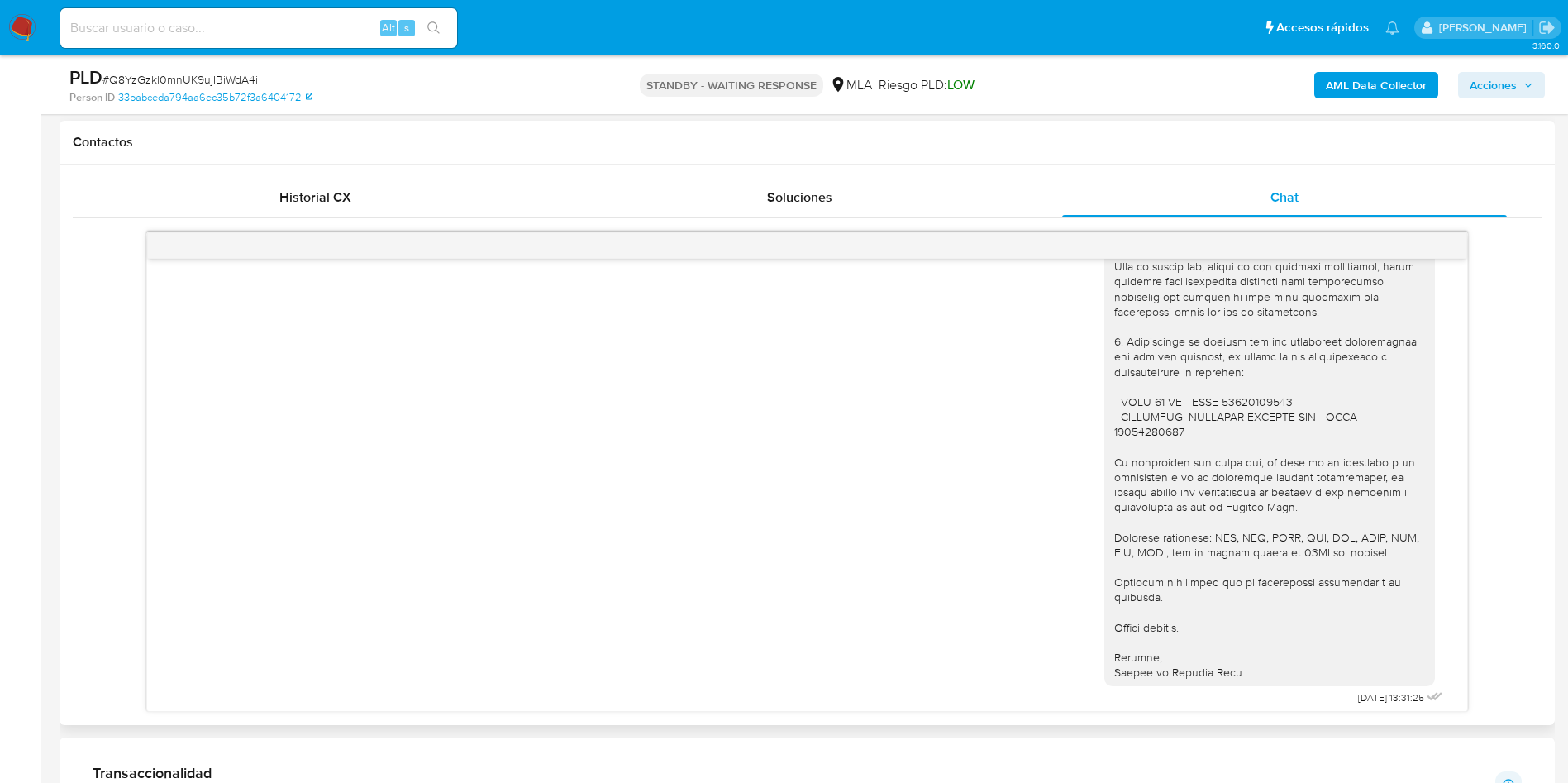
scroll to position [1781, 0]
click at [246, 20] on input at bounding box center [258, 28] width 397 height 22
paste input "qx6GfqRGyER1bAluTAuWlza9"
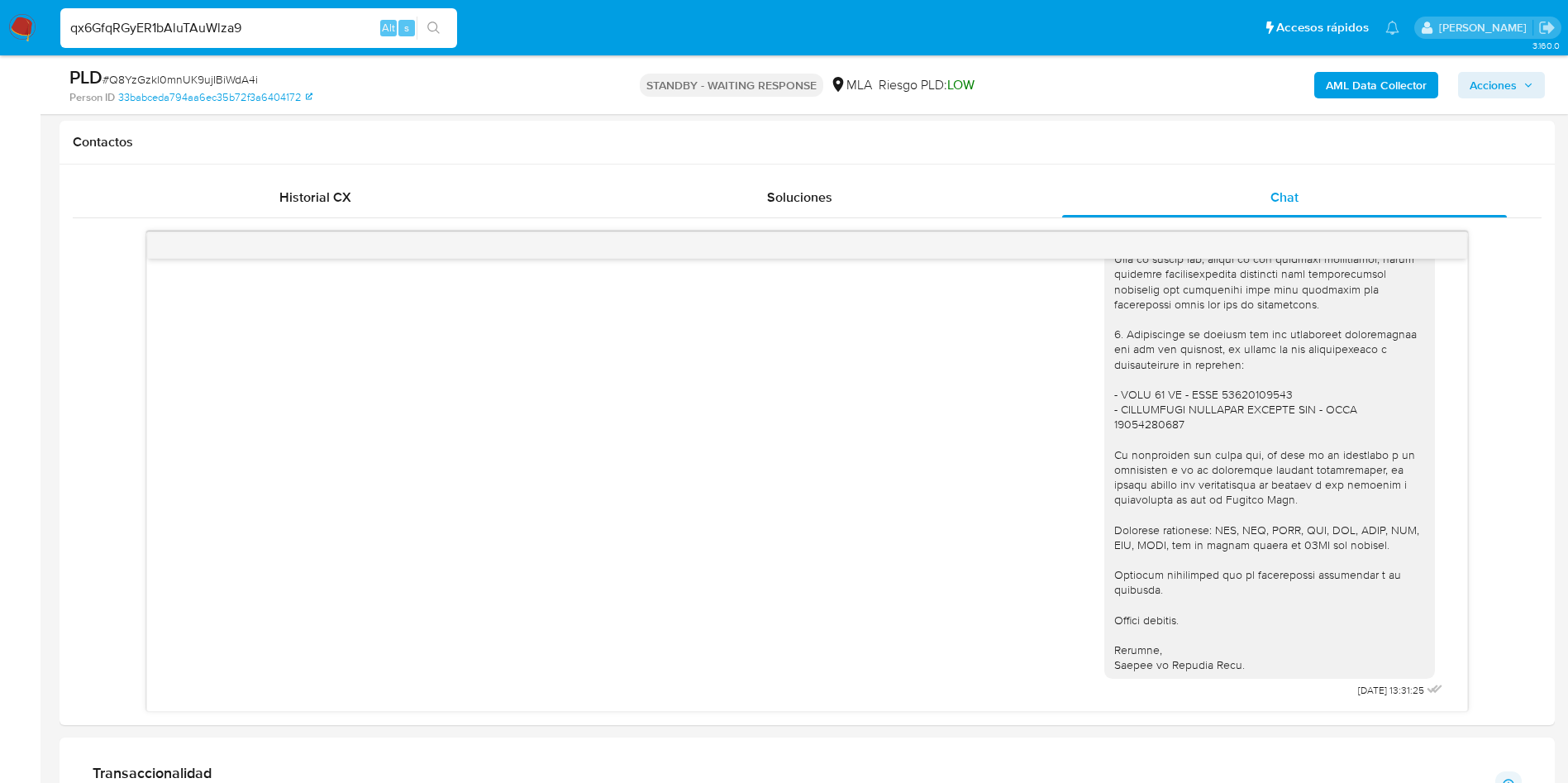
type input "qx6GfqRGyER1bAluTAuWlza9"
click at [432, 34] on icon "search-icon" at bounding box center [434, 28] width 13 height 13
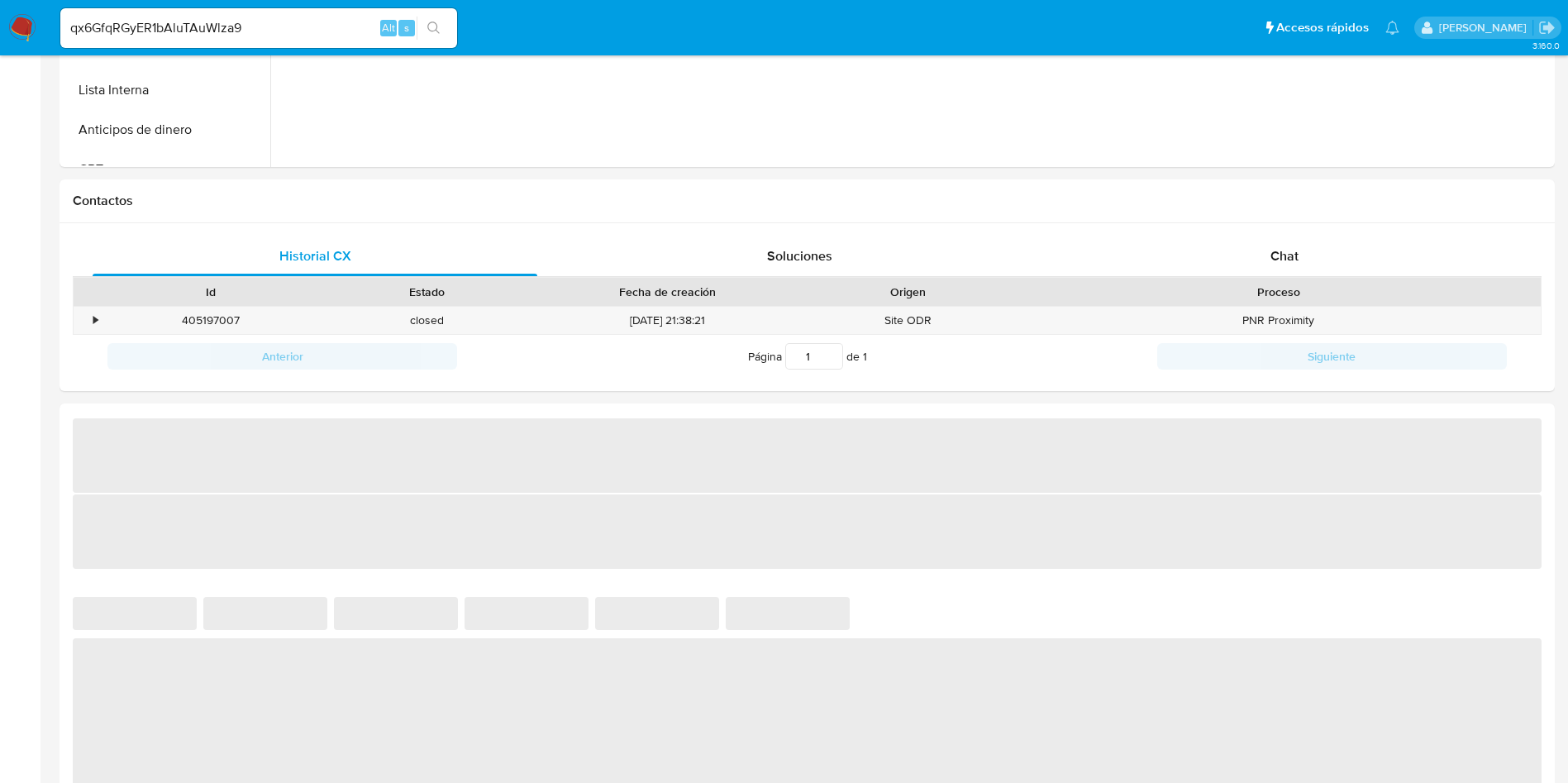
select select "10"
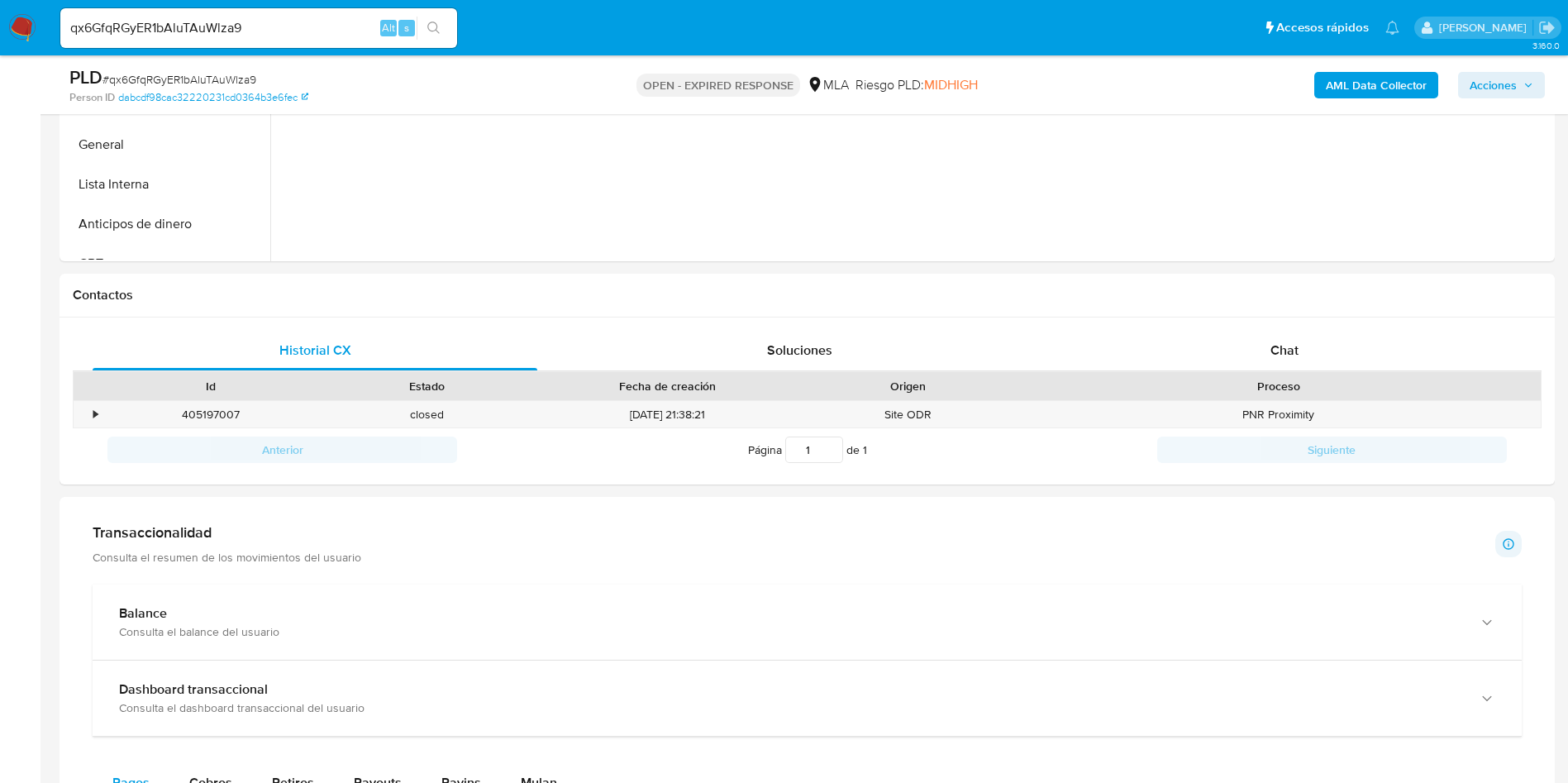
scroll to position [744, 0]
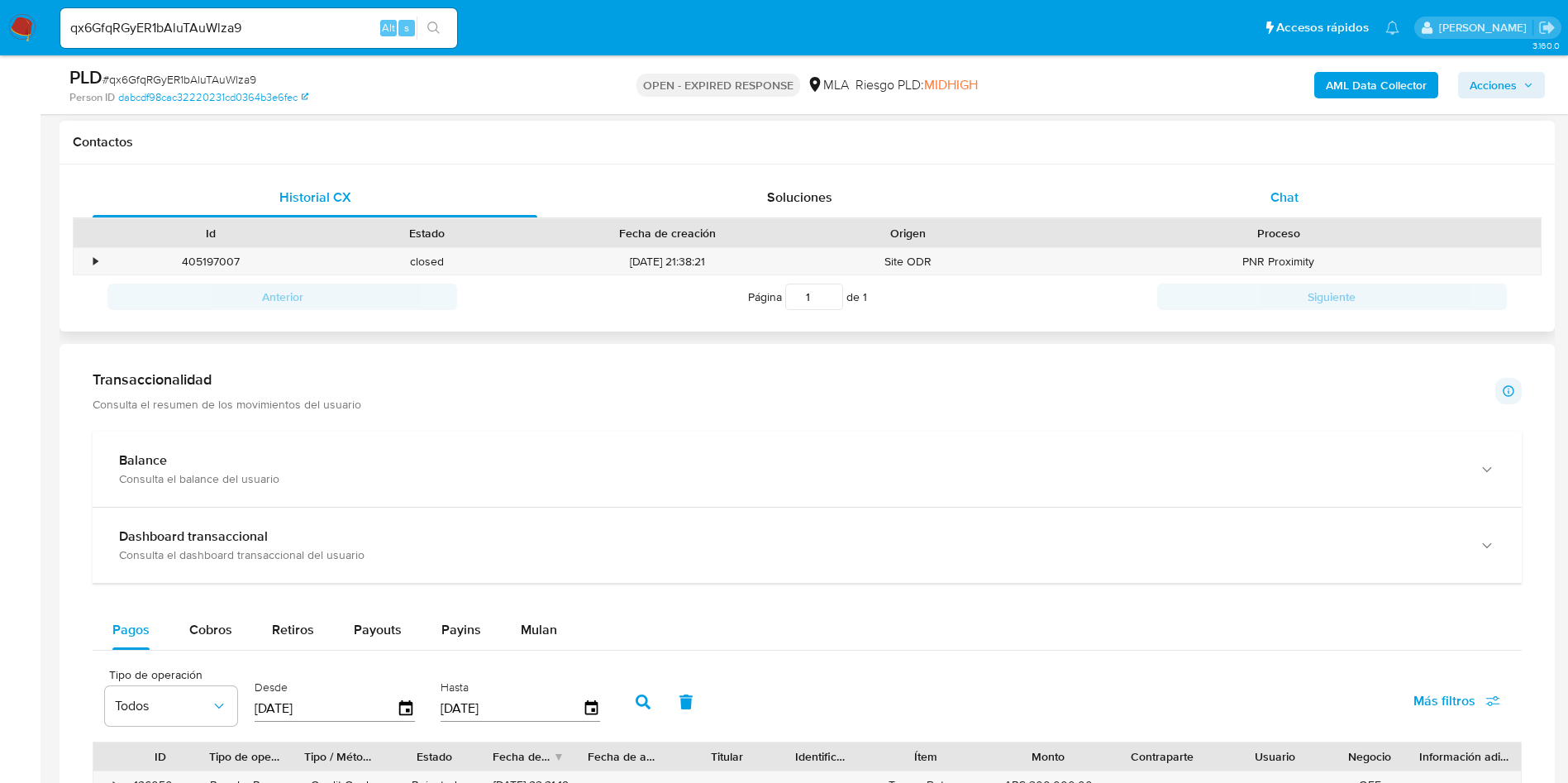
click at [1280, 202] on span "Chat" at bounding box center [1284, 197] width 28 height 19
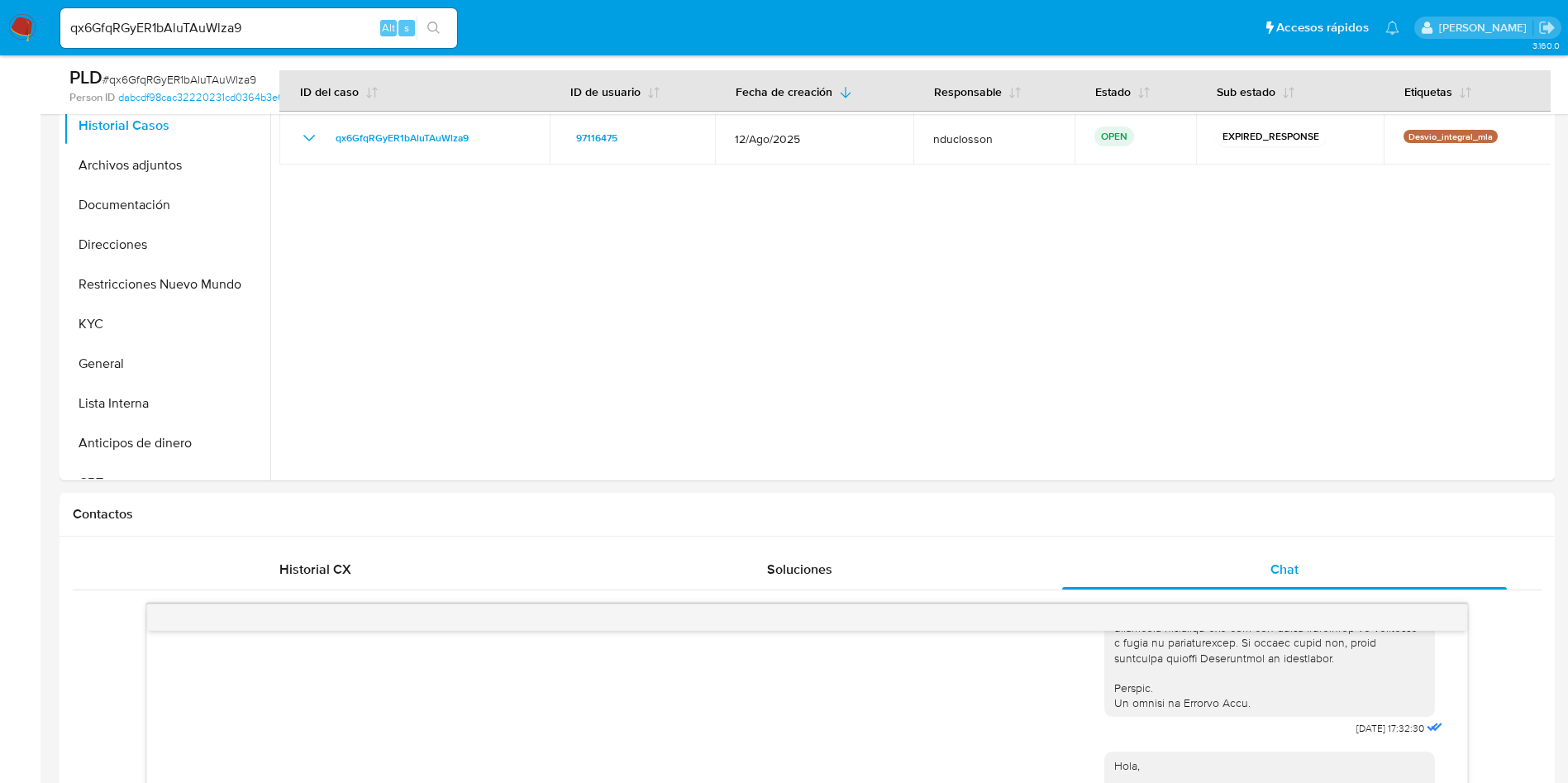
scroll to position [124, 0]
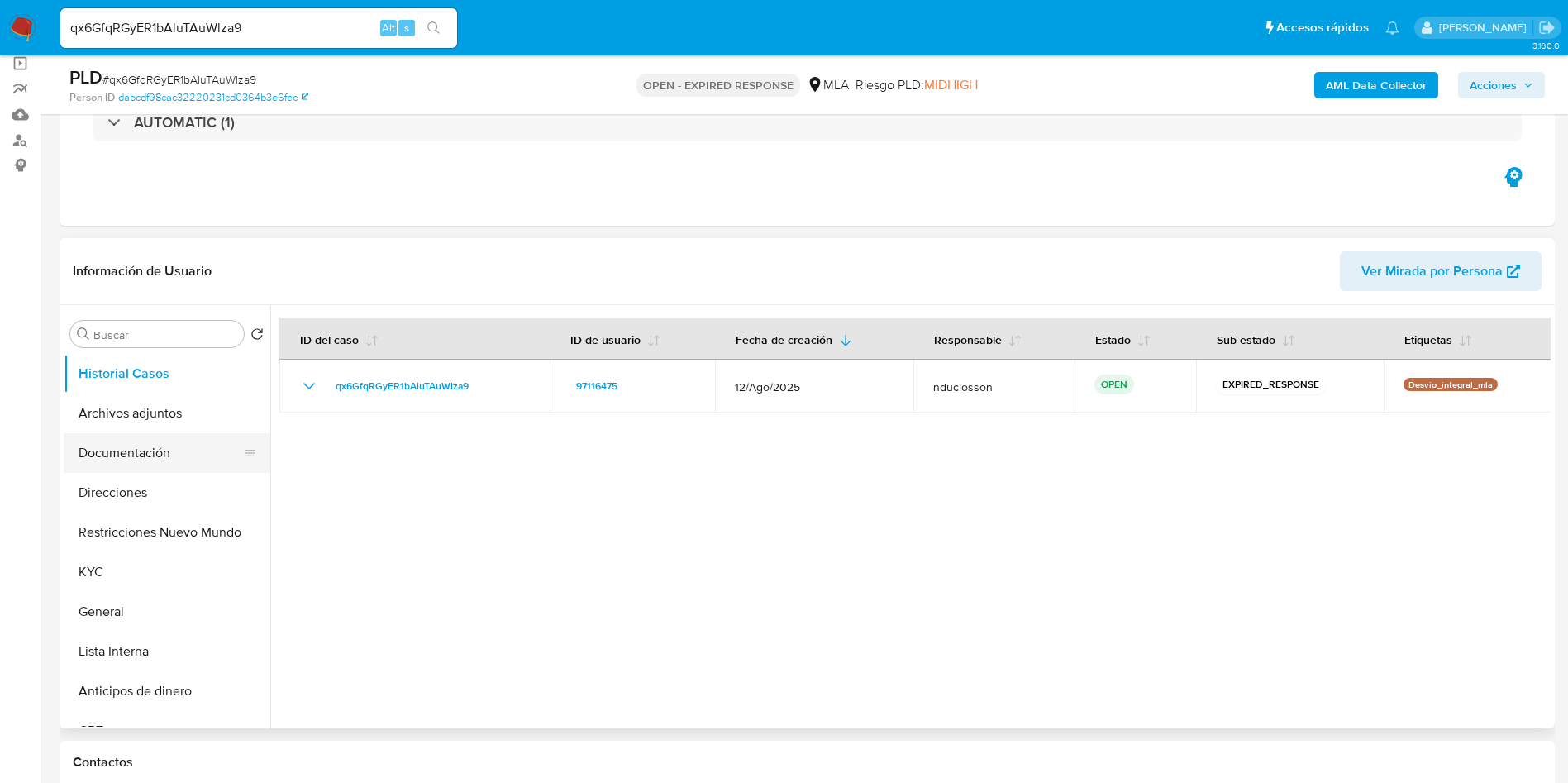
click at [107, 463] on button "Documentación" at bounding box center [161, 453] width 194 height 40
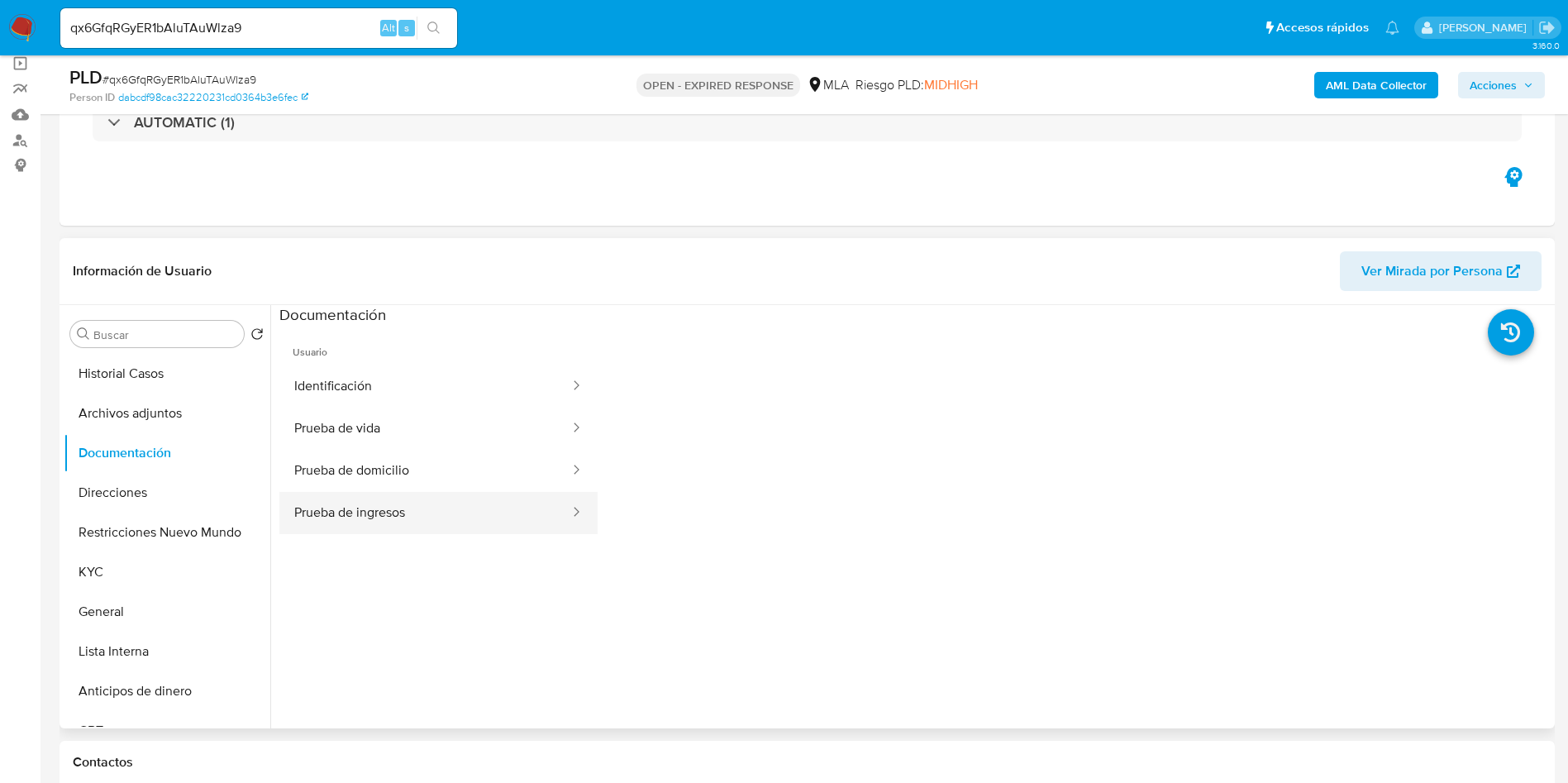
click at [456, 519] on button "Prueba de ingresos" at bounding box center [425, 513] width 292 height 42
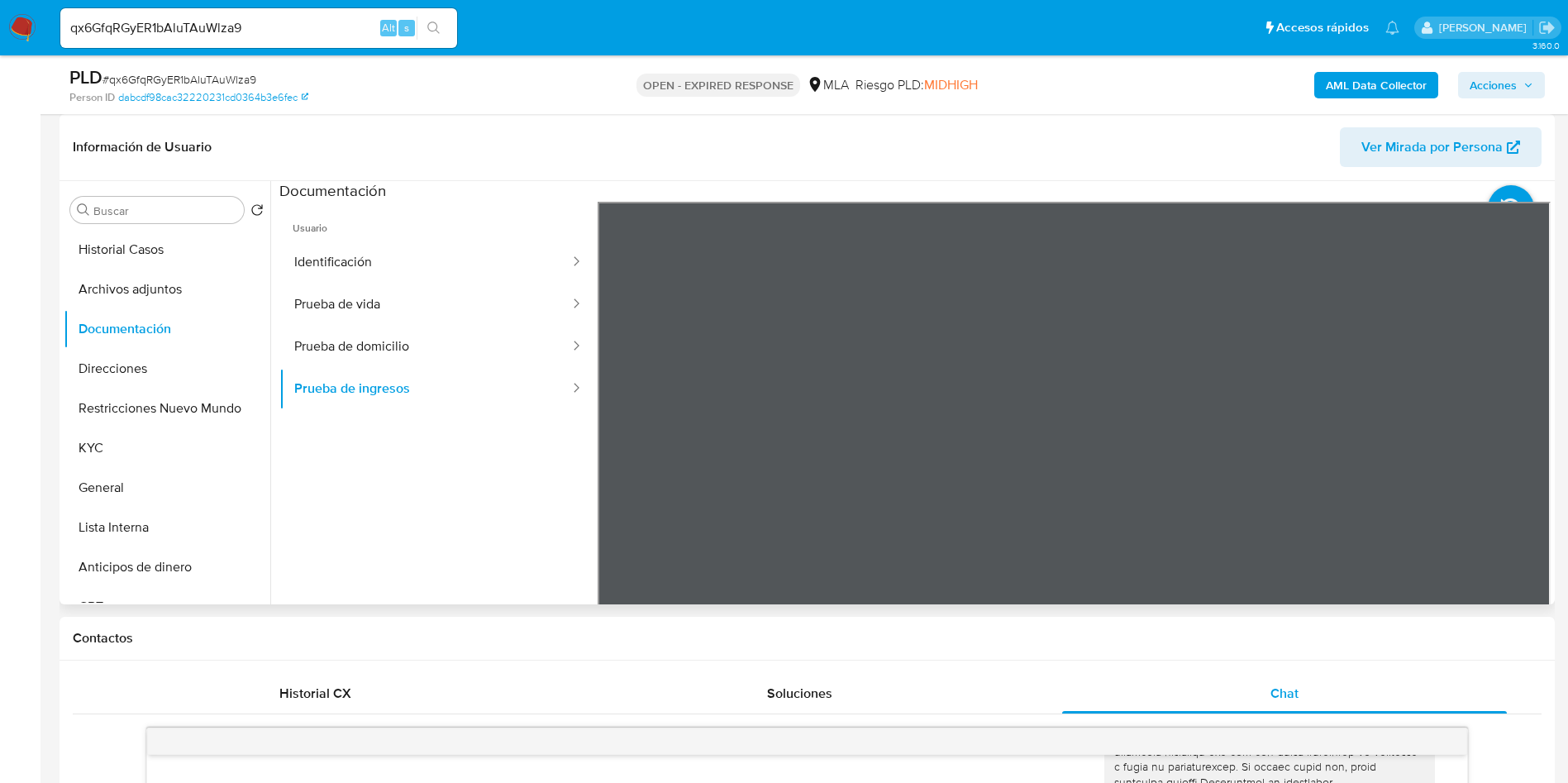
scroll to position [0, 0]
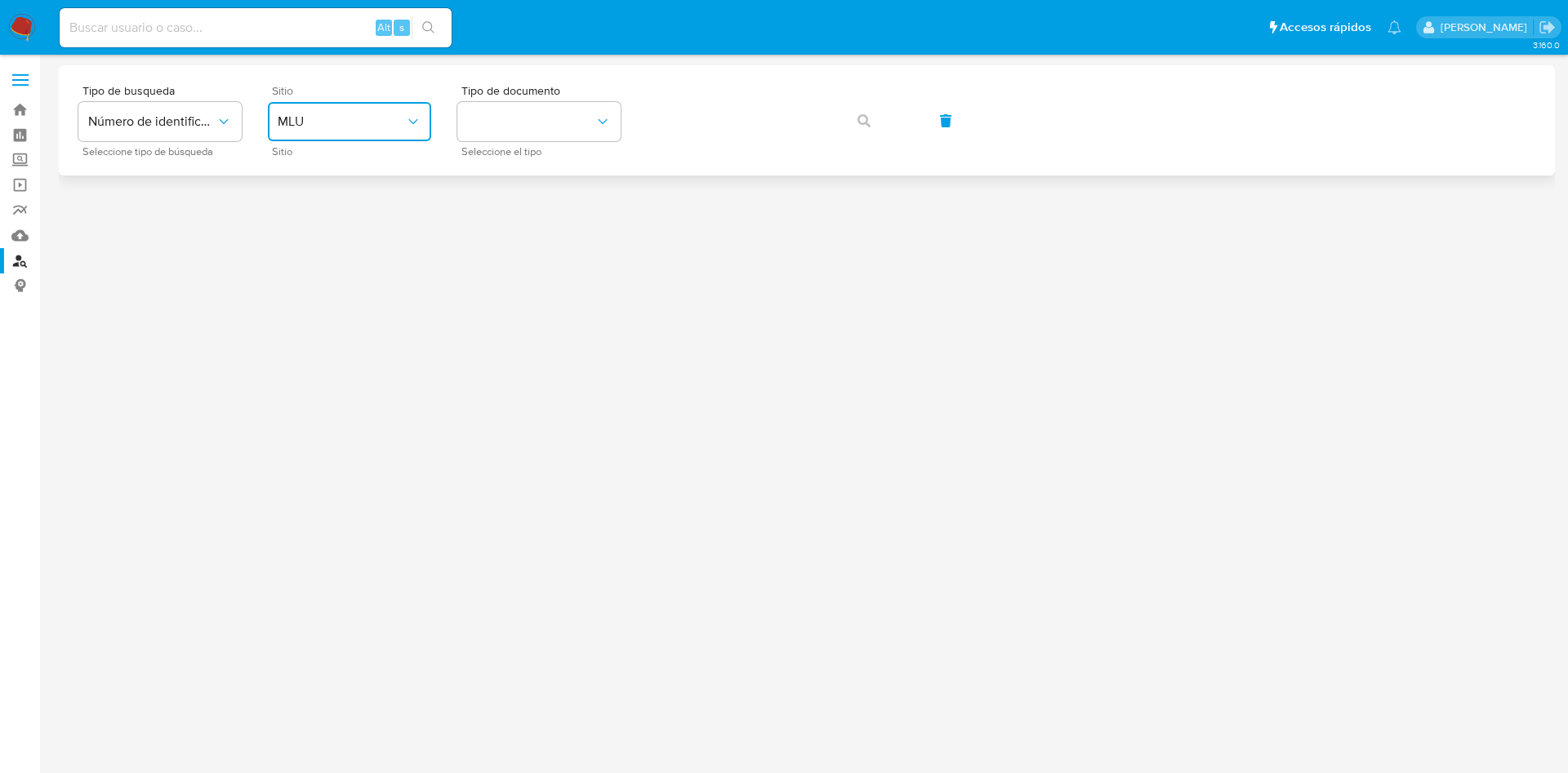
click at [333, 122] on span "MLU" at bounding box center [341, 121] width 128 height 16
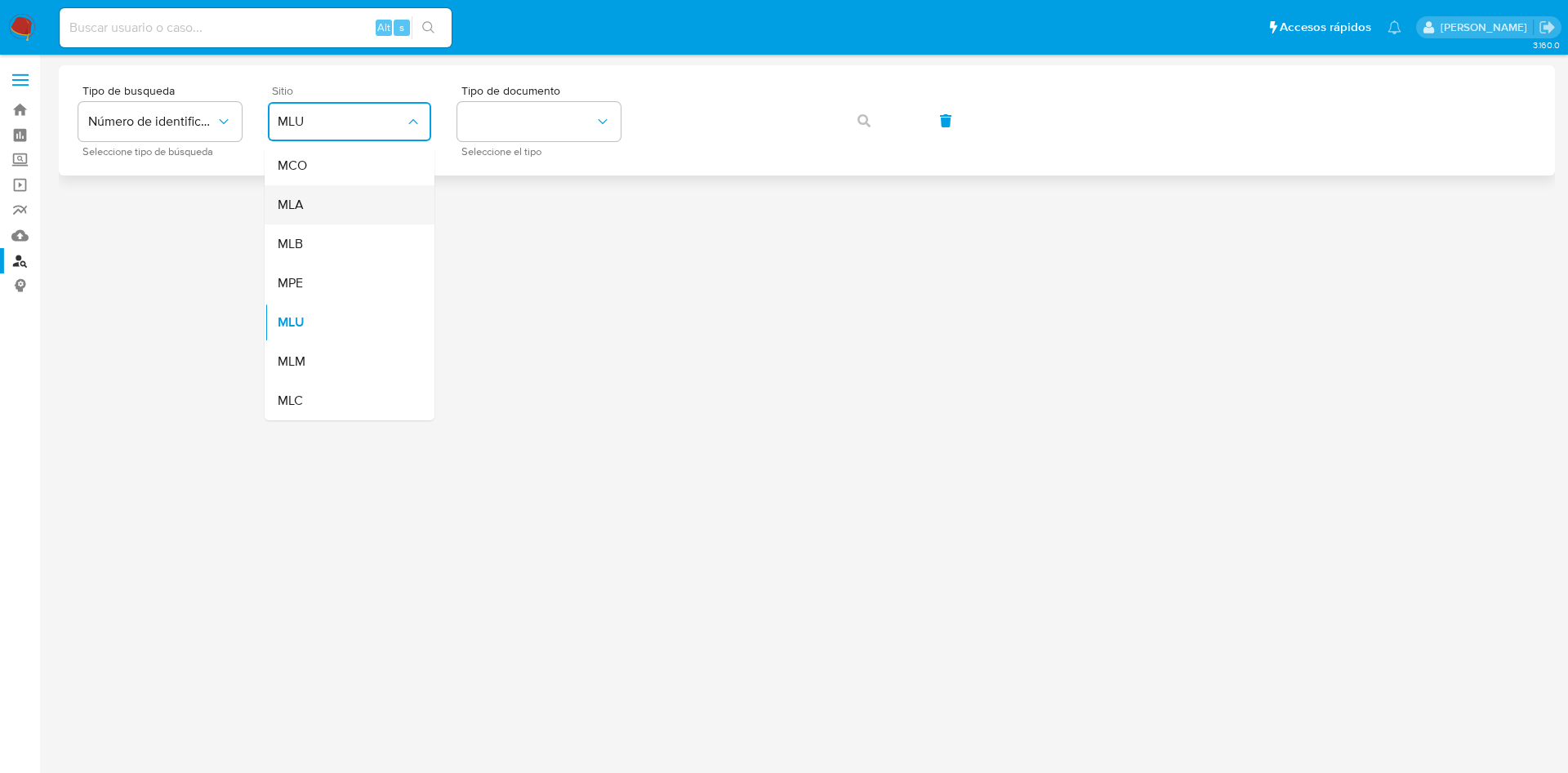
click at [323, 191] on div "MLA" at bounding box center [344, 205] width 134 height 39
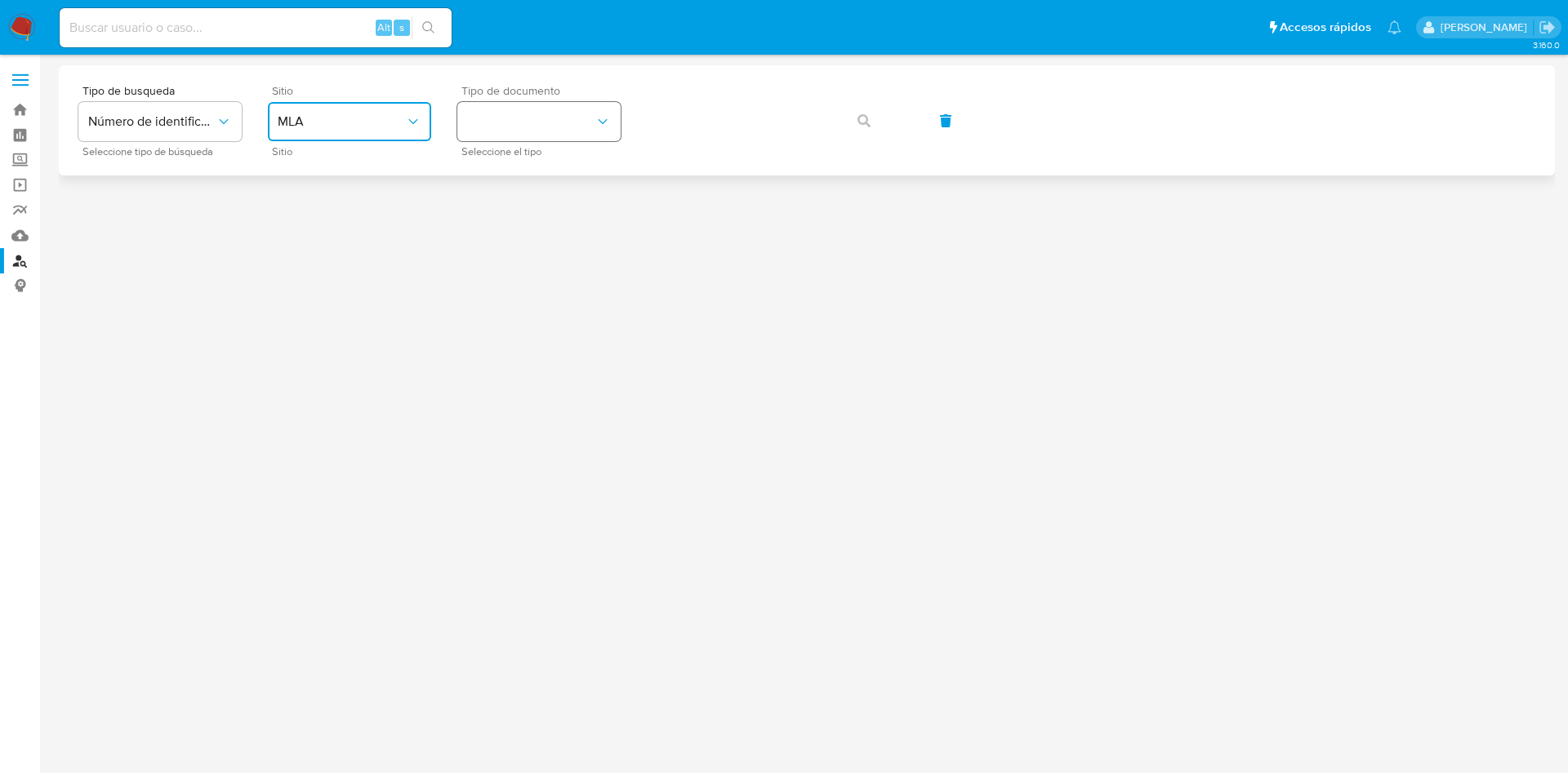
click at [471, 117] on button "identificationType" at bounding box center [539, 121] width 163 height 39
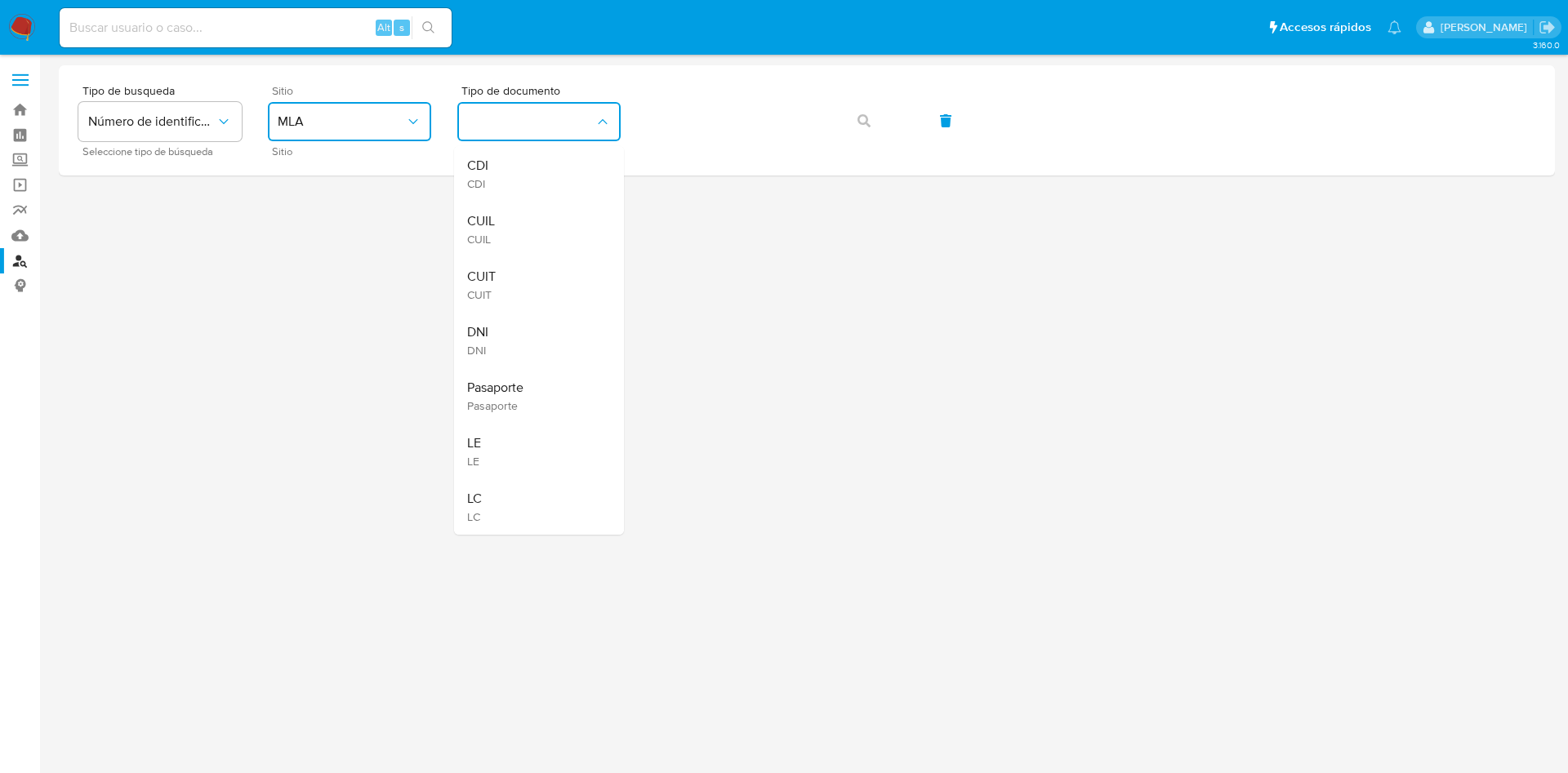
click at [537, 224] on div "CUIL CUIL" at bounding box center [534, 230] width 134 height 56
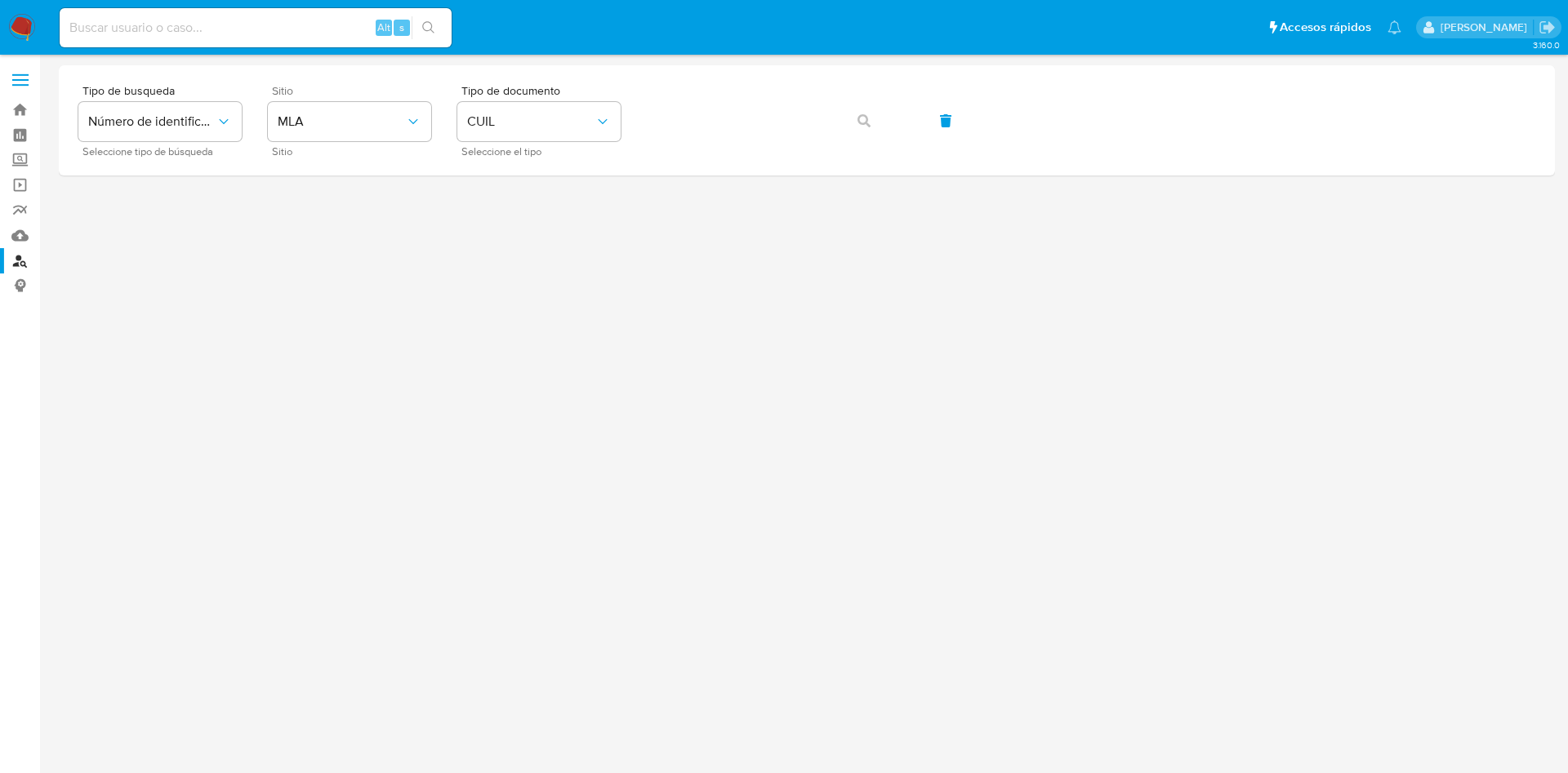
click at [537, 224] on div at bounding box center [806, 385] width 1496 height 638
click at [711, 96] on div "Tipo de busqueda Número de identificación Seleccione tipo de búsqueda Sitio MLA…" at bounding box center [806, 121] width 1457 height 71
click at [880, 126] on button "button" at bounding box center [864, 121] width 56 height 39
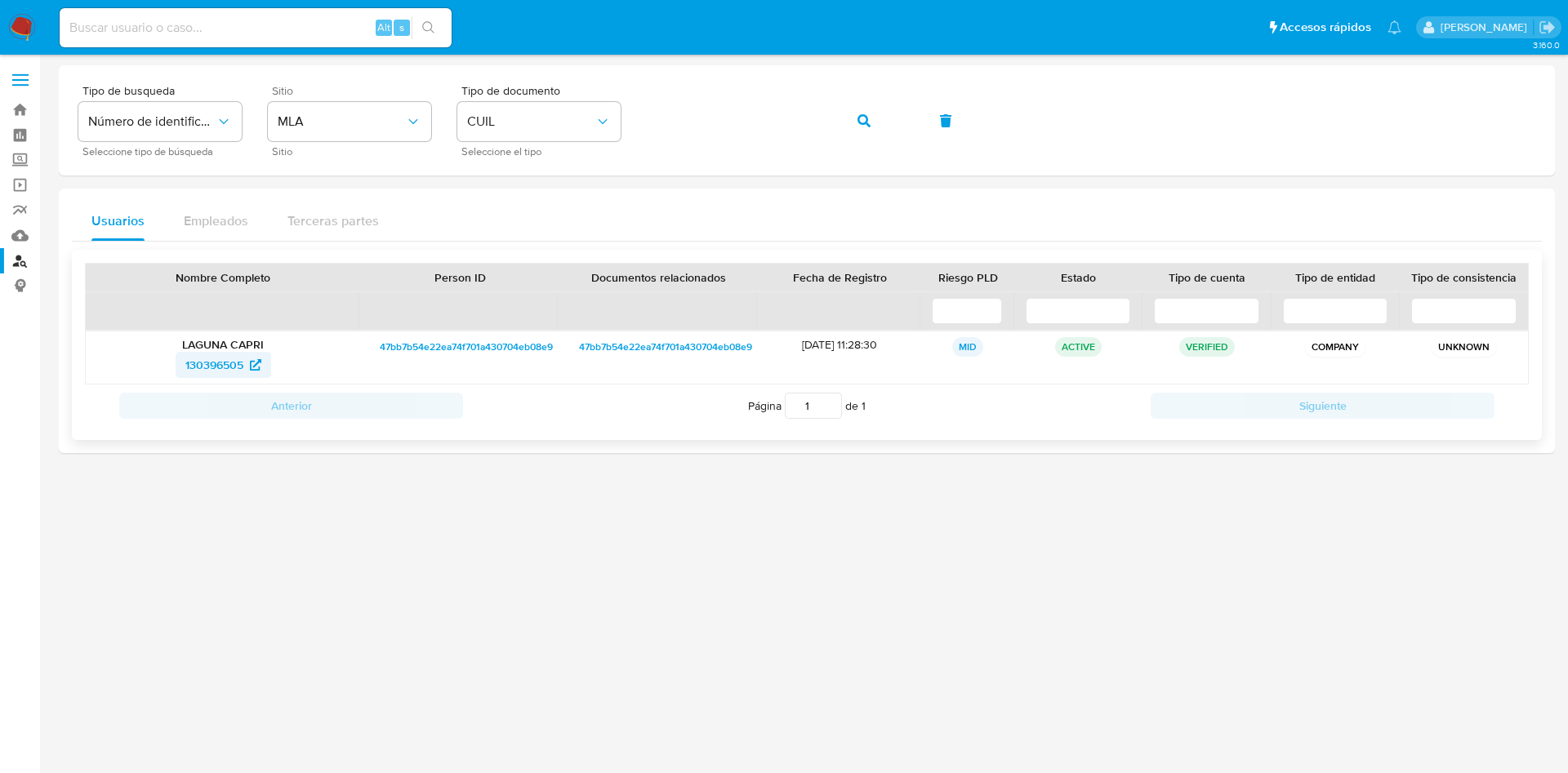
click at [217, 366] on span "130396505" at bounding box center [214, 364] width 58 height 26
click at [874, 114] on button "button" at bounding box center [864, 121] width 56 height 39
click at [215, 366] on span "1591927575" at bounding box center [214, 364] width 59 height 26
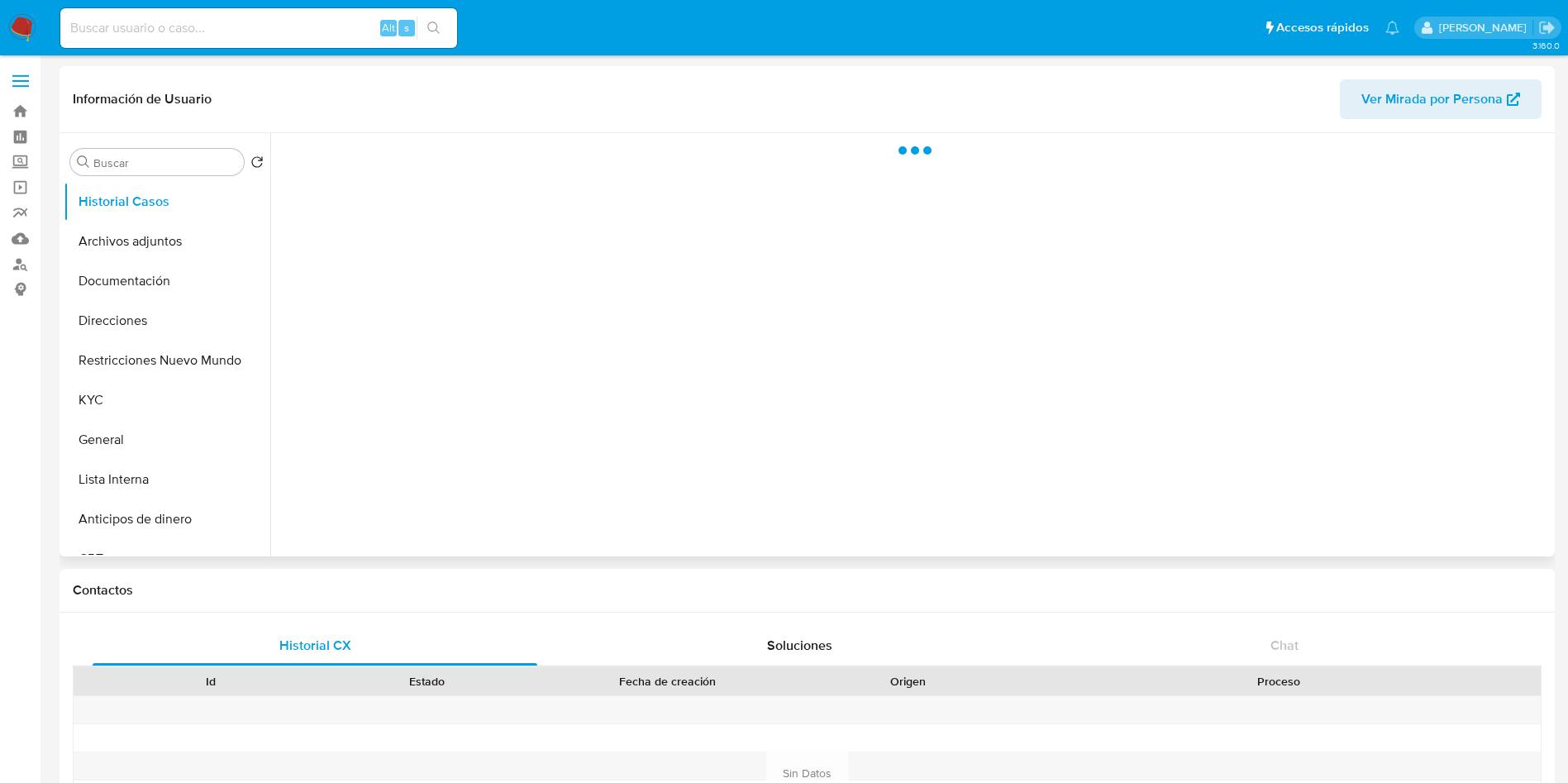
select select "10"
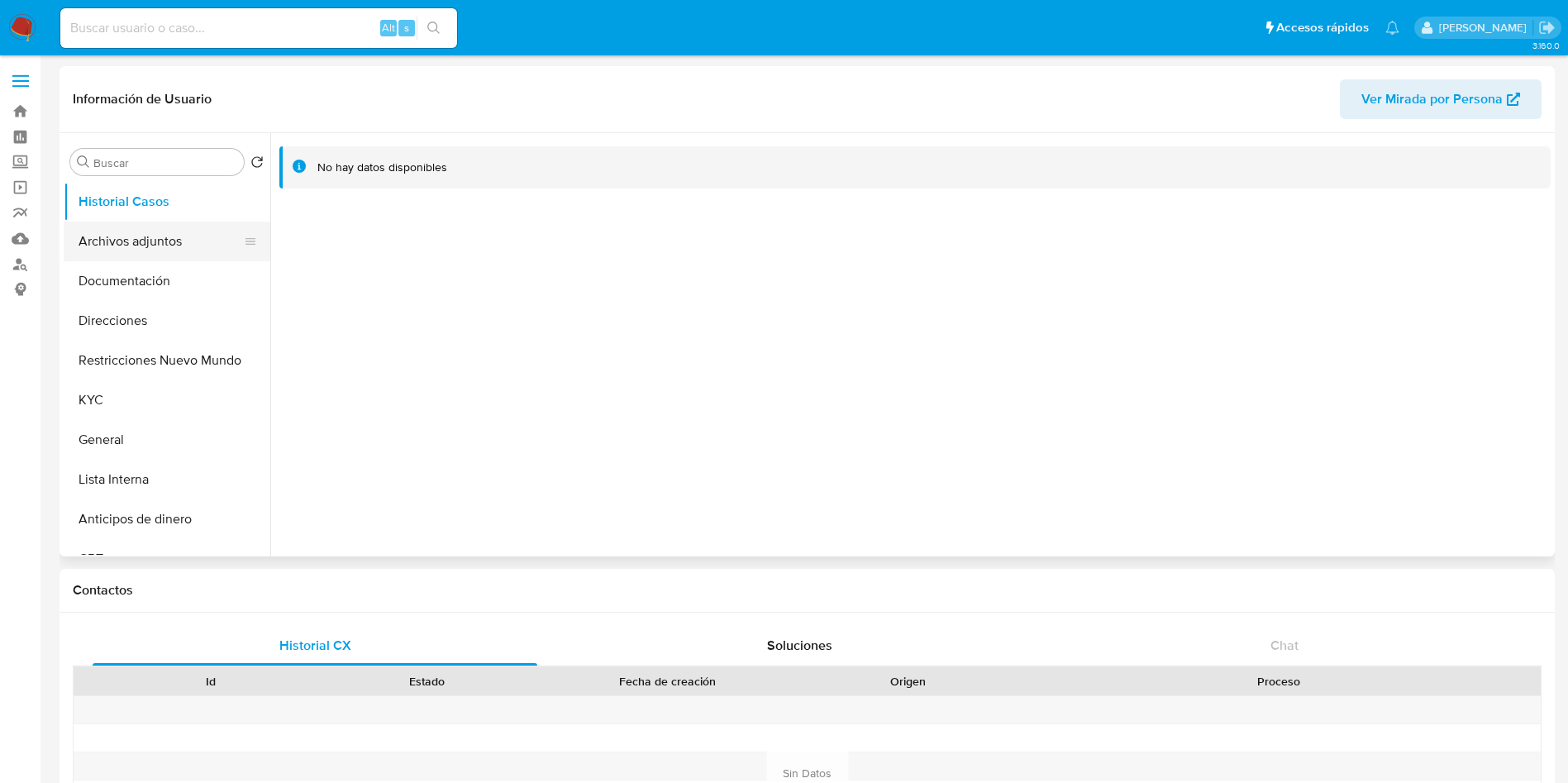
click at [133, 232] on button "Archivos adjuntos" at bounding box center [161, 242] width 194 height 40
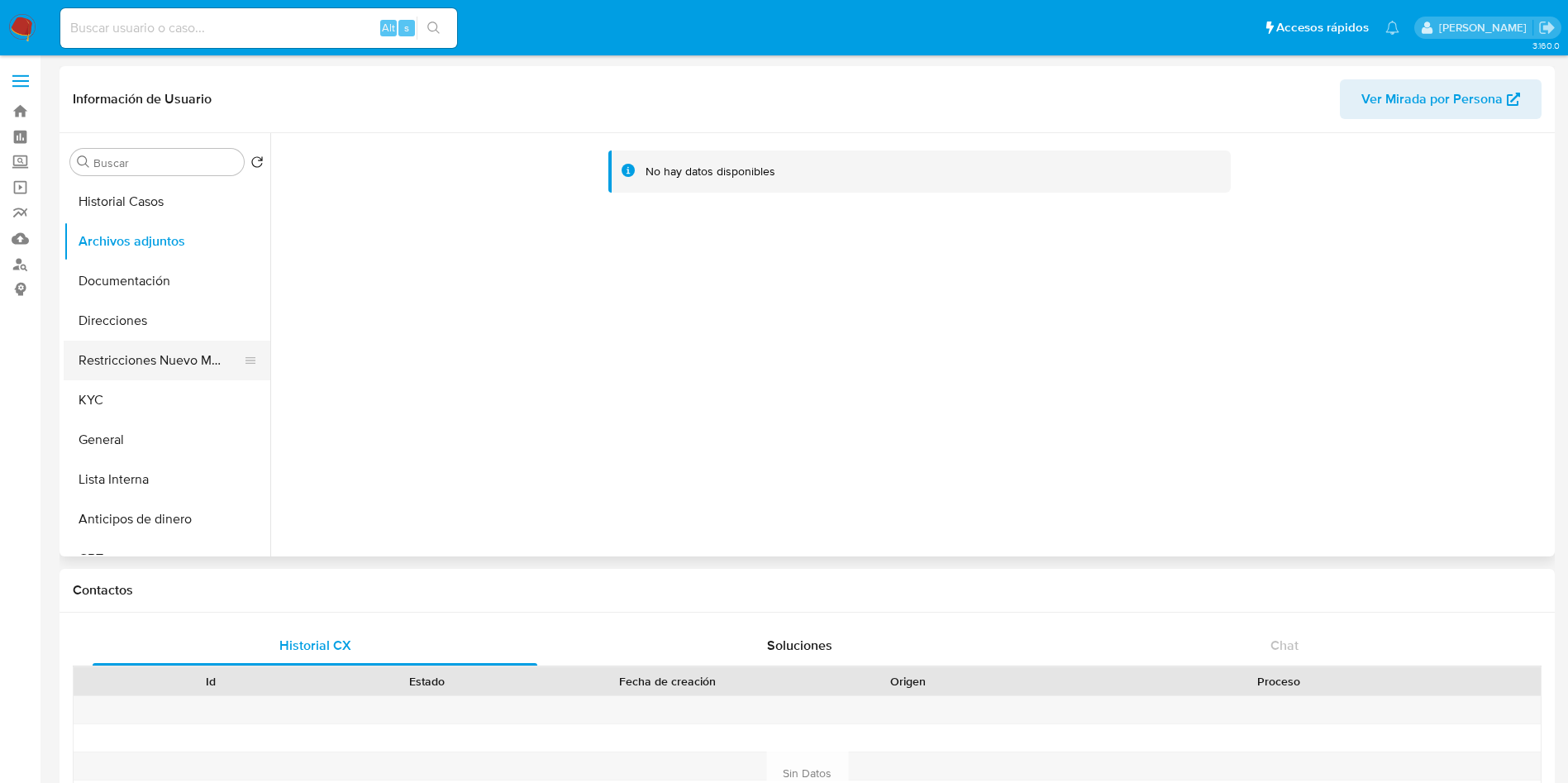
click at [161, 350] on button "Restricciones Nuevo Mundo" at bounding box center [161, 360] width 194 height 40
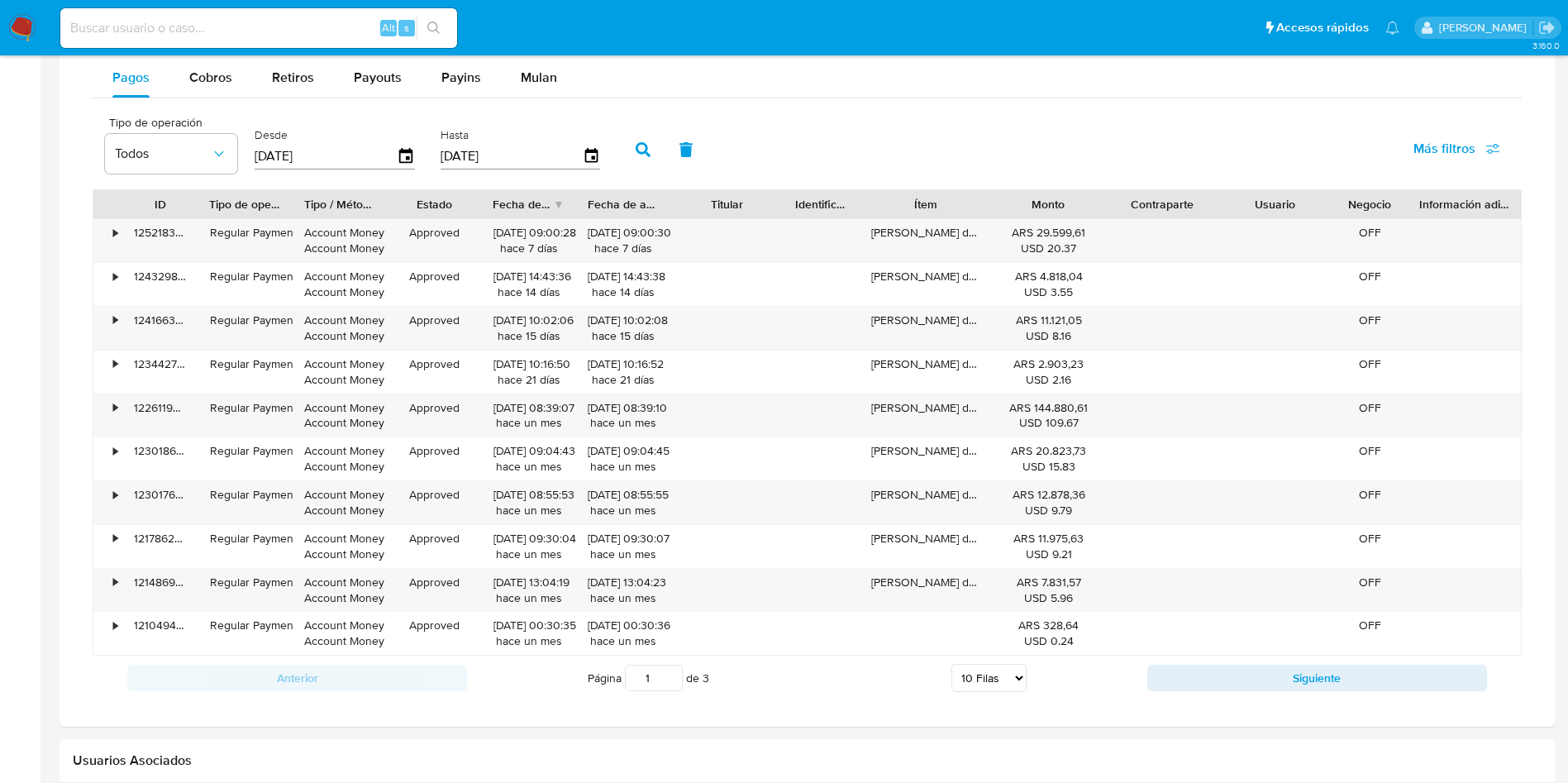
scroll to position [992, 0]
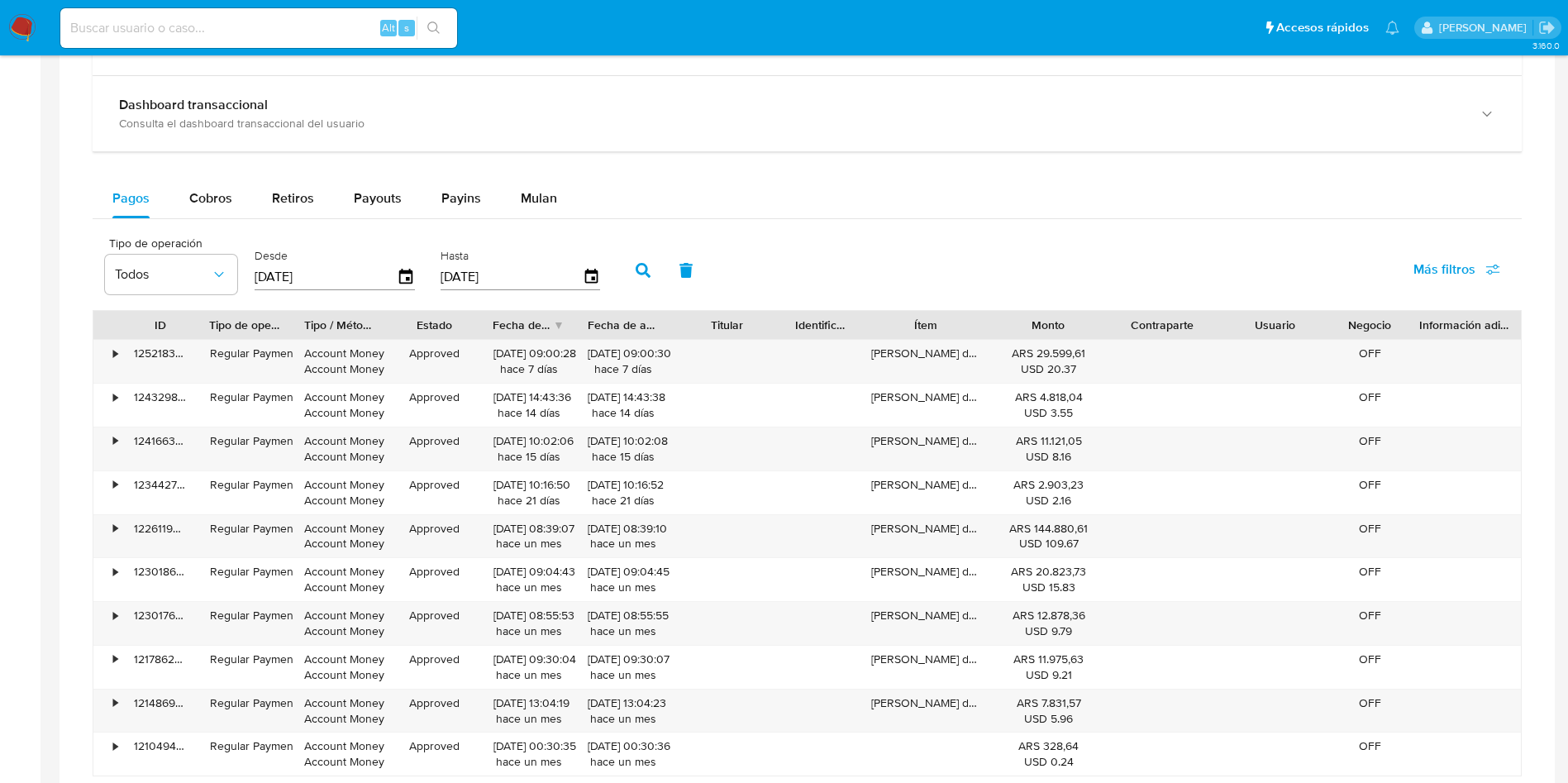
click at [27, 31] on img at bounding box center [22, 28] width 28 height 28
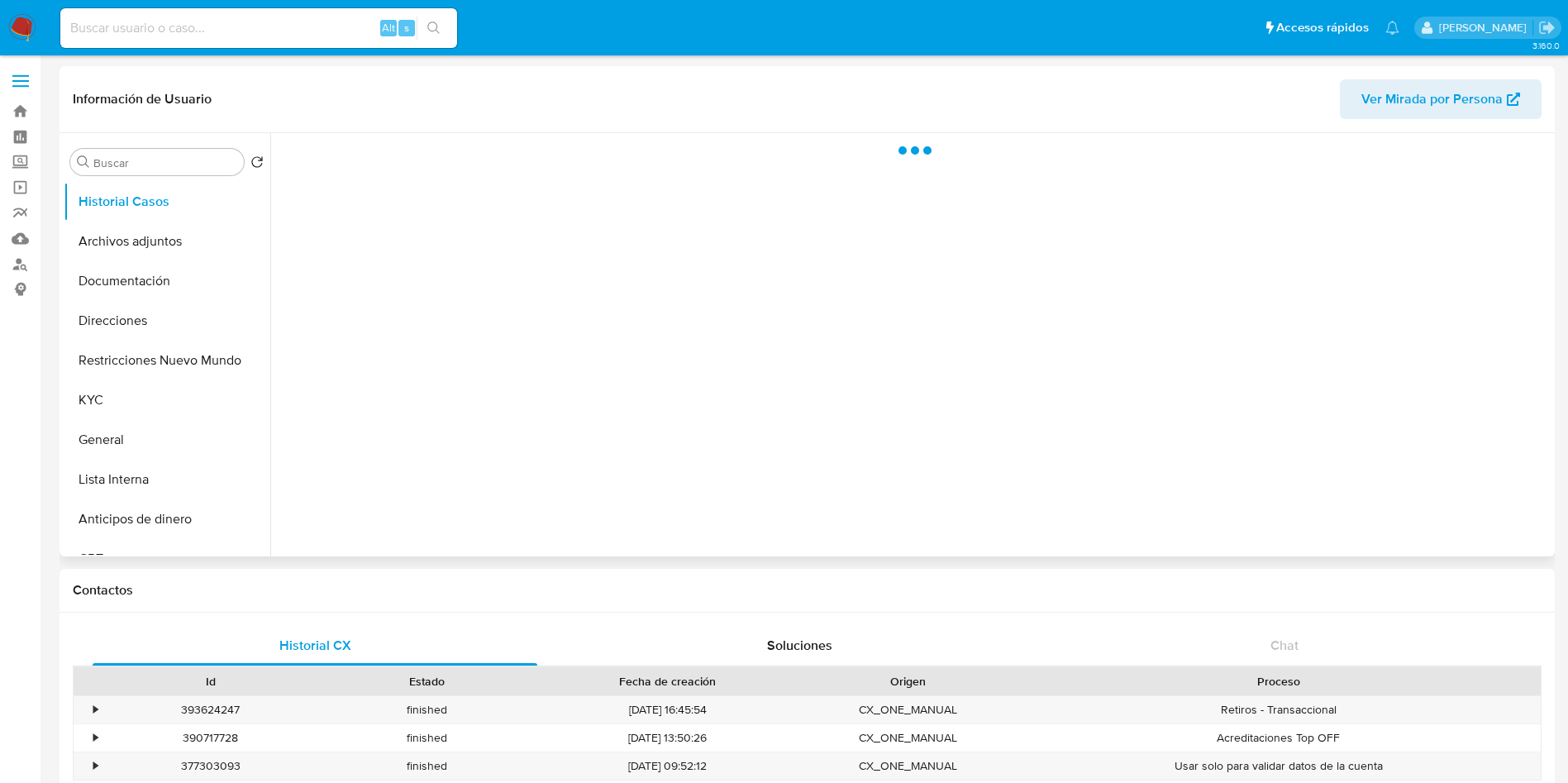
select select "10"
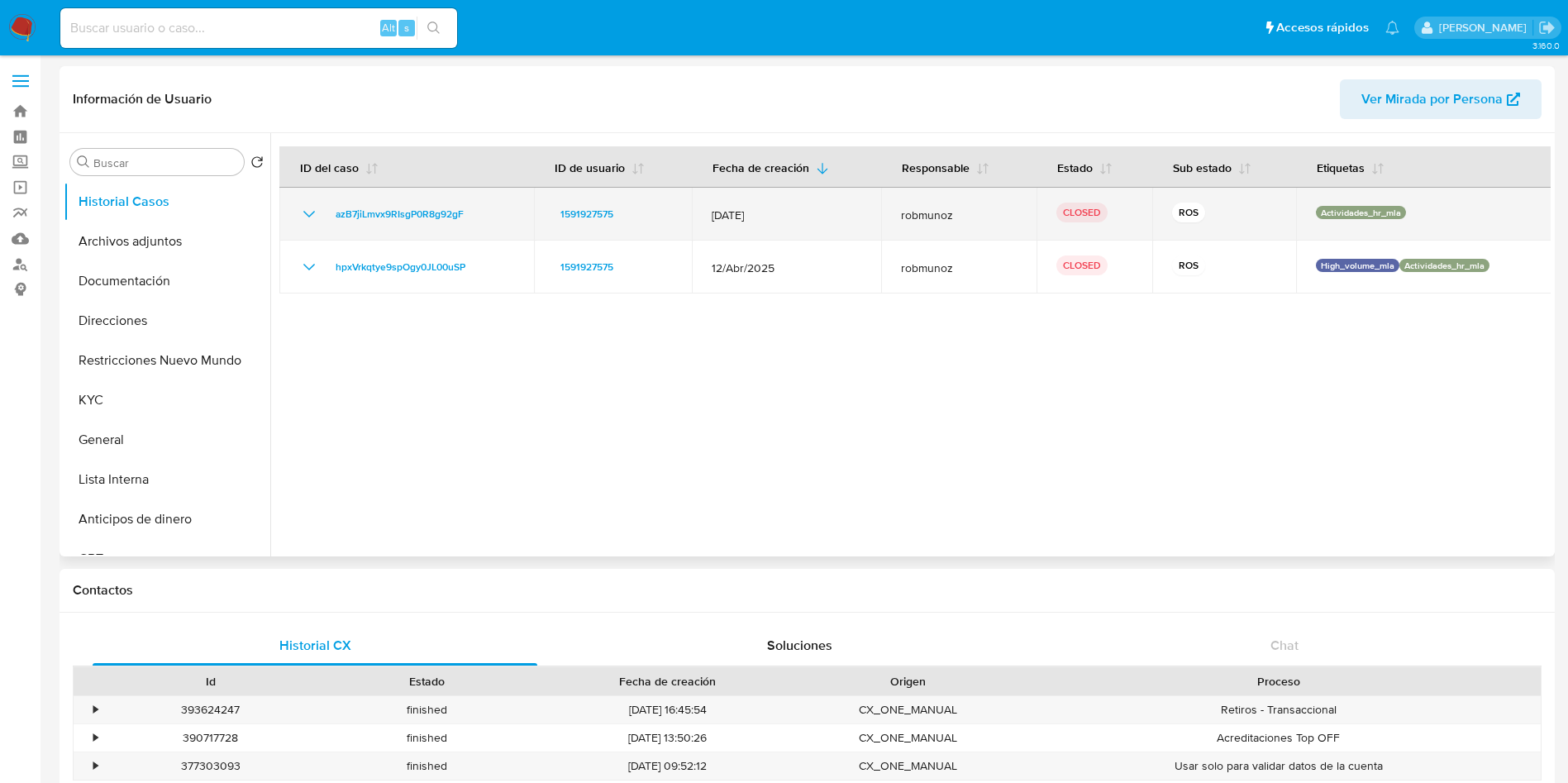
click at [307, 213] on icon "Mostrar/Ocultar" at bounding box center [309, 215] width 20 height 20
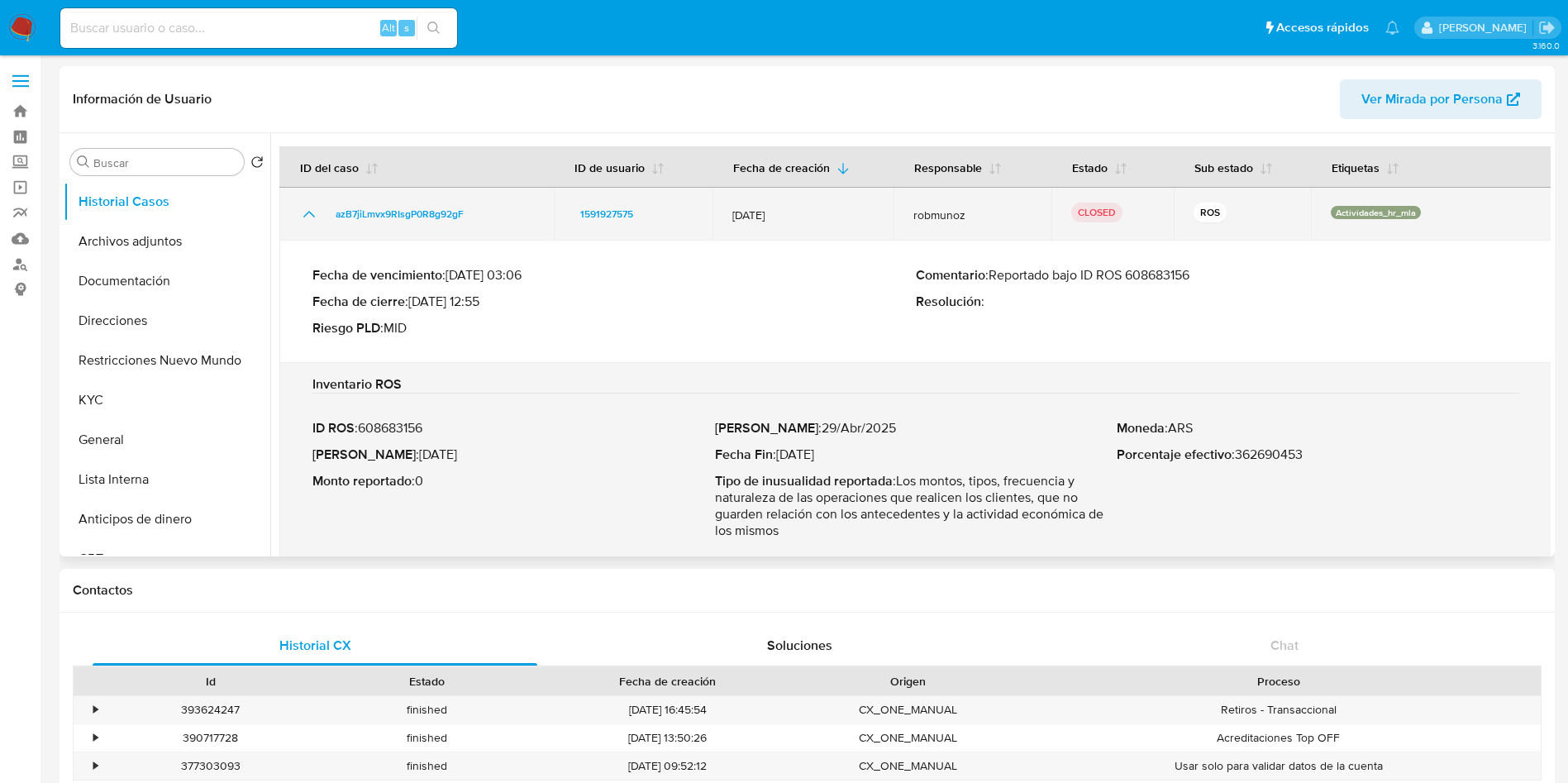
click at [307, 213] on icon "Mostrar/Ocultar" at bounding box center [309, 215] width 20 height 20
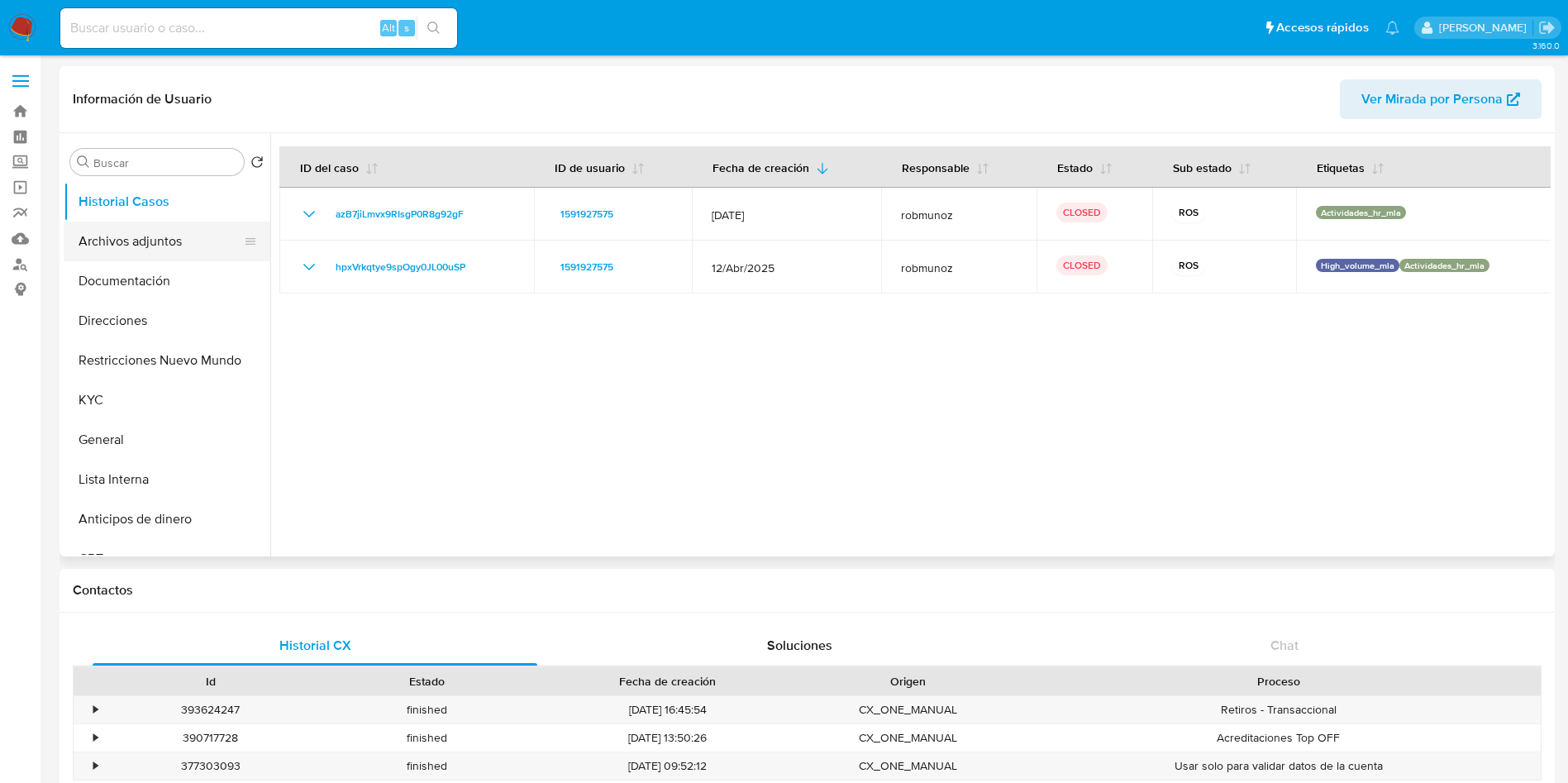
click at [159, 238] on button "Archivos adjuntos" at bounding box center [161, 242] width 194 height 40
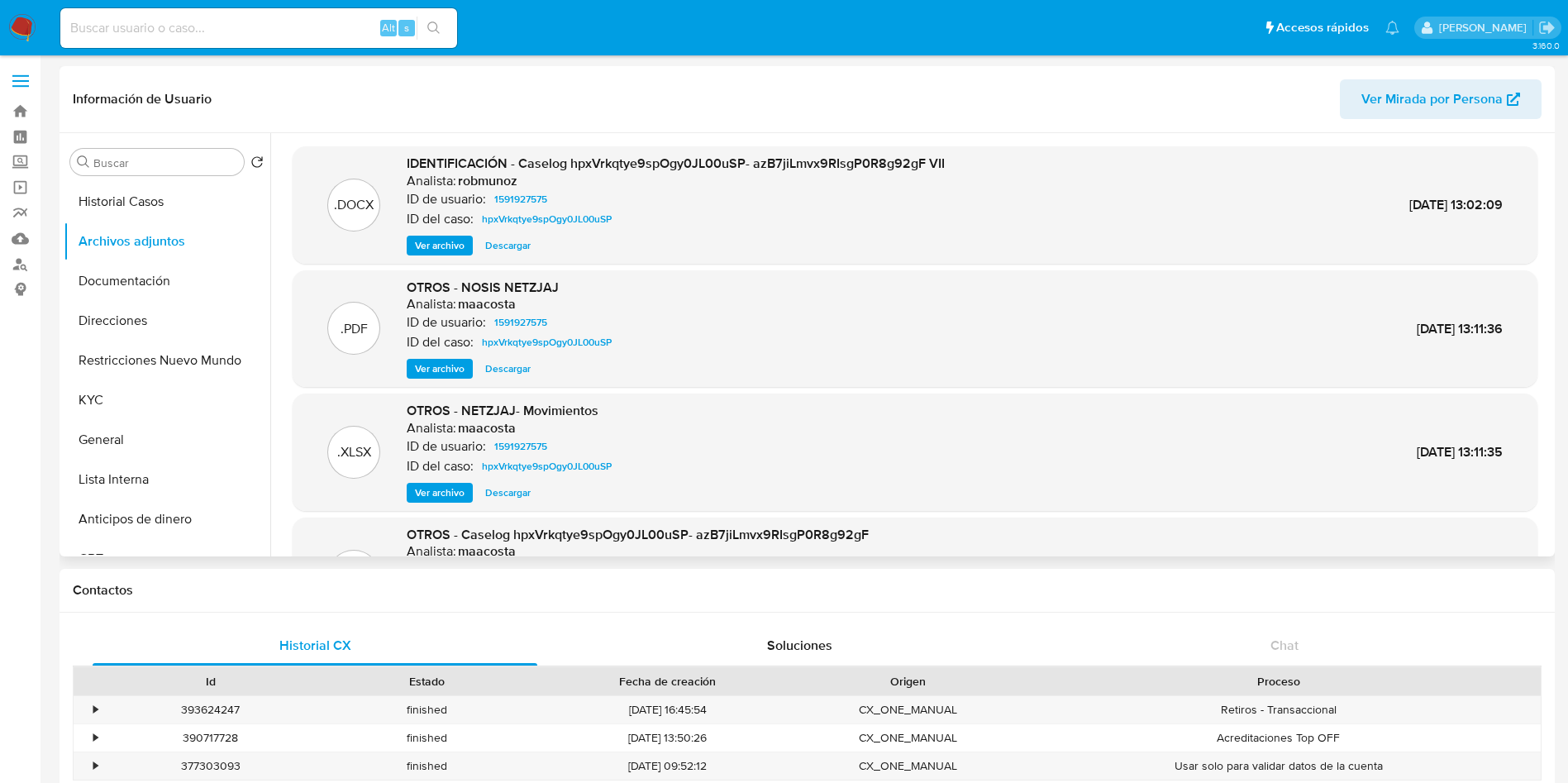
click at [436, 251] on span "Ver archivo" at bounding box center [439, 245] width 49 height 16
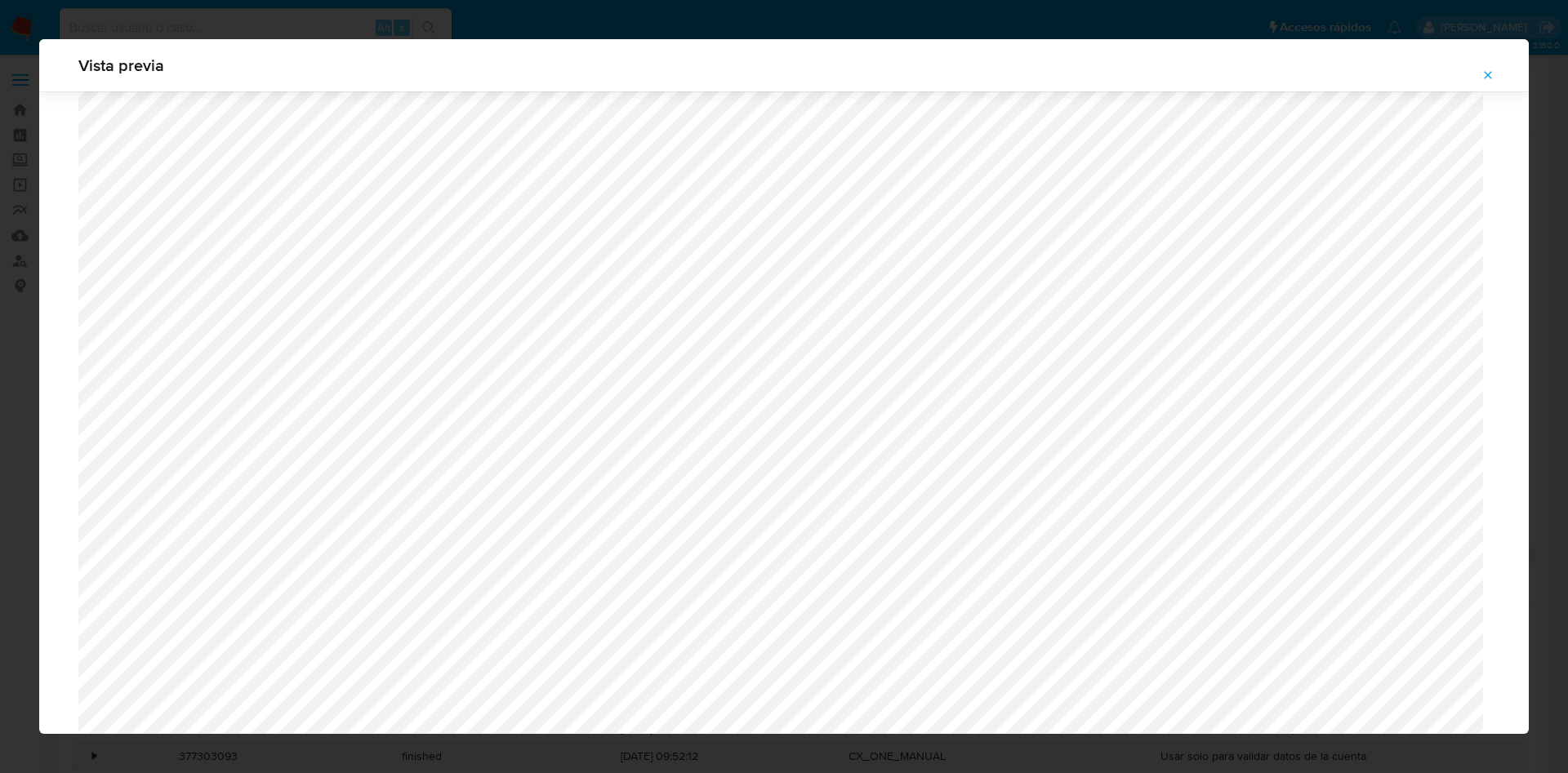
scroll to position [947, 0]
click at [857, 18] on div "Vista previa" at bounding box center [784, 386] width 1568 height 773
click at [1507, 85] on div "Vista previa" at bounding box center [784, 65] width 1490 height 52
click at [1486, 71] on icon "Attachment preview" at bounding box center [1488, 74] width 13 height 13
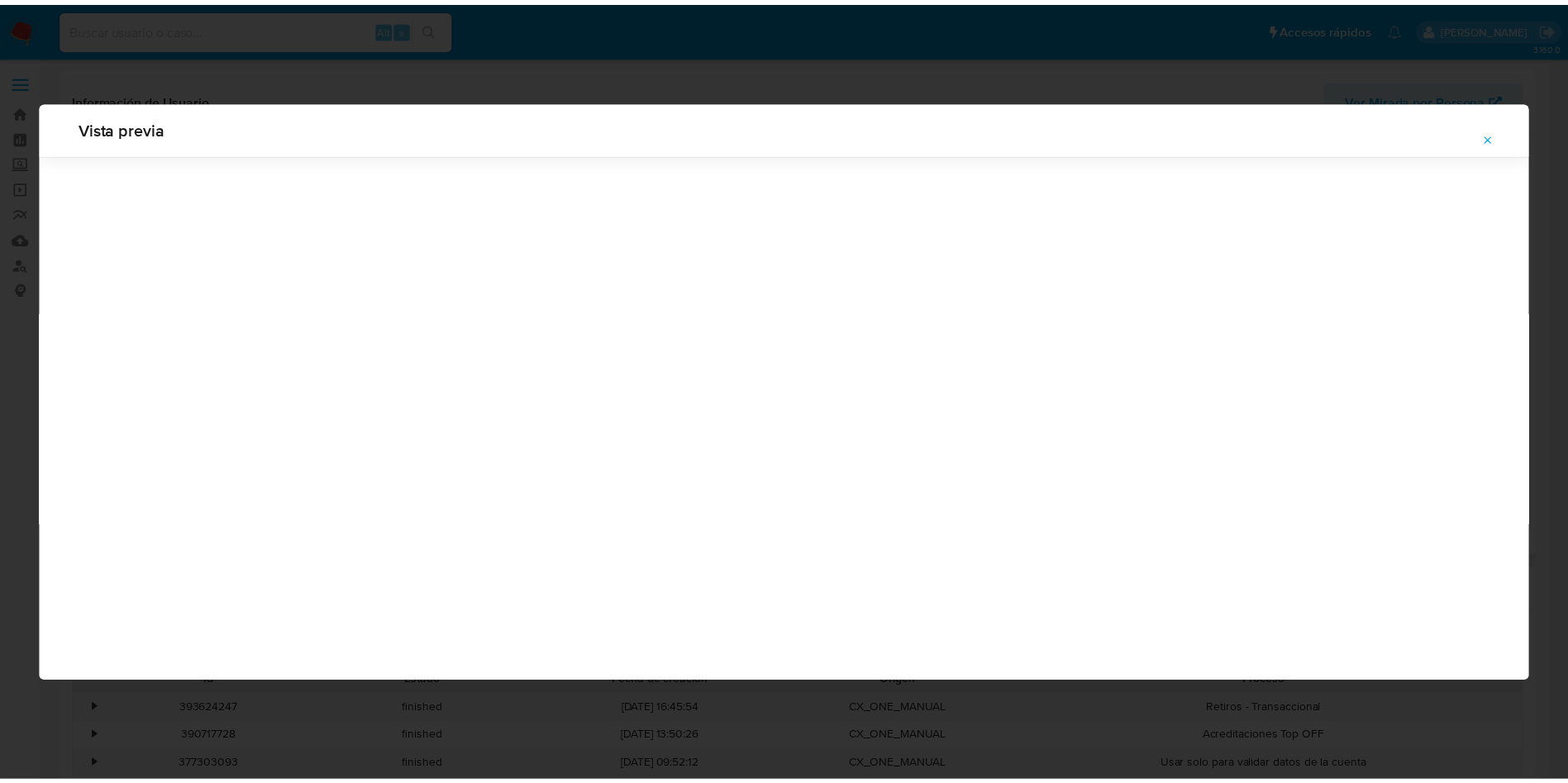
scroll to position [0, 0]
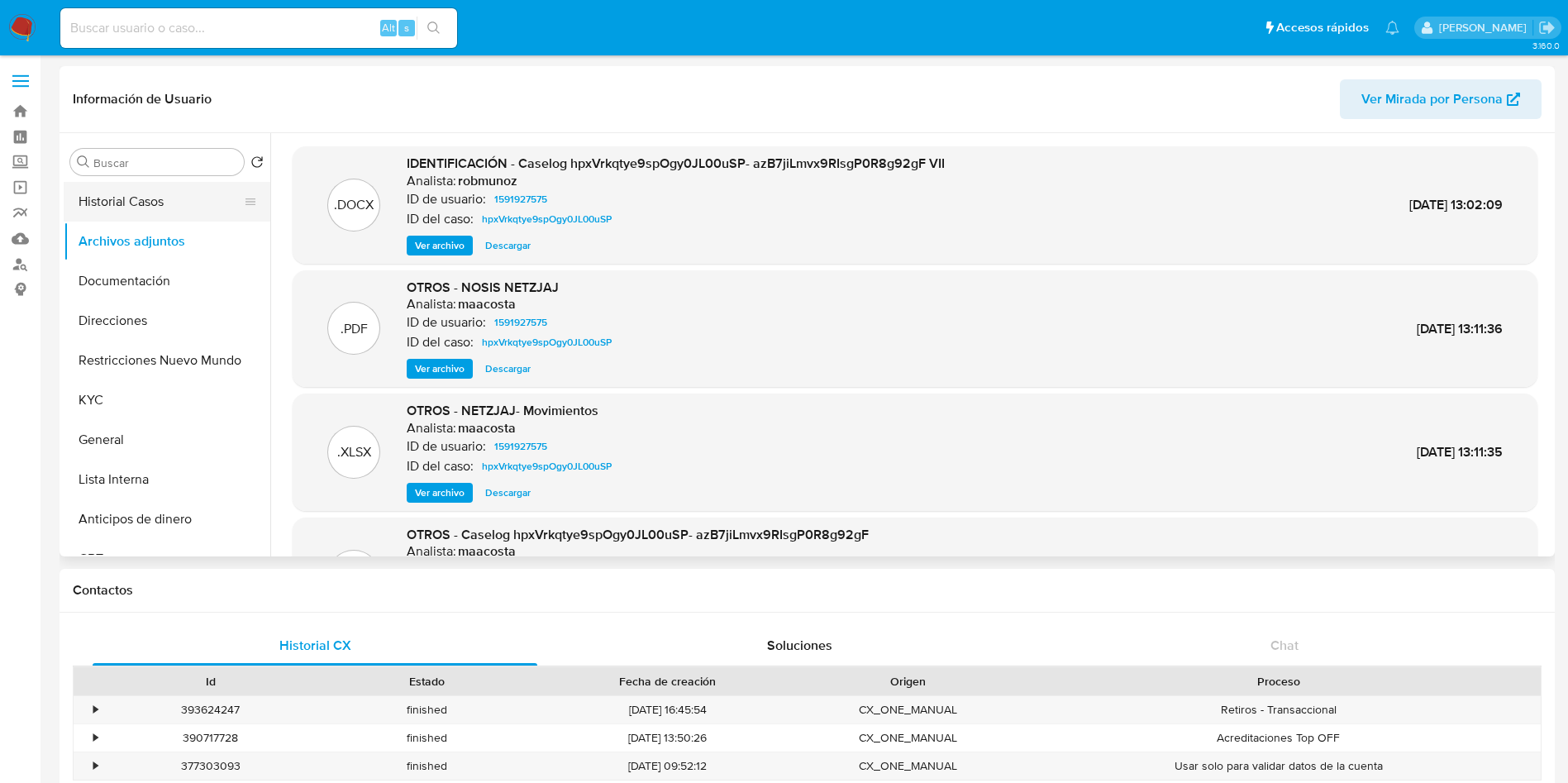
click at [101, 190] on button "Historial Casos" at bounding box center [161, 202] width 194 height 40
